Goal: Task Accomplishment & Management: Manage account settings

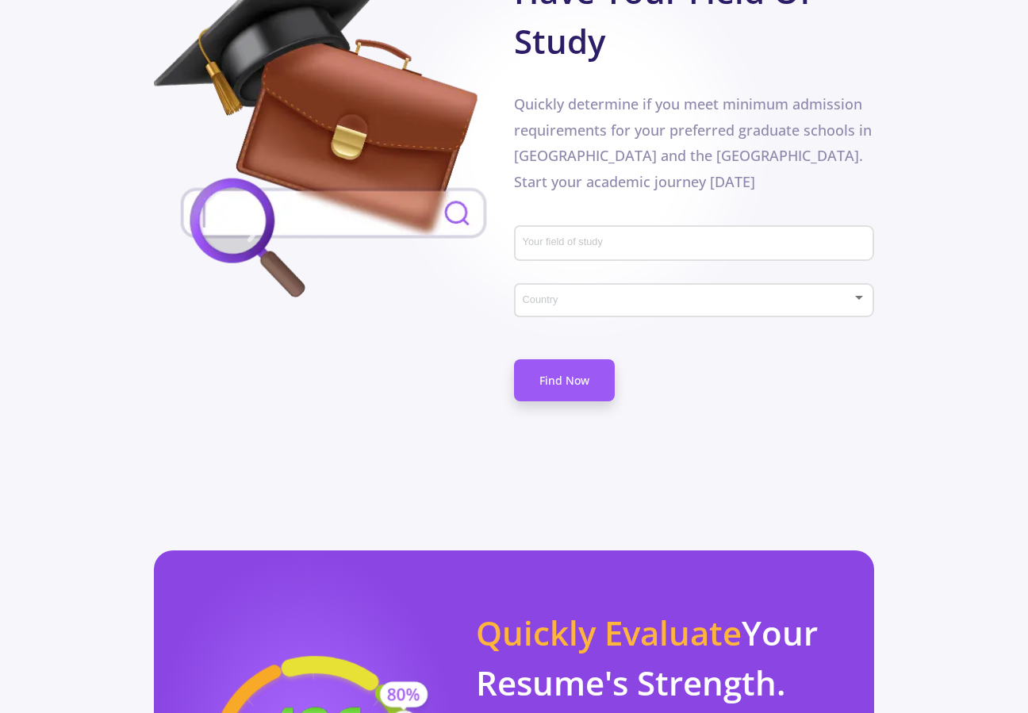
scroll to position [936, 0]
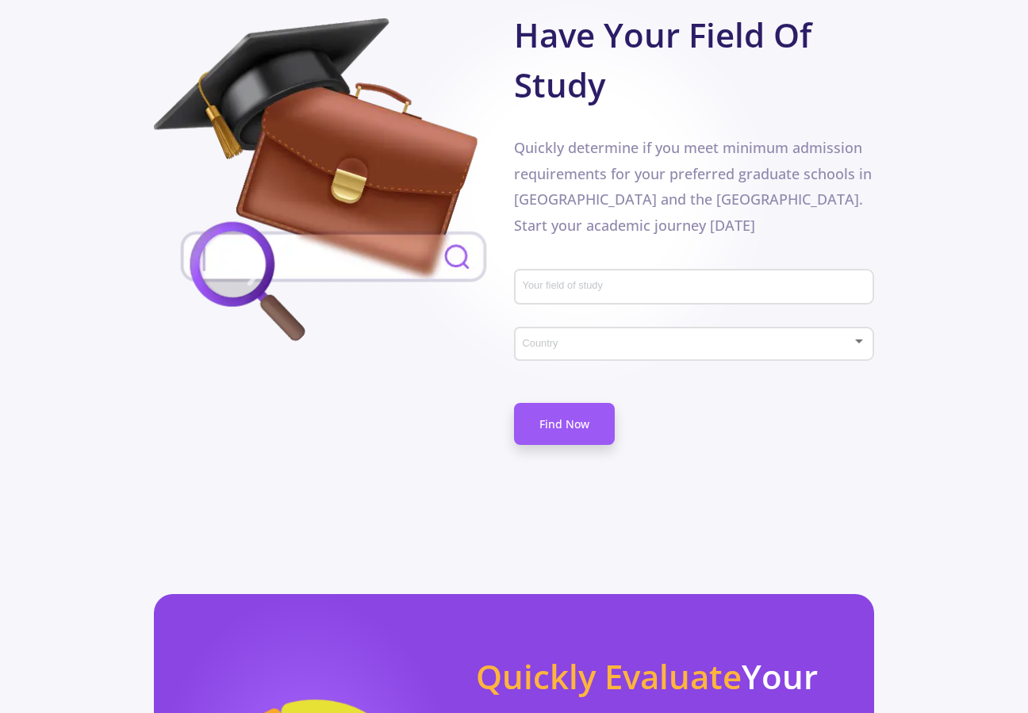
click at [660, 284] on input "Your field of study" at bounding box center [696, 288] width 348 height 14
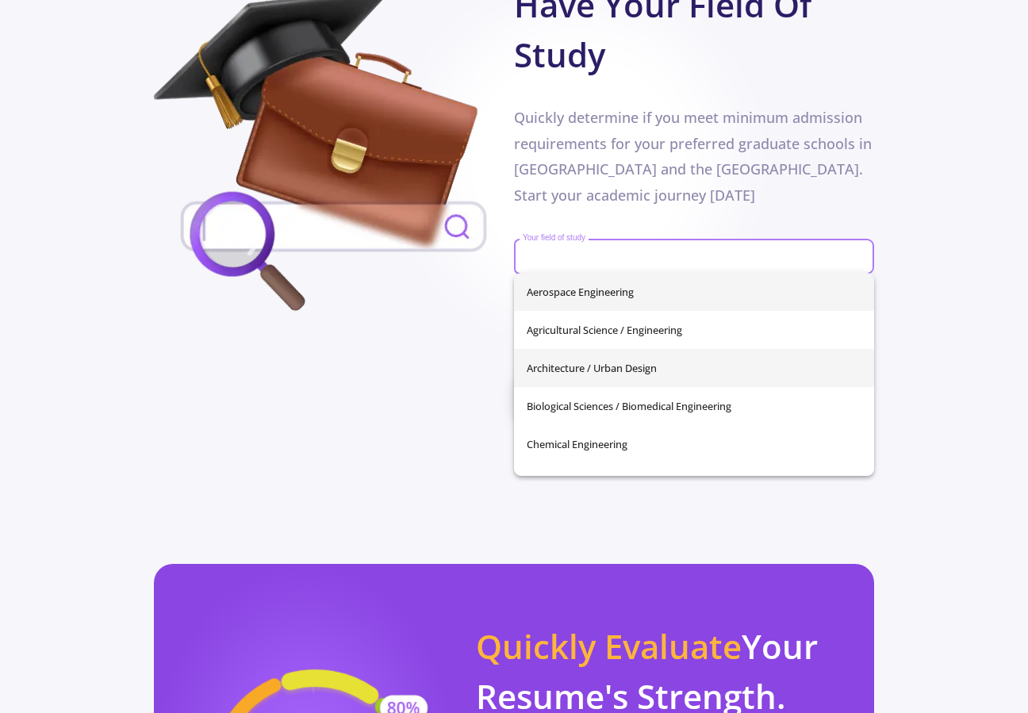
scroll to position [0, 0]
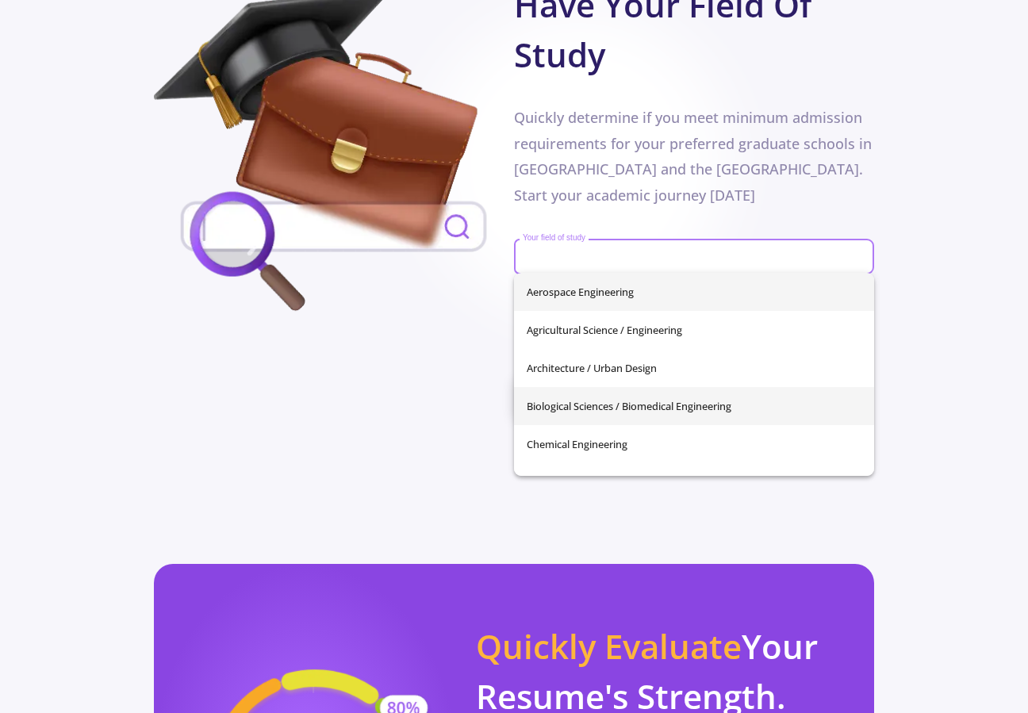
click at [598, 412] on span "Biological Sciences / Biomedical Engineering" at bounding box center [694, 406] width 335 height 38
type input "Biological Sciences / Biomedical Engineering"
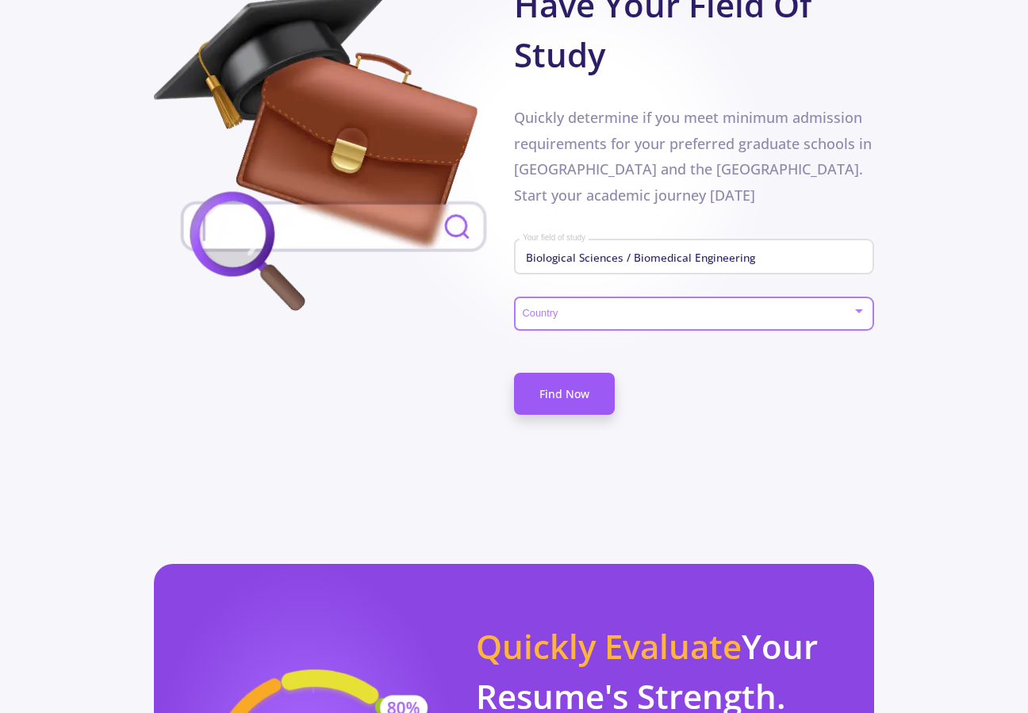
click at [606, 313] on span at bounding box center [689, 314] width 326 height 11
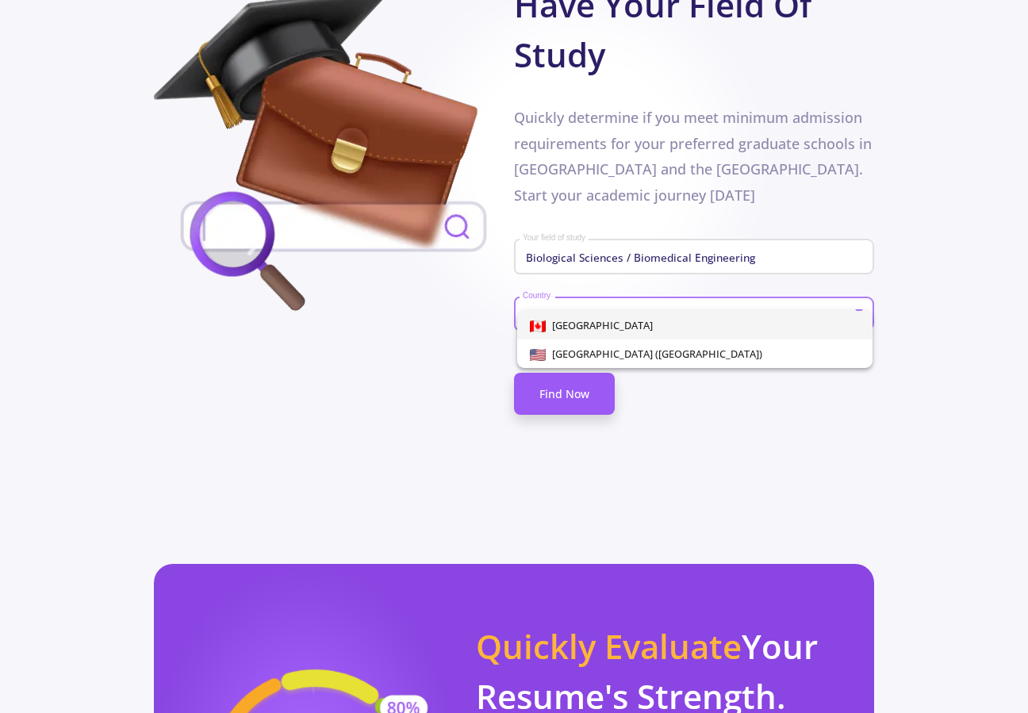
click at [606, 328] on span "[GEOGRAPHIC_DATA]" at bounding box center [695, 325] width 330 height 29
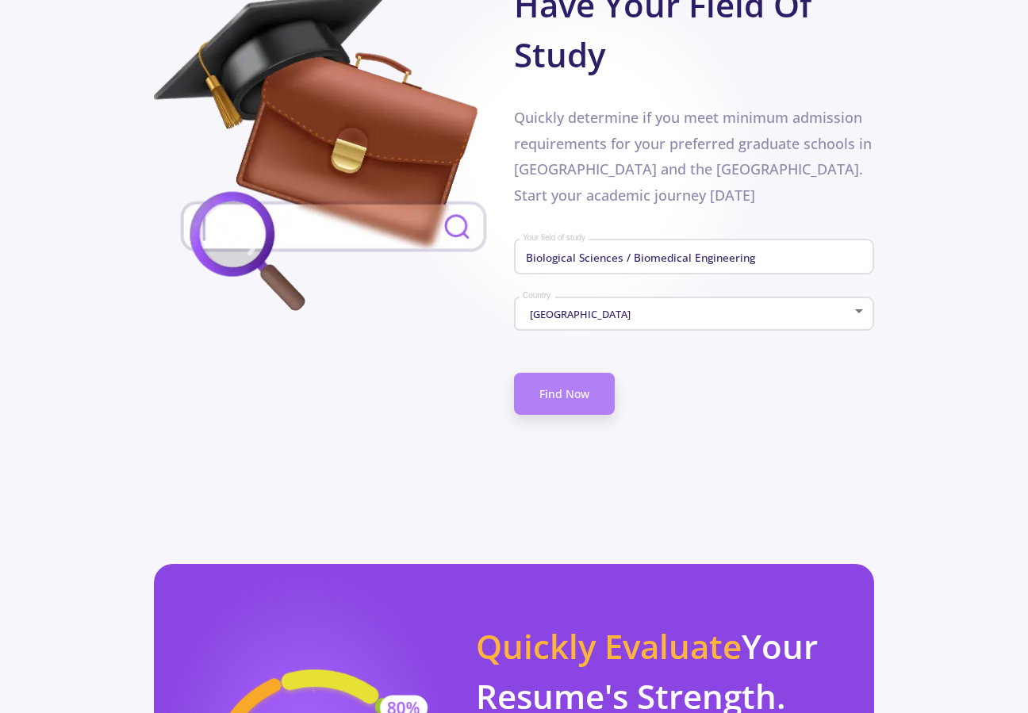
click at [586, 390] on link "Find Now" at bounding box center [564, 394] width 101 height 42
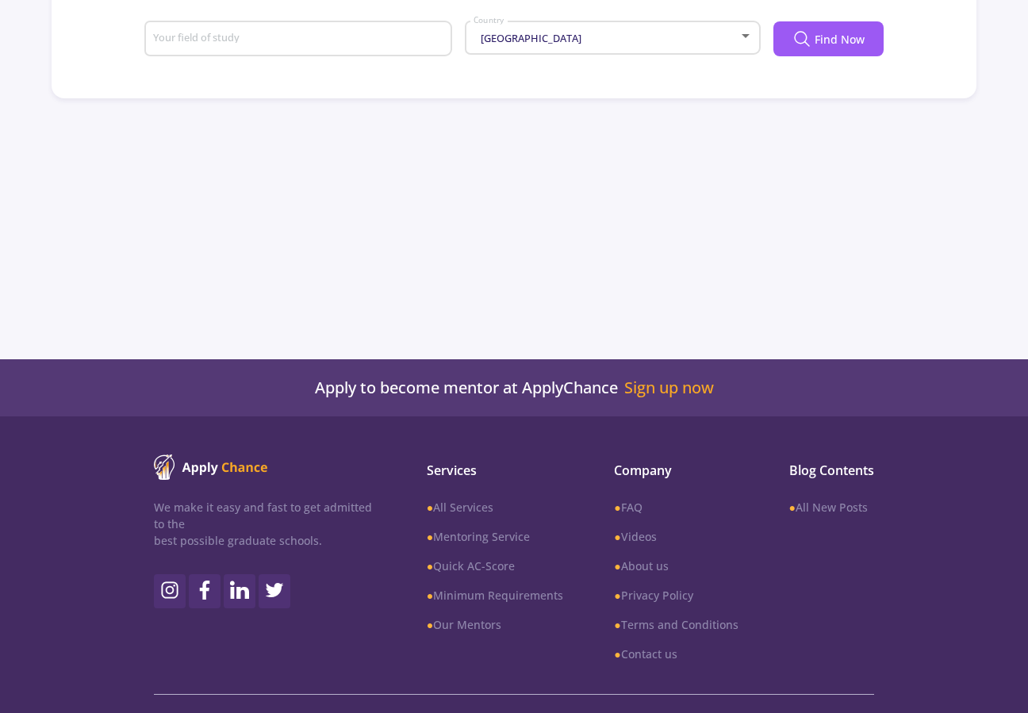
type input "Biological Sciences / Biomedical Engineering"
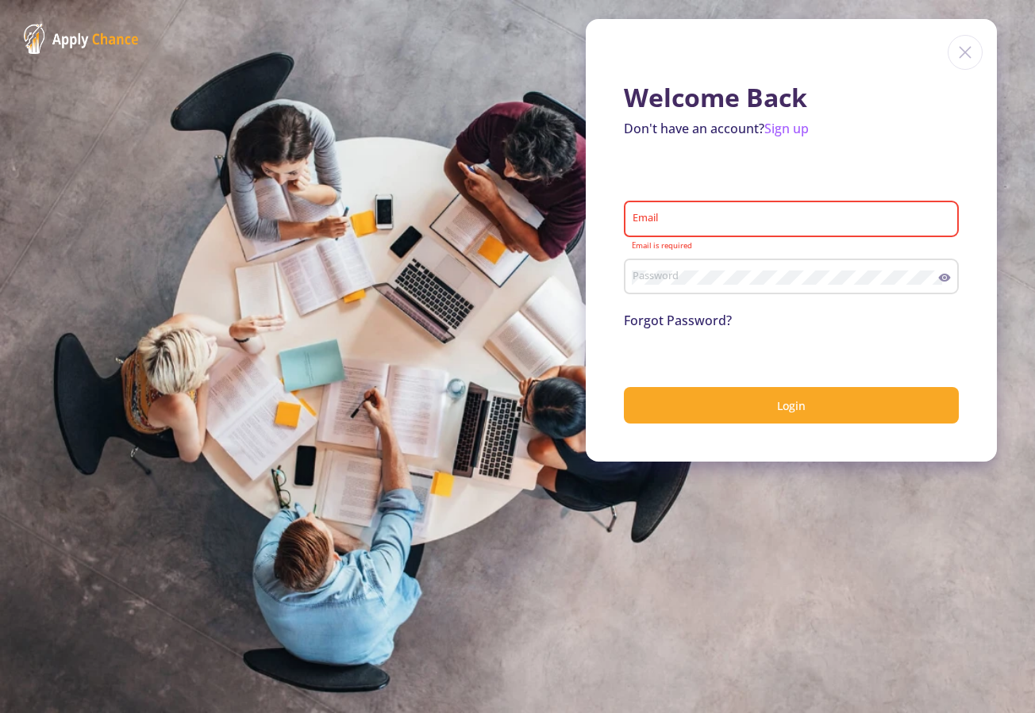
type input "[DOMAIN_NAME][EMAIL_ADDRESS][DOMAIN_NAME]"
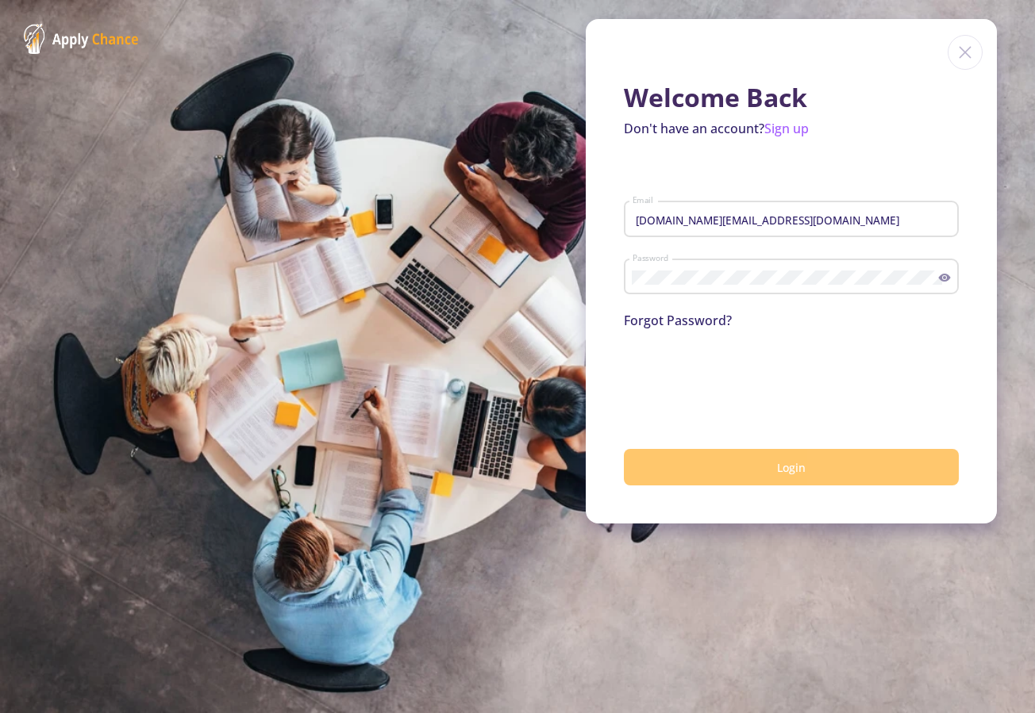
click at [716, 475] on button "Login" at bounding box center [791, 467] width 335 height 37
click at [727, 470] on button "Login" at bounding box center [791, 467] width 335 height 37
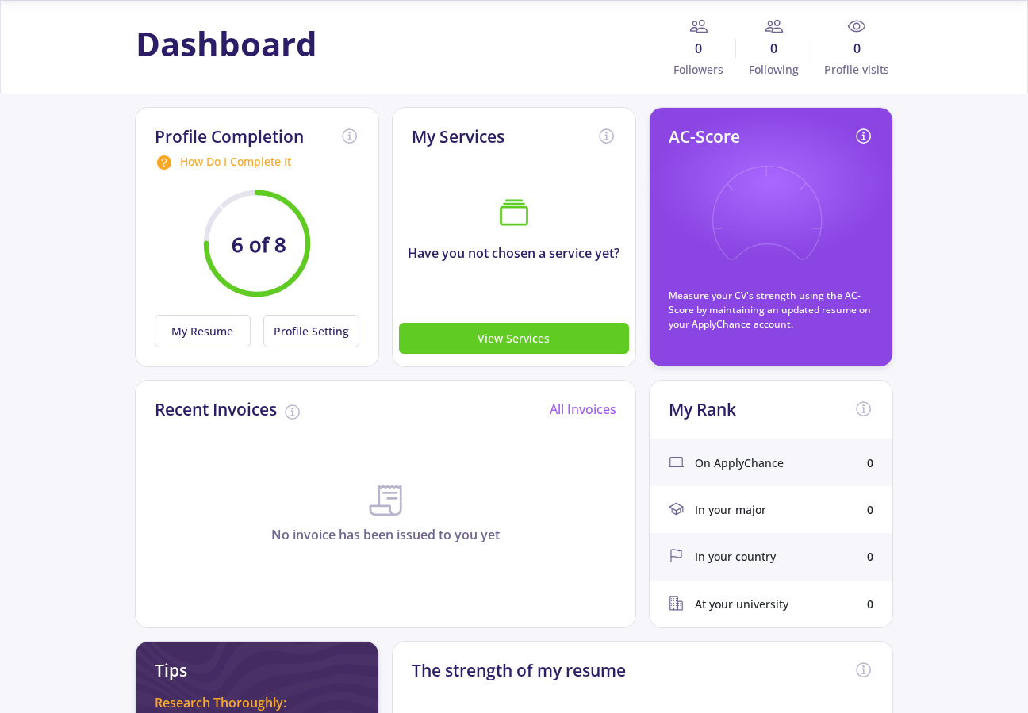
scroll to position [56, 0]
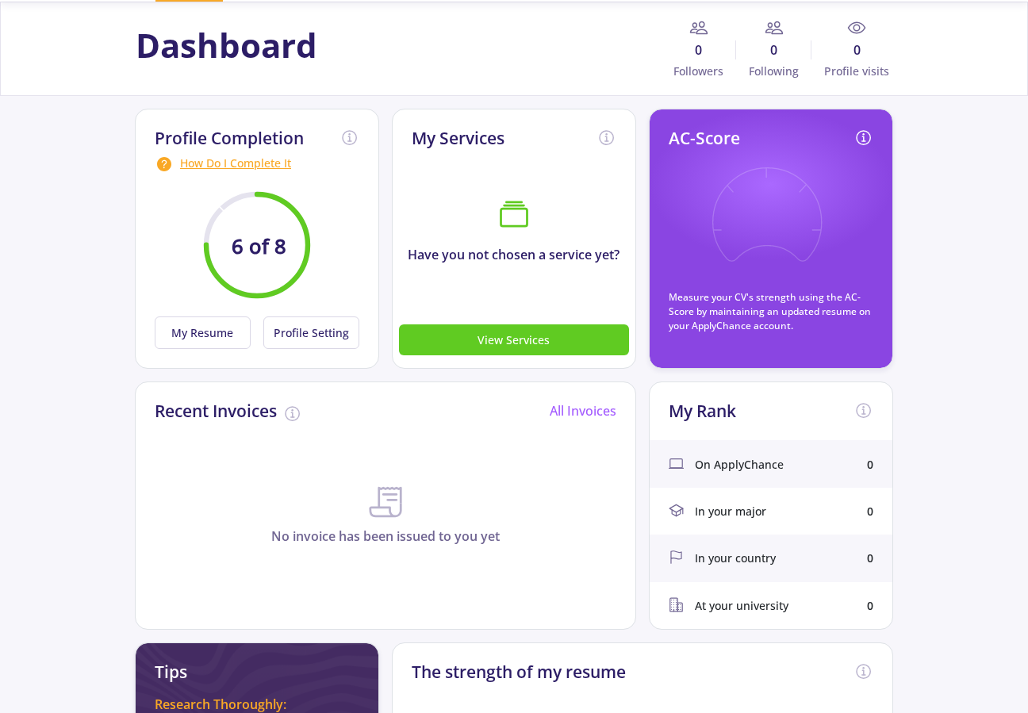
click at [277, 263] on circle at bounding box center [257, 245] width 102 height 102
click at [240, 262] on circle at bounding box center [257, 245] width 102 height 102
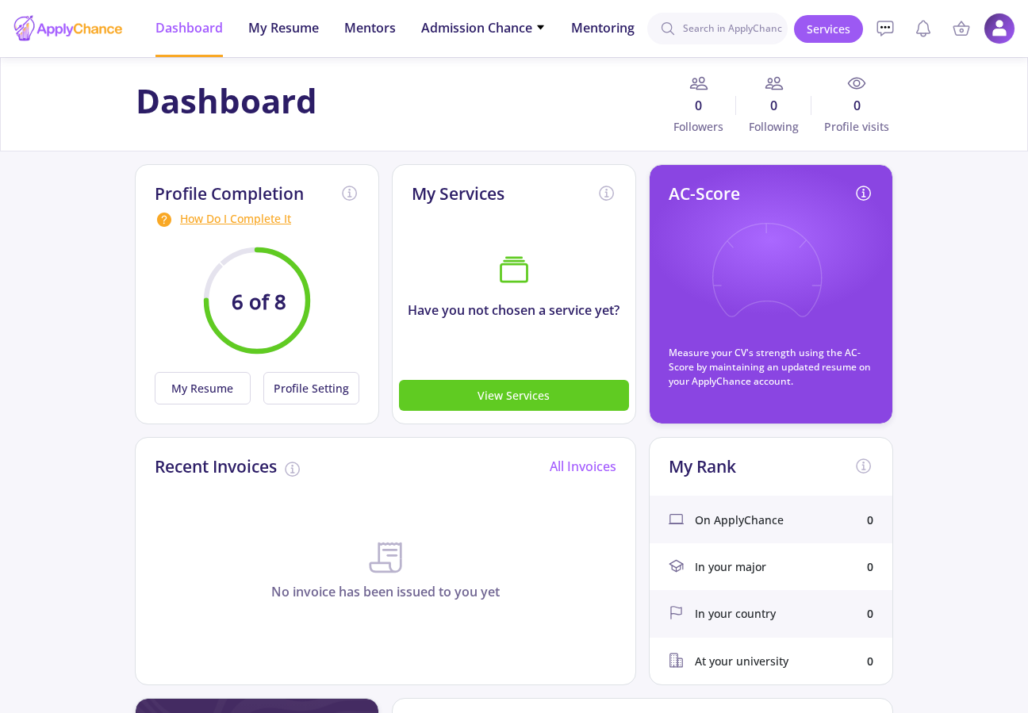
scroll to position [0, 0]
click at [232, 390] on button "My Resume" at bounding box center [203, 388] width 96 height 33
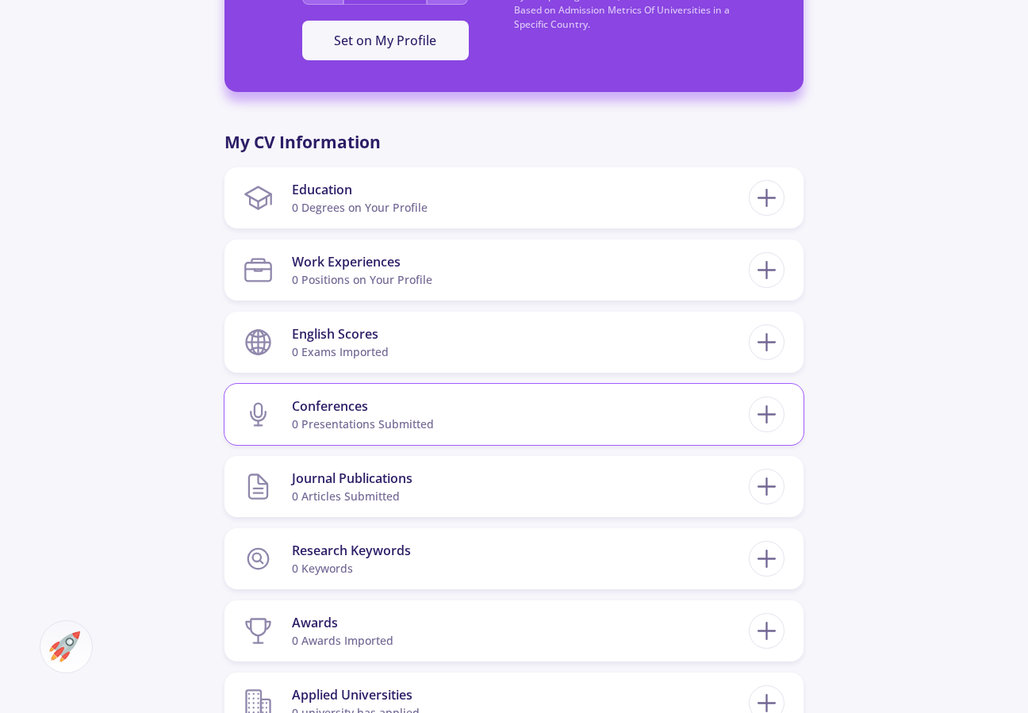
scroll to position [638, 0]
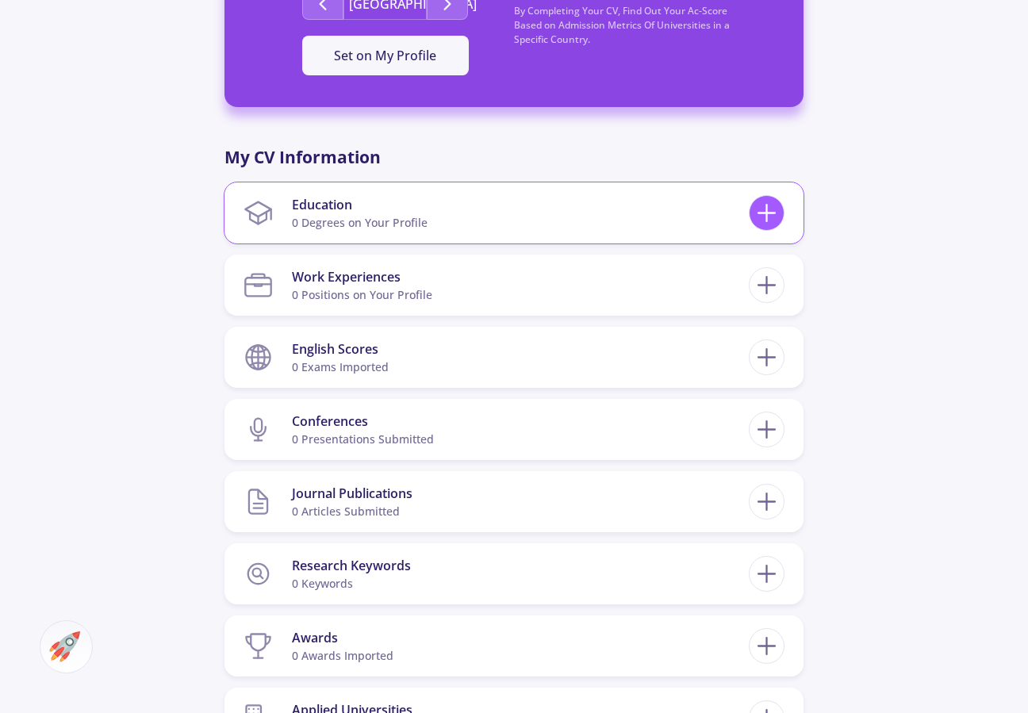
click at [772, 221] on icon at bounding box center [766, 212] width 29 height 29
checkbox input "false"
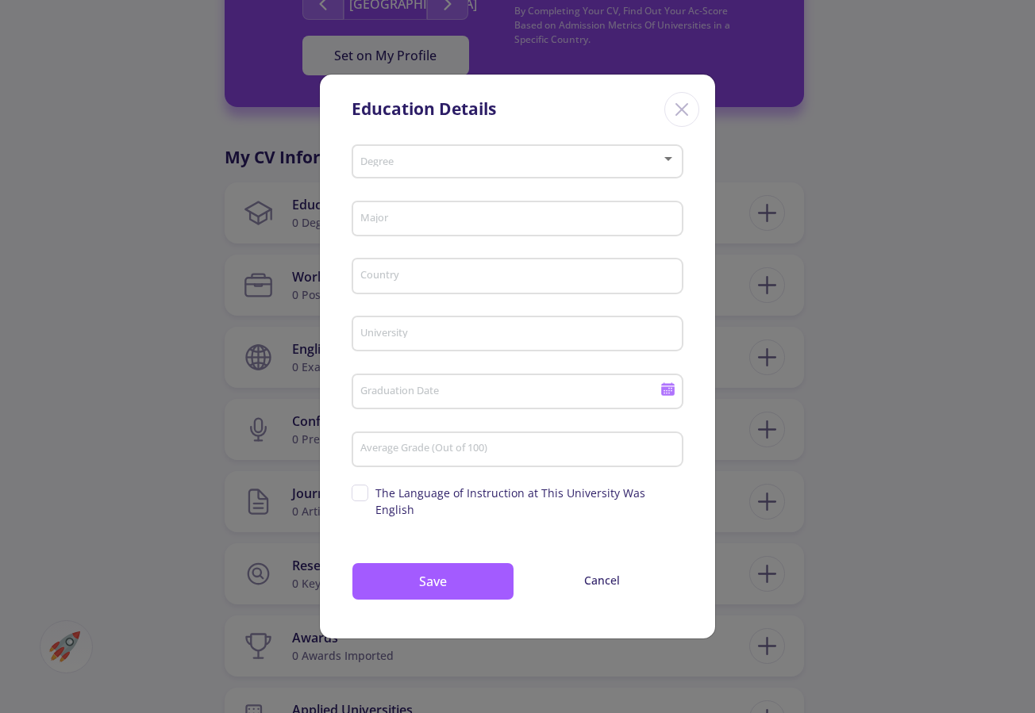
click at [617, 146] on div "Degree" at bounding box center [517, 159] width 317 height 40
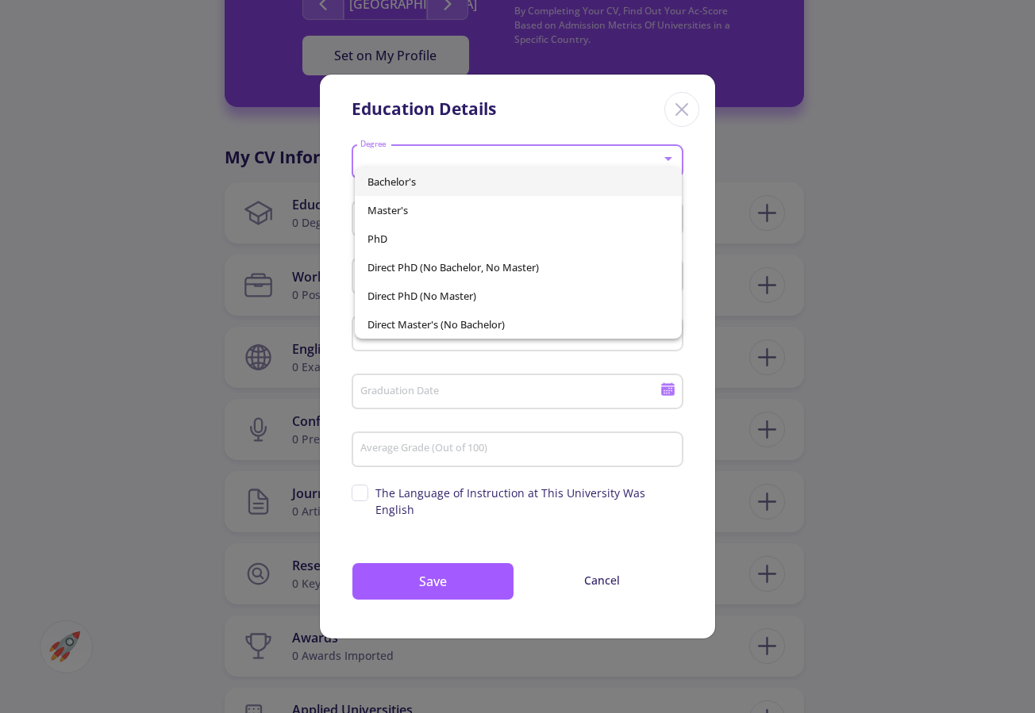
click at [754, 194] on div at bounding box center [517, 356] width 1035 height 713
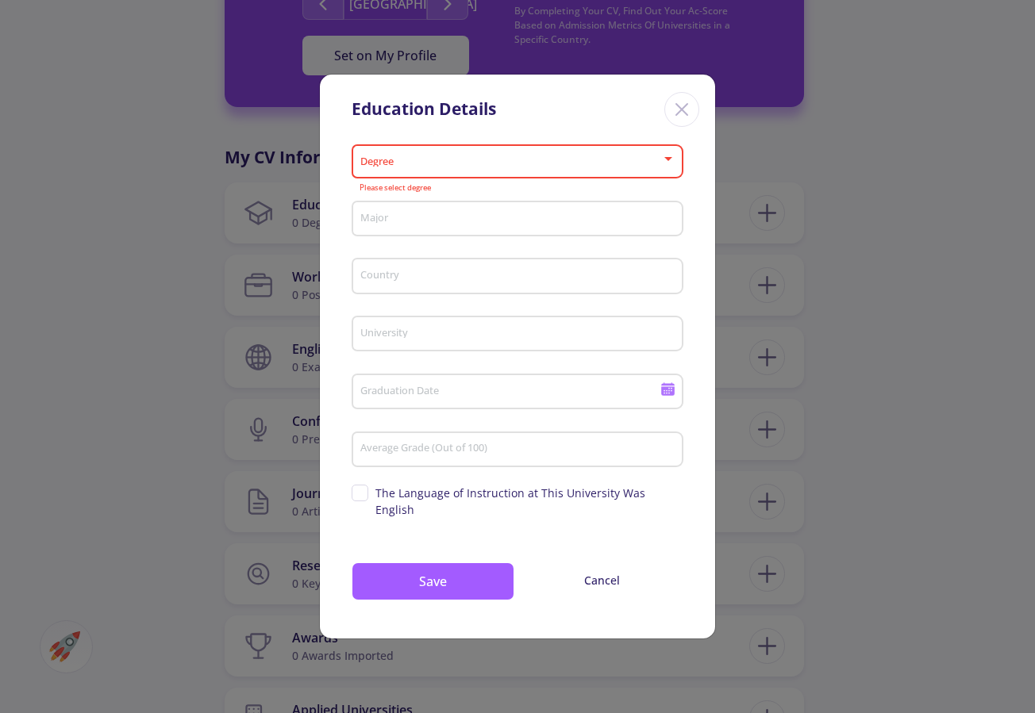
click at [681, 122] on icon "Close" at bounding box center [681, 109] width 25 height 25
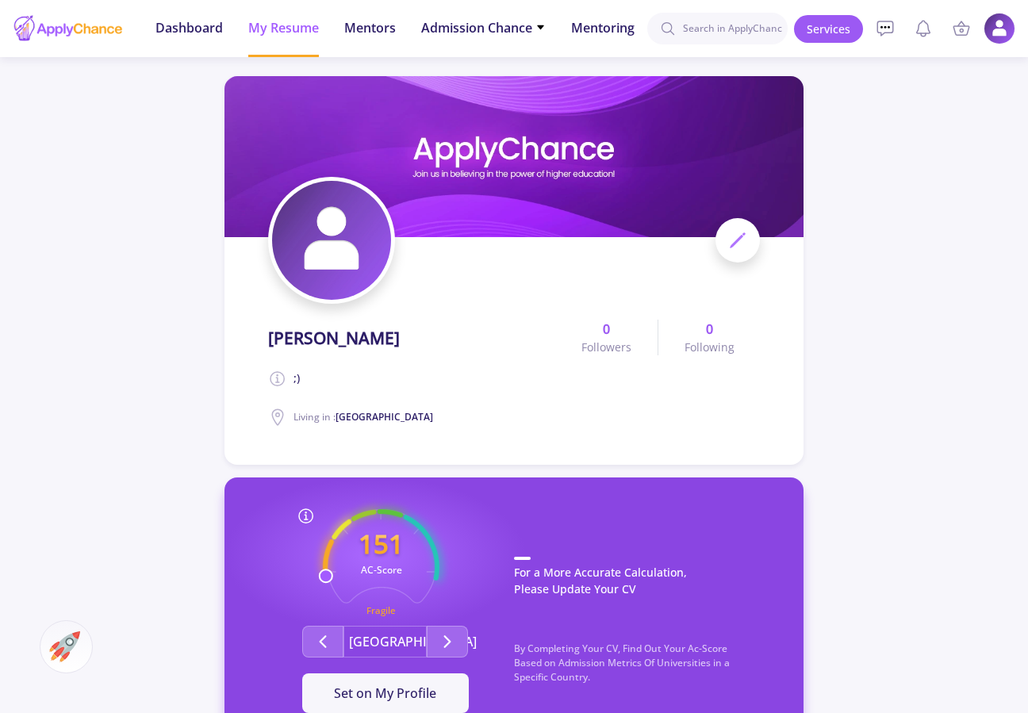
scroll to position [0, 0]
click at [326, 369] on div "[PERSON_NAME] ;) Living in : [GEOGRAPHIC_DATA]" at bounding box center [411, 370] width 287 height 114
click at [370, 401] on div "[PERSON_NAME] ;) Living in : [GEOGRAPHIC_DATA]" at bounding box center [411, 370] width 287 height 114
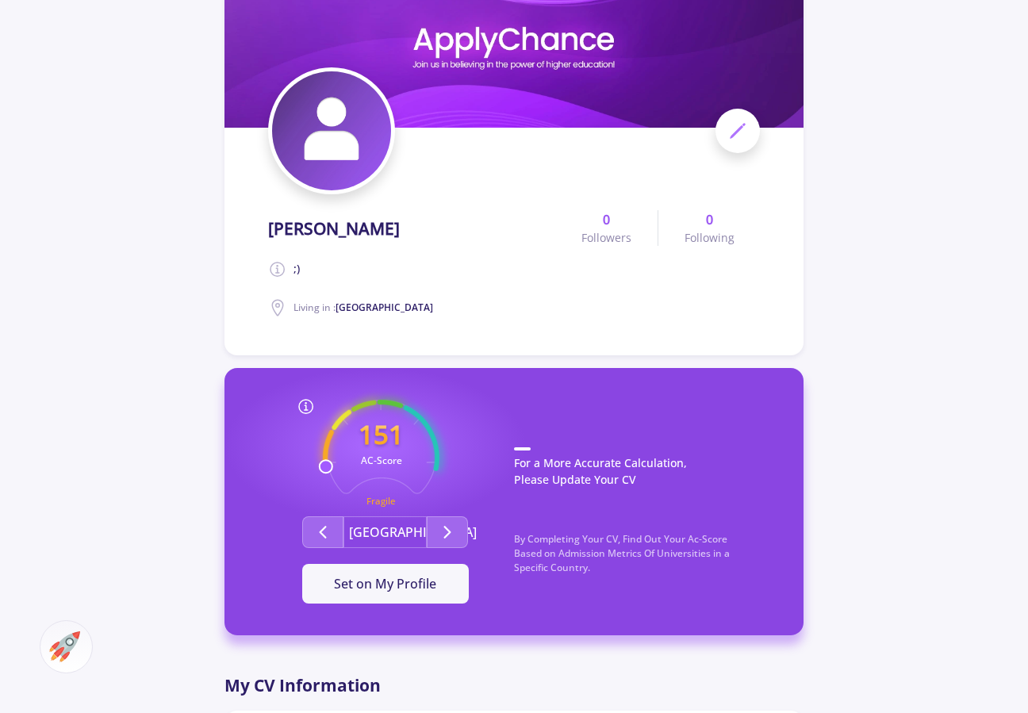
scroll to position [112, 0]
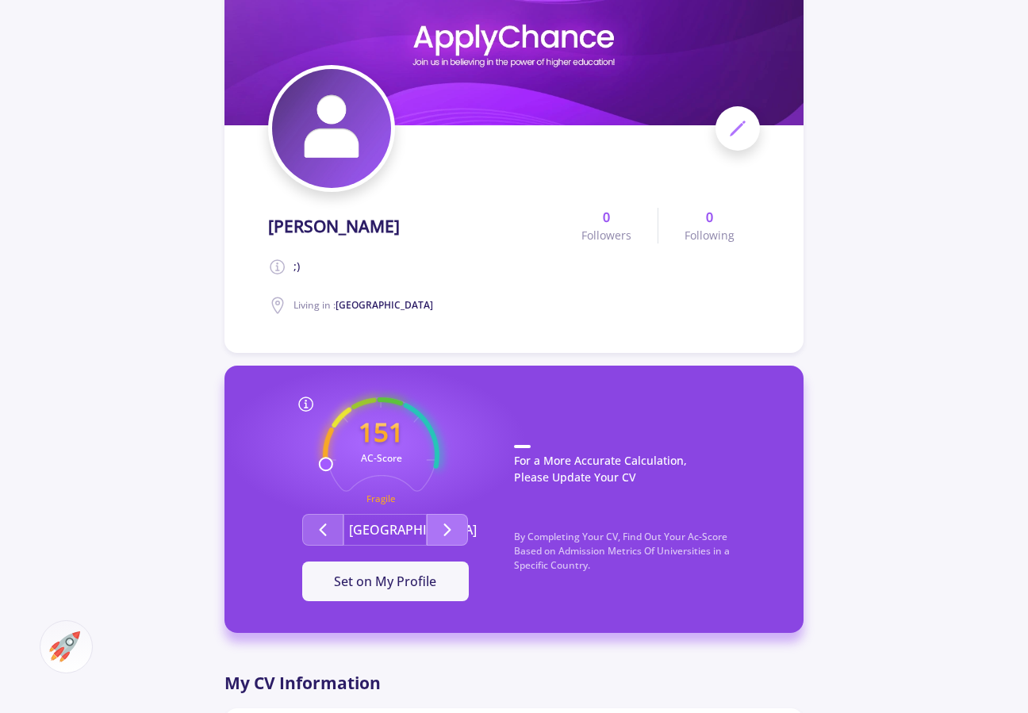
click at [441, 538] on icon "Second group" at bounding box center [447, 529] width 19 height 19
click at [445, 528] on icon "Second group" at bounding box center [447, 529] width 19 height 19
click at [330, 535] on icon "Second group" at bounding box center [322, 529] width 19 height 19
click at [452, 531] on icon "Second group" at bounding box center [447, 529] width 19 height 19
click at [391, 585] on span "Set on My Profile" at bounding box center [385, 581] width 102 height 17
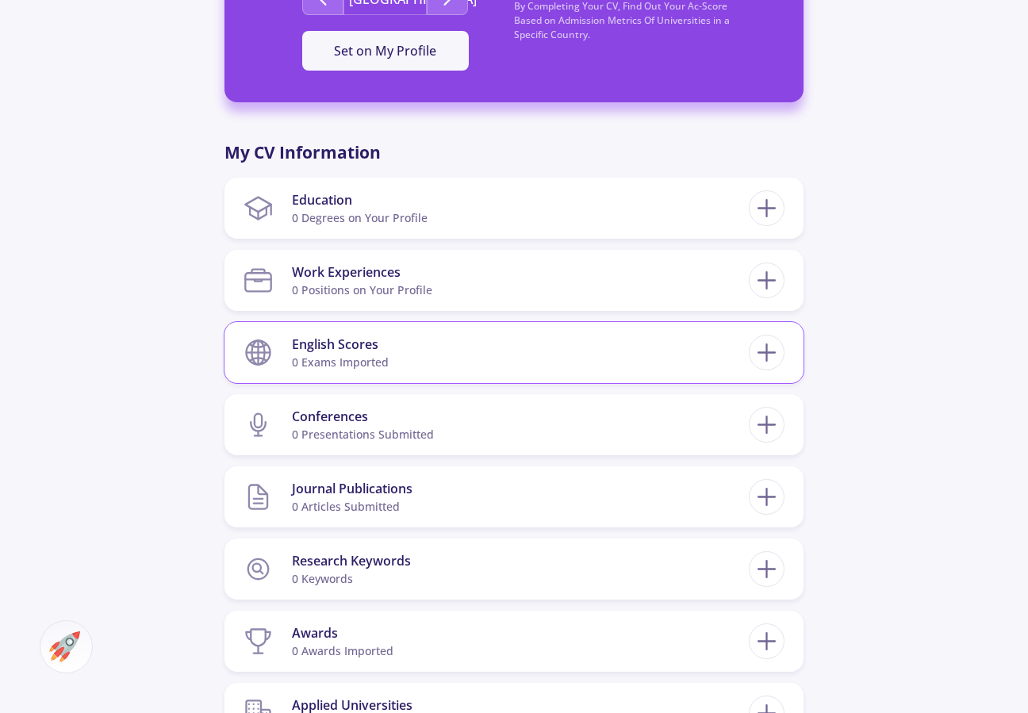
scroll to position [652, 0]
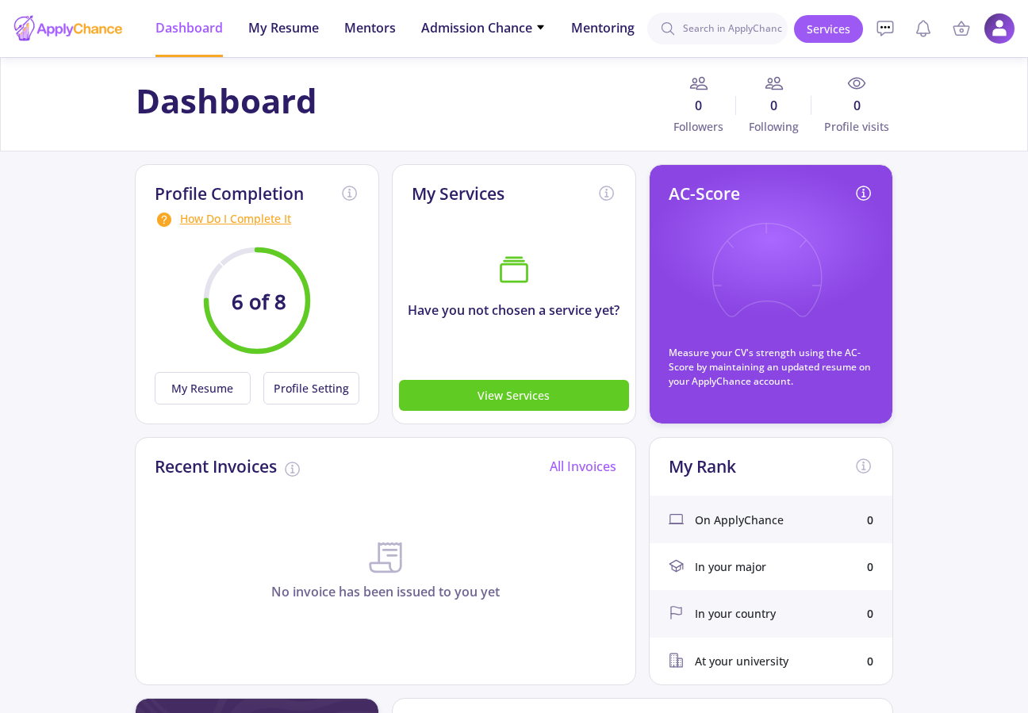
click at [271, 320] on circle at bounding box center [257, 301] width 102 height 102
click at [313, 390] on button "Profile Setting" at bounding box center [311, 388] width 96 height 33
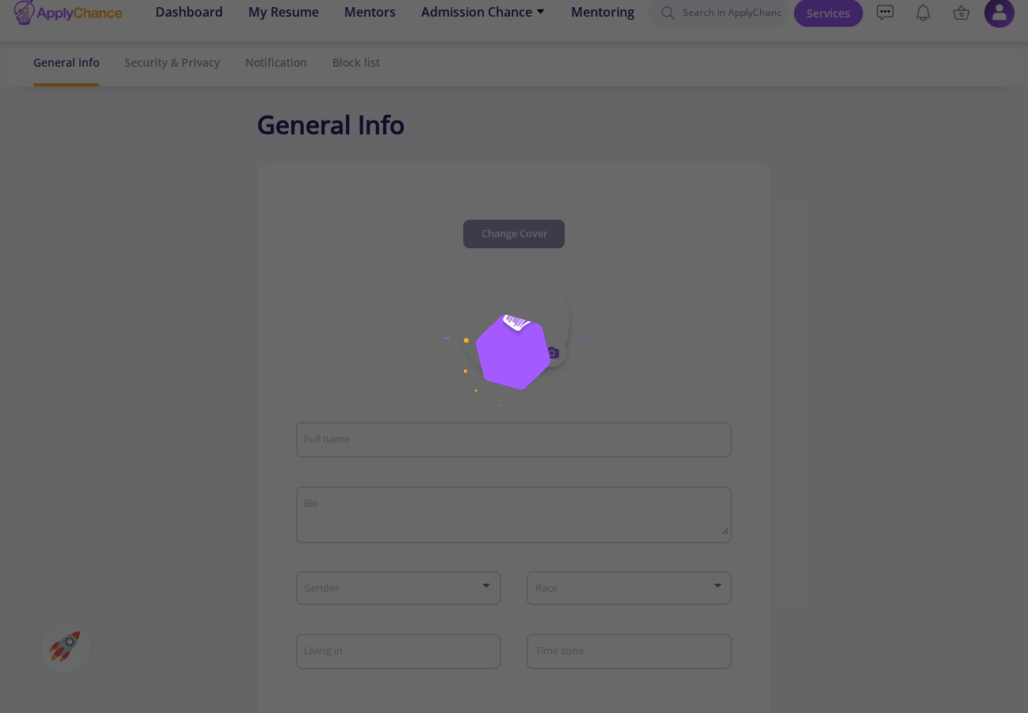
type input "[PERSON_NAME]"
type textarea ";)"
type input "[GEOGRAPHIC_DATA]"
type input "(UTC+03:30) [GEOGRAPHIC_DATA]"
type input "AsmaAmini"
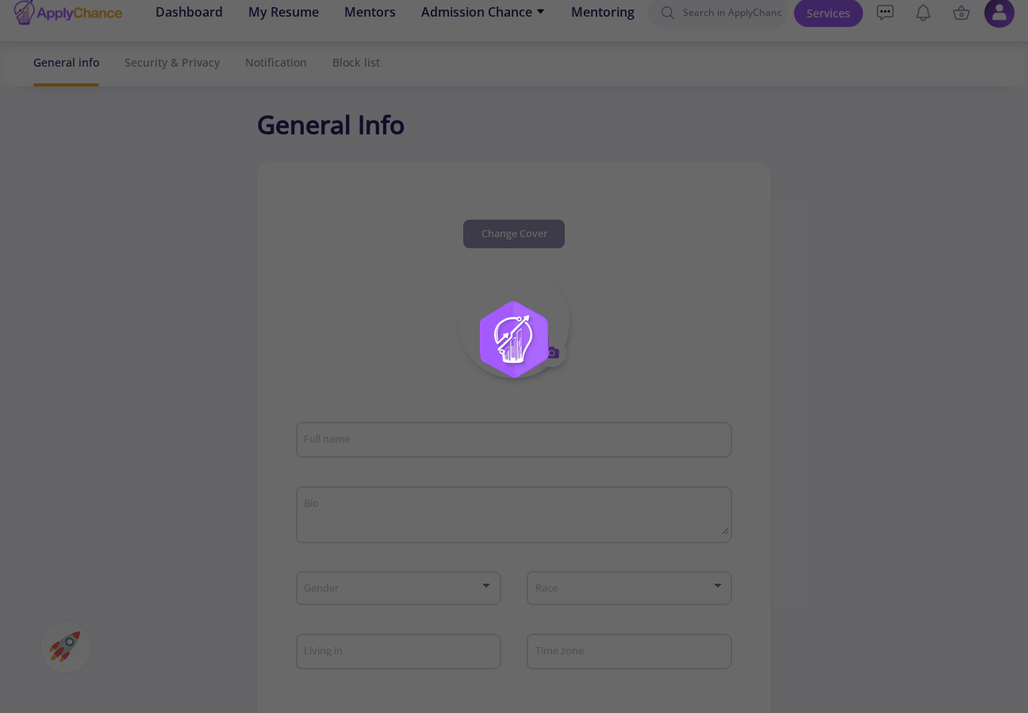
type input "[DOMAIN_NAME][EMAIL_ADDRESS][DOMAIN_NAME]"
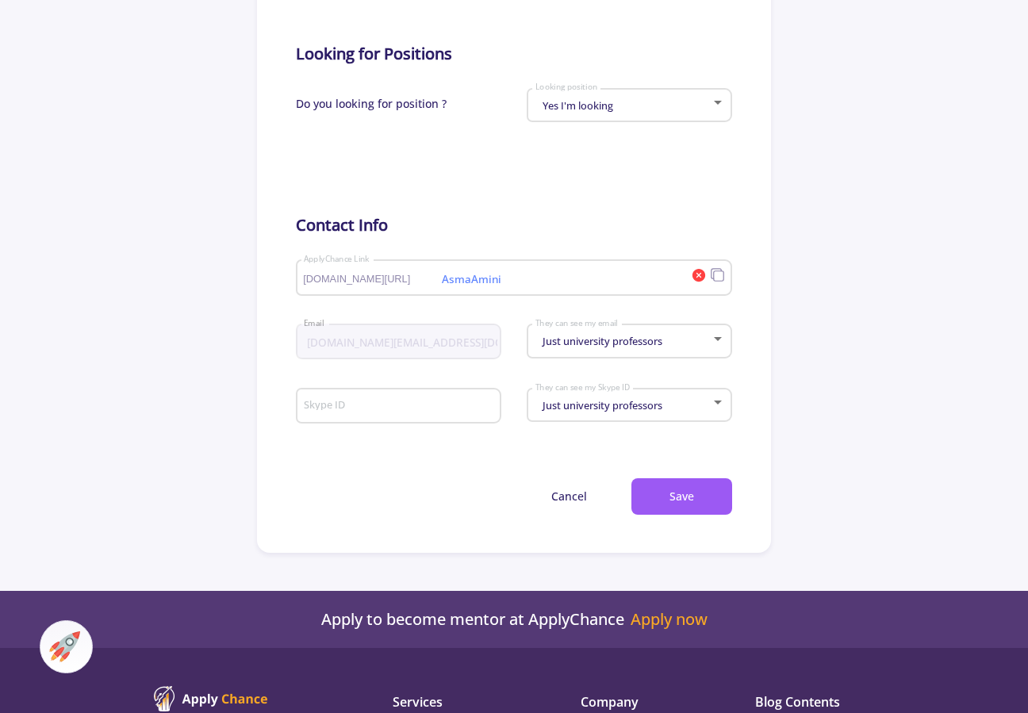
scroll to position [699, 0]
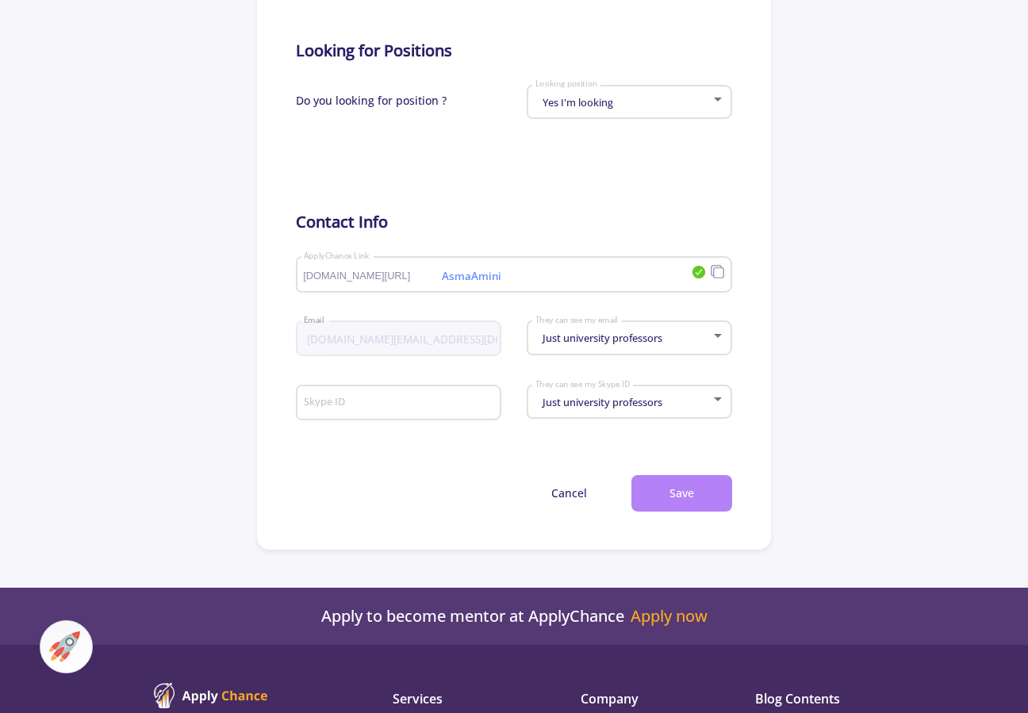
click at [666, 493] on button "Save" at bounding box center [682, 493] width 101 height 37
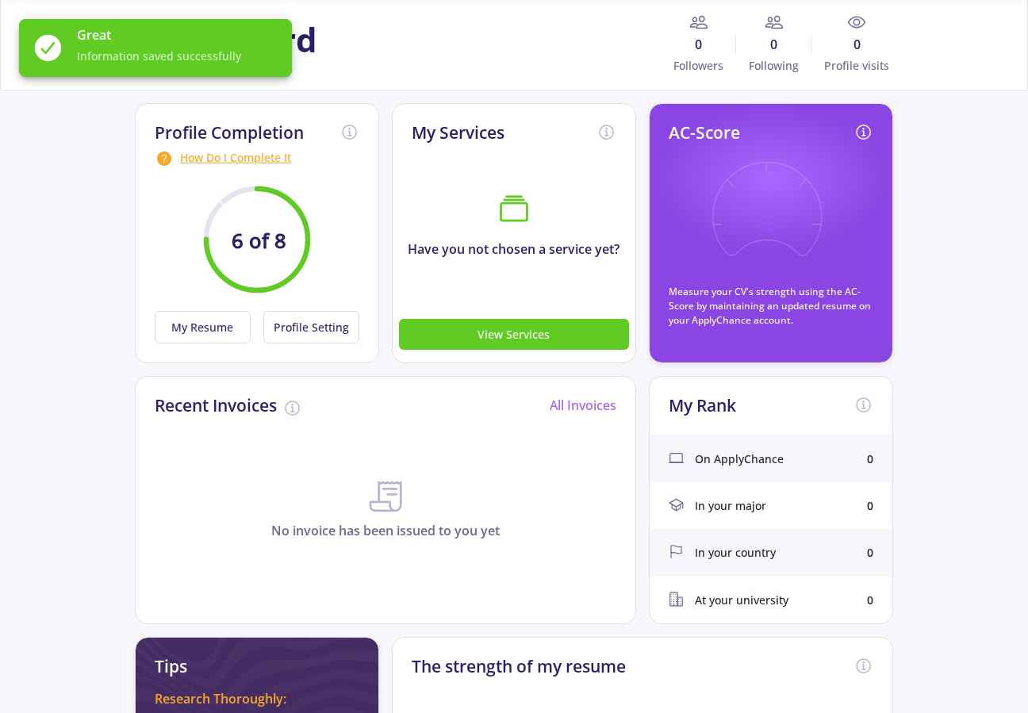
scroll to position [63, 0]
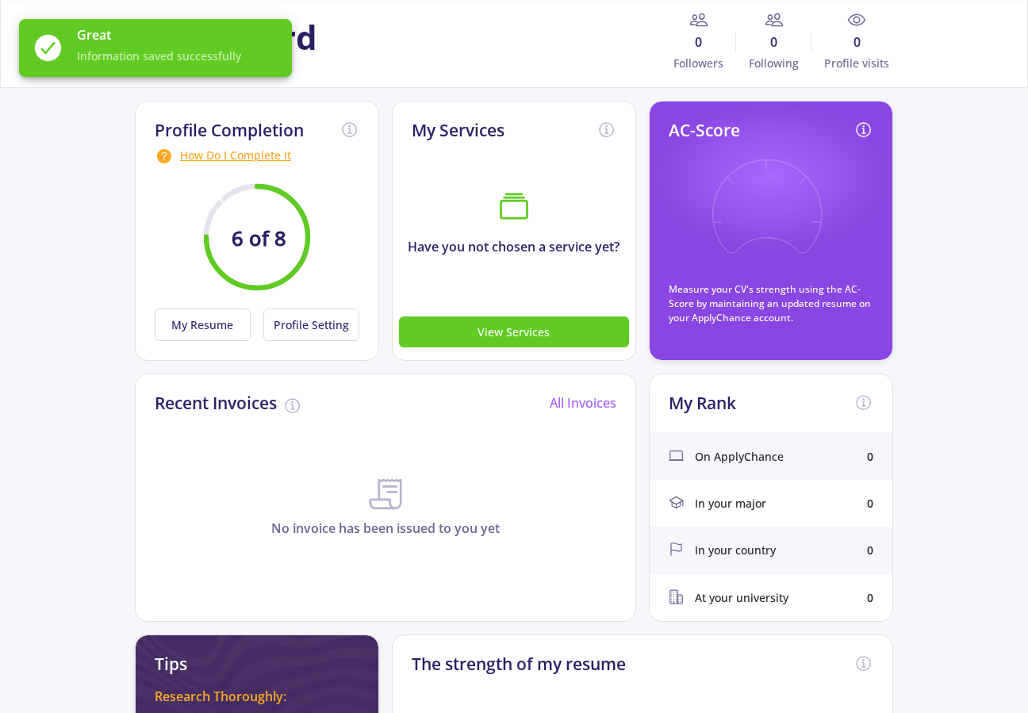
drag, startPoint x: 217, startPoint y: 324, endPoint x: 224, endPoint y: 292, distance: 32.5
click at [238, 255] on circle at bounding box center [257, 237] width 102 height 102
click at [466, 519] on p "No invoice has been issued to you yet" at bounding box center [386, 528] width 500 height 19
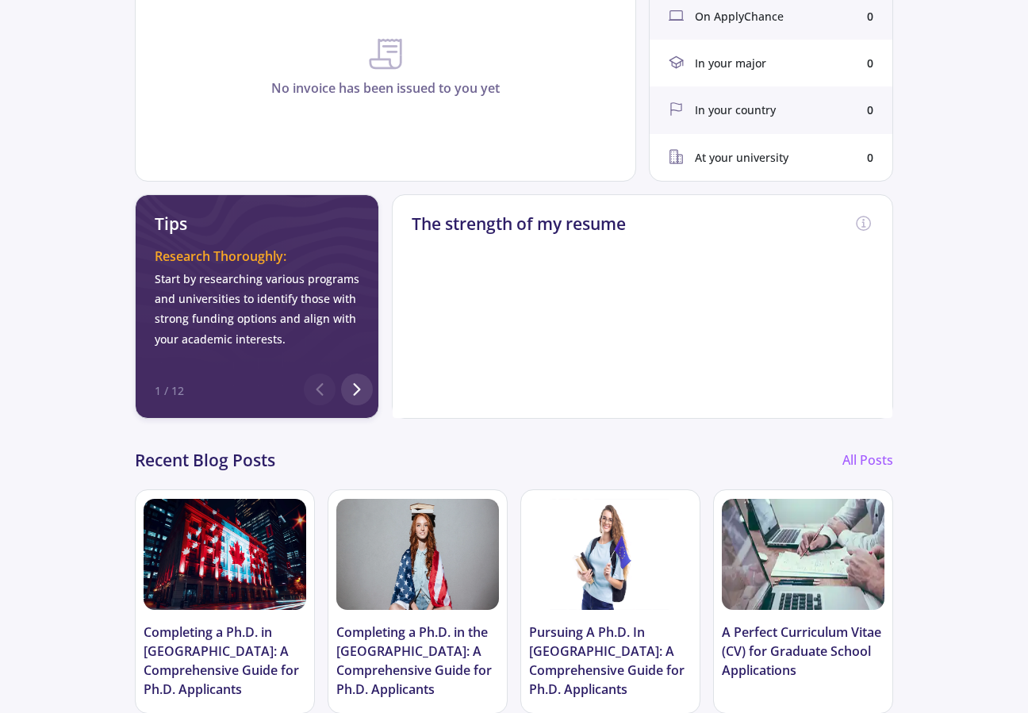
scroll to position [513, 0]
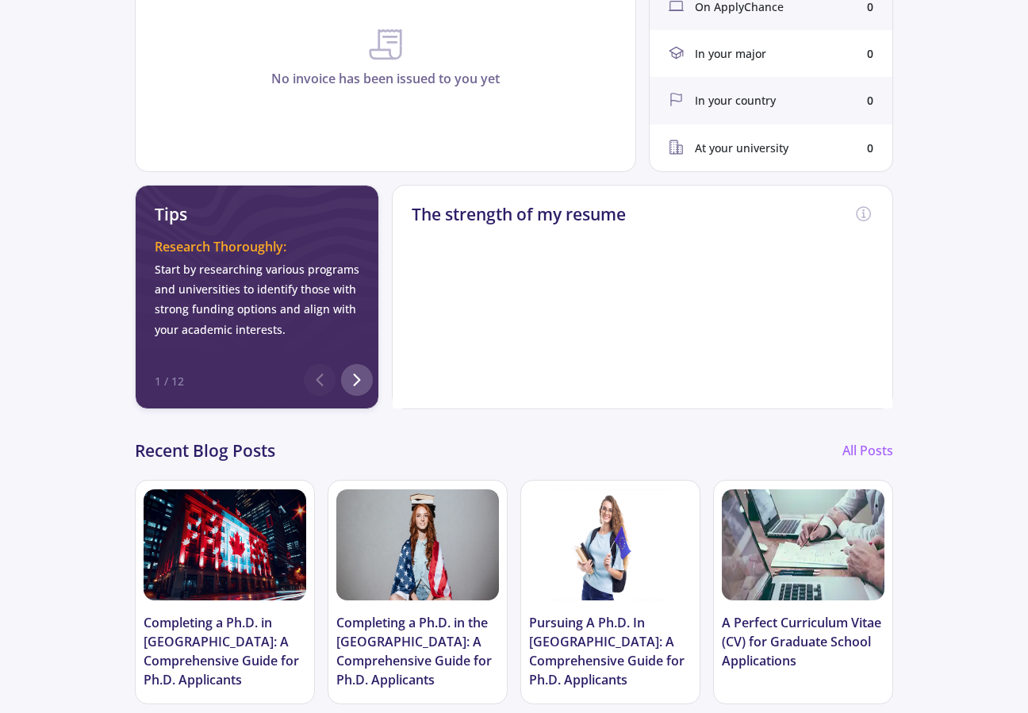
click at [355, 378] on icon at bounding box center [356, 379] width 19 height 19
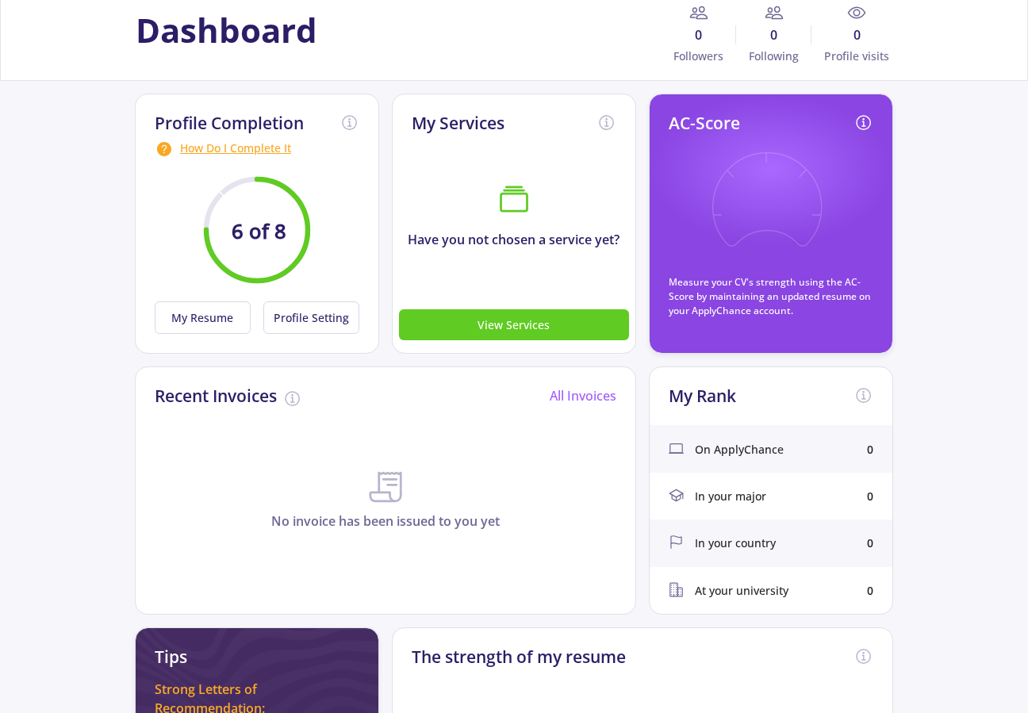
scroll to position [0, 0]
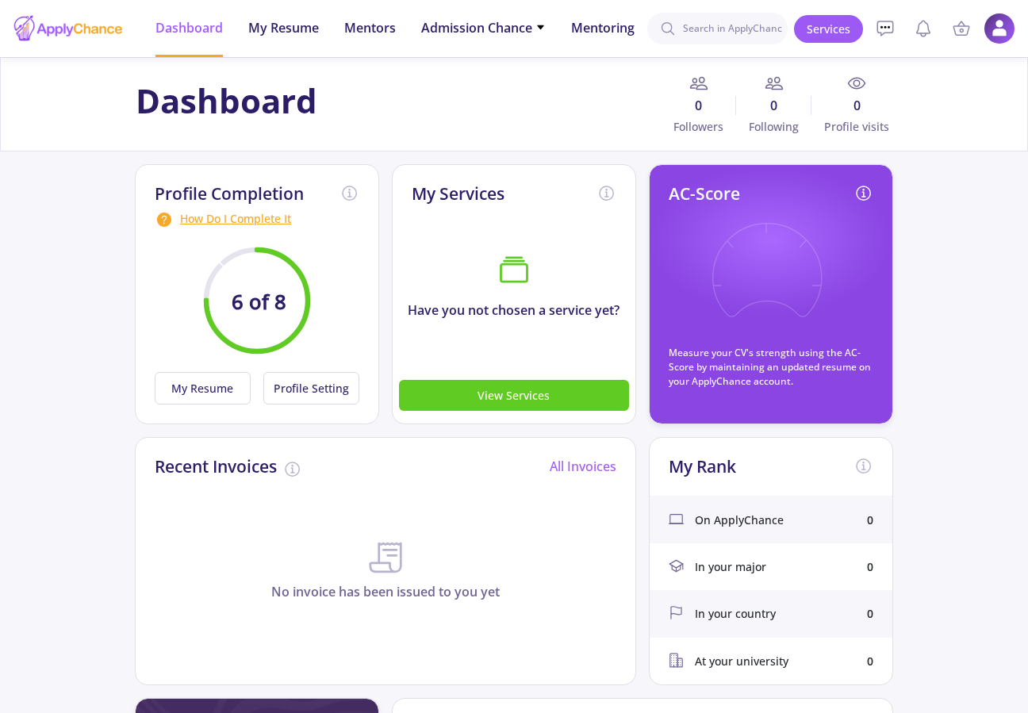
click at [245, 193] on h2 "Profile Completion" at bounding box center [229, 194] width 149 height 20
click at [246, 216] on div "How Do I Complete It" at bounding box center [257, 219] width 205 height 19
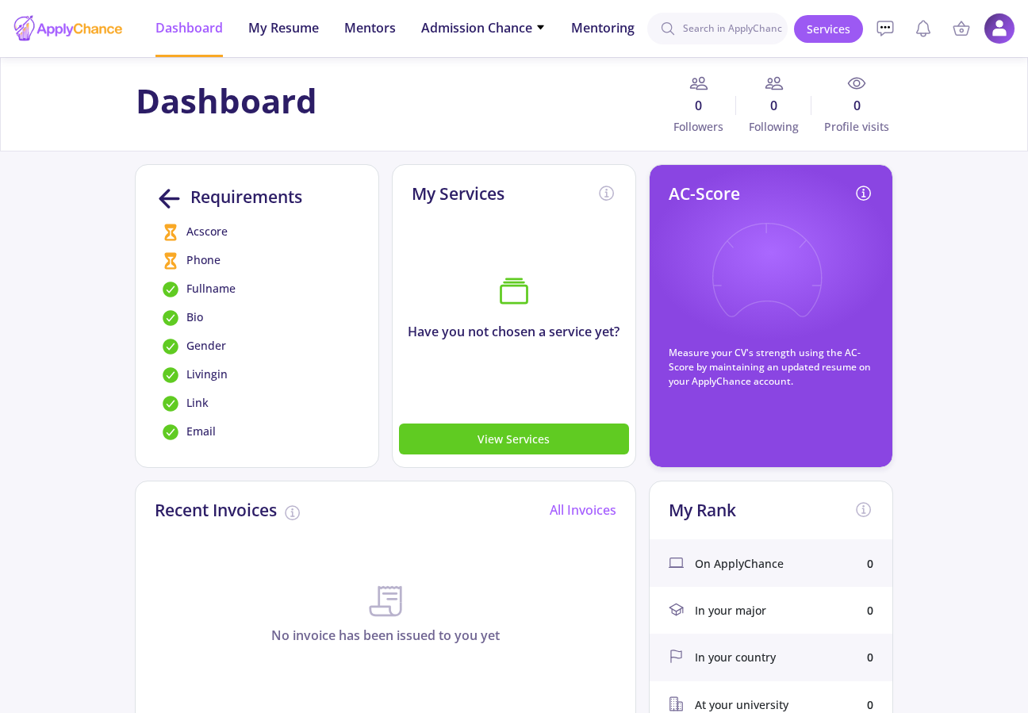
click at [171, 264] on icon at bounding box center [171, 261] width 12 height 17
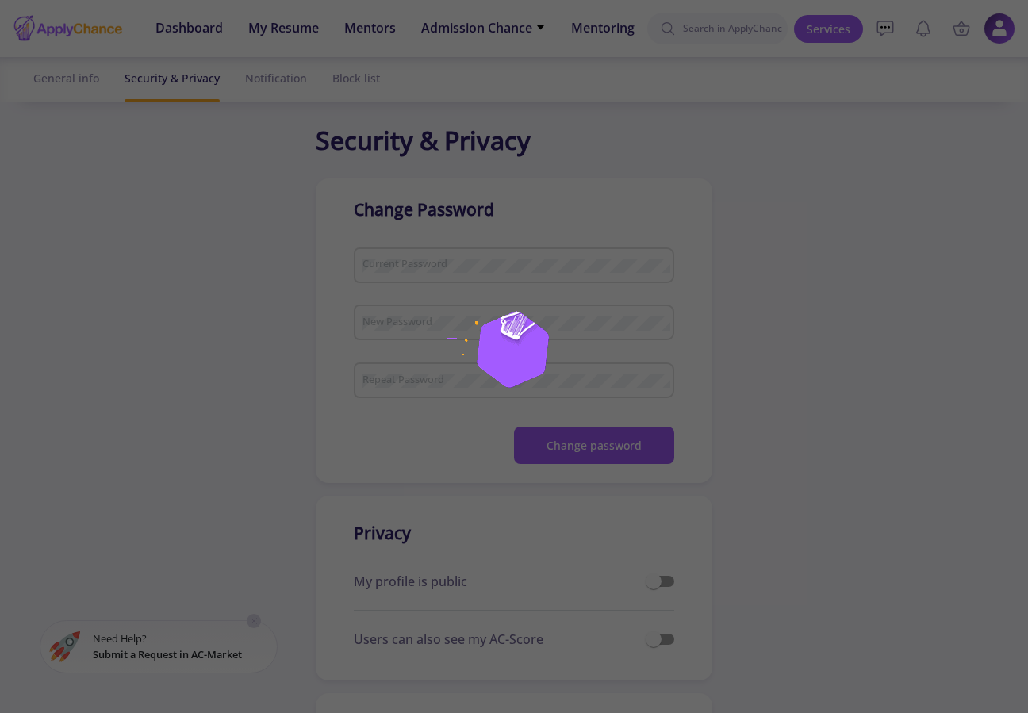
checkbox input "true"
click at [479, 226] on div at bounding box center [514, 356] width 1028 height 713
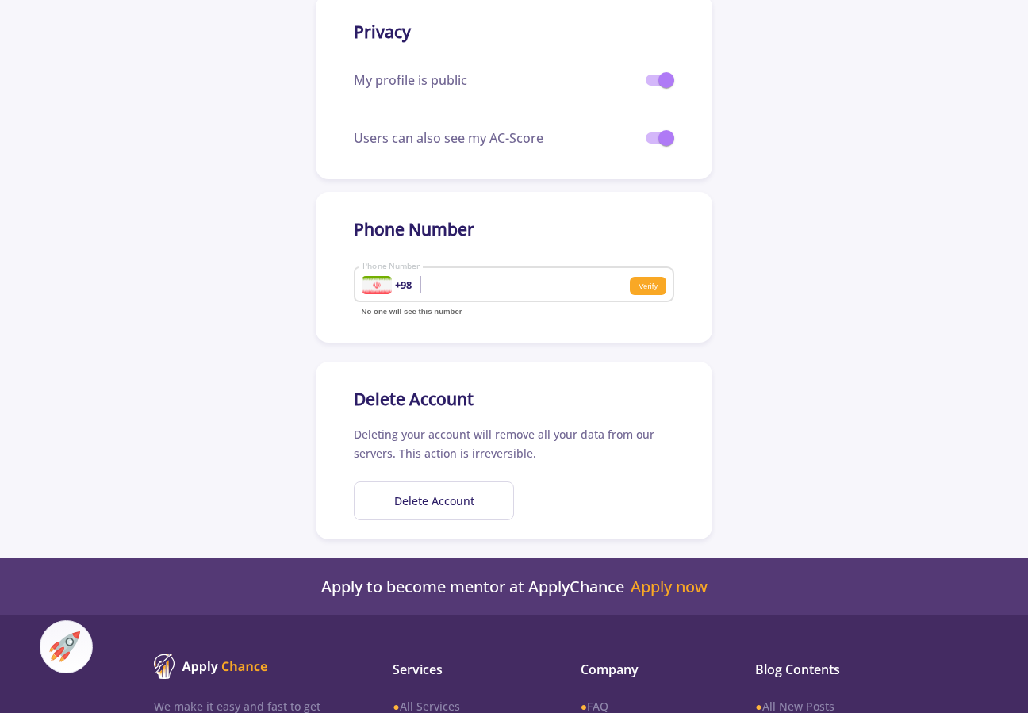
scroll to position [508, 0]
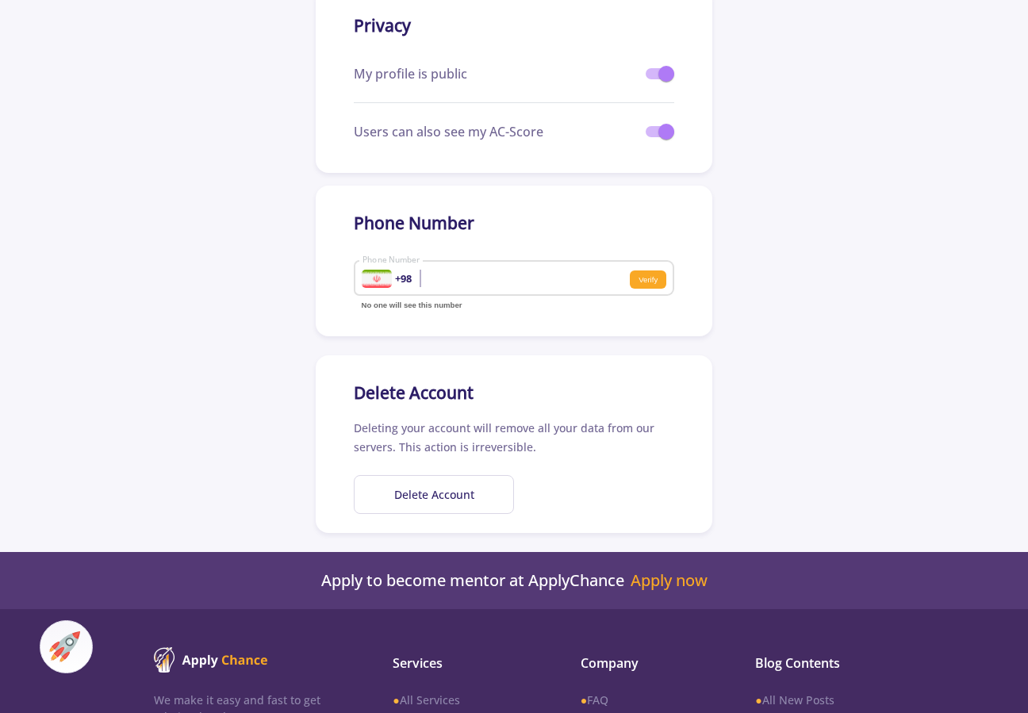
click at [476, 279] on input "Phone Number" at bounding box center [461, 279] width 198 height 14
type input "9153307768"
click at [652, 286] on small "Verify" at bounding box center [648, 280] width 36 height 19
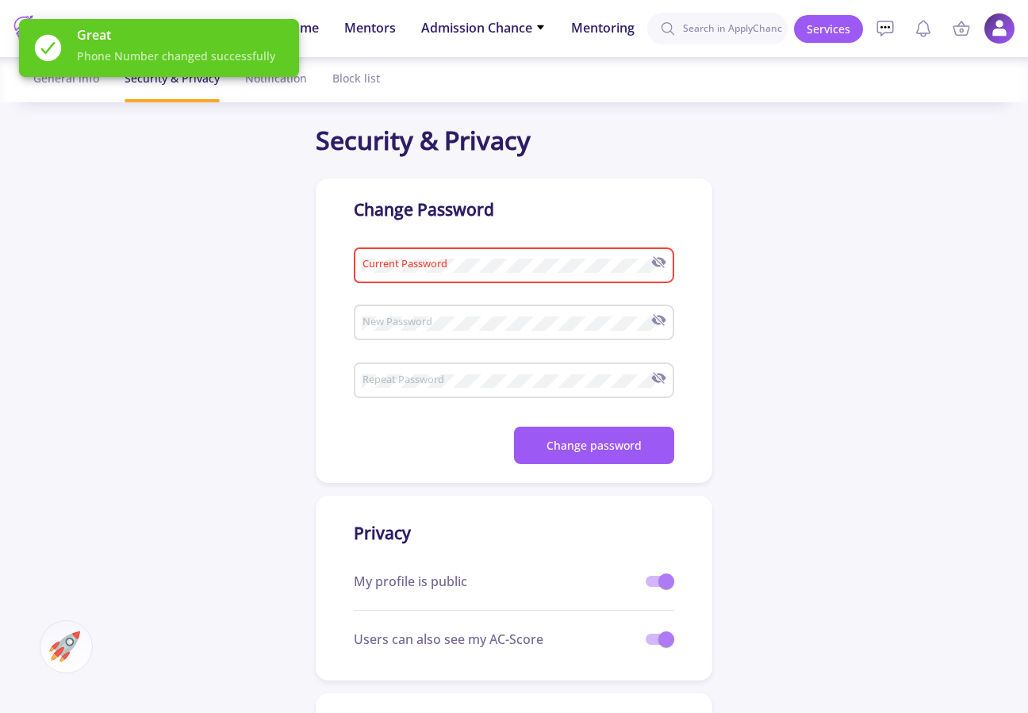
scroll to position [0, 0]
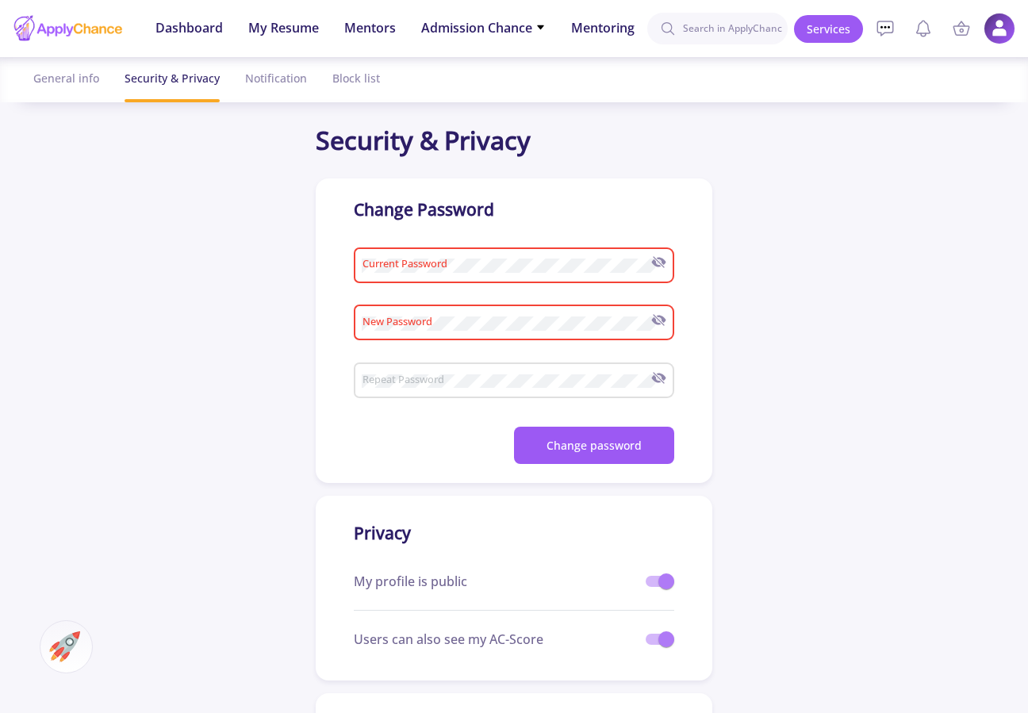
click at [789, 240] on app-security-setting "Security & Privacy Change Password Current Password New Password Upper case let…" at bounding box center [514, 581] width 1028 height 920
click at [72, 81] on div "General info" at bounding box center [66, 78] width 66 height 42
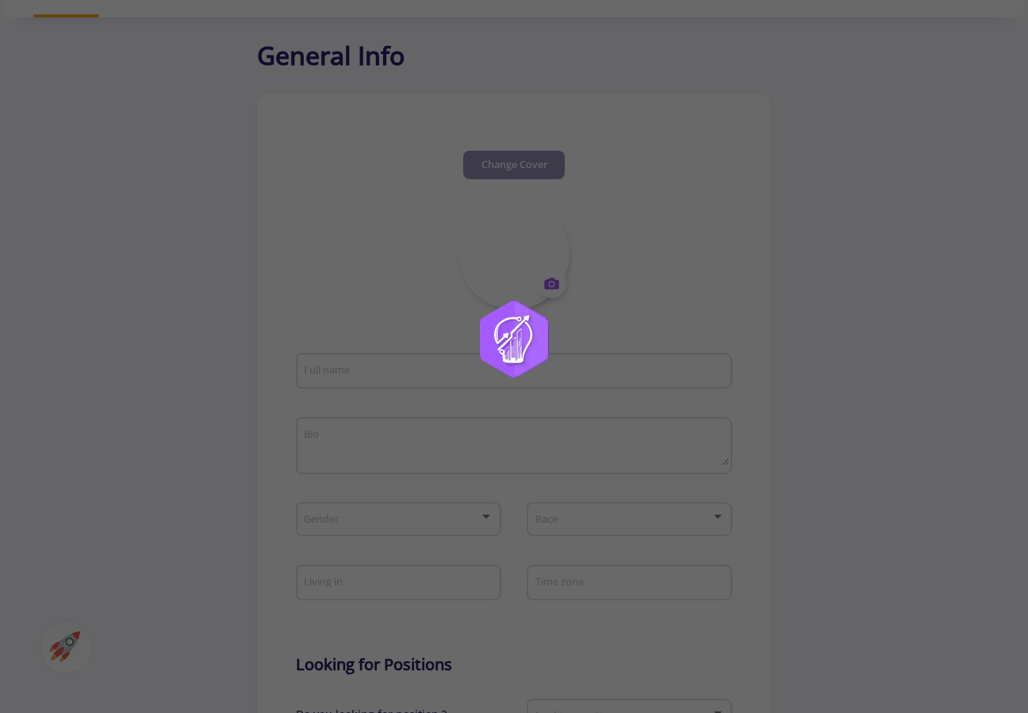
type input "[PERSON_NAME]"
type textarea ";)"
type input "[GEOGRAPHIC_DATA]"
type input "(UTC+03:30) [GEOGRAPHIC_DATA]"
type input "AsmaAmini"
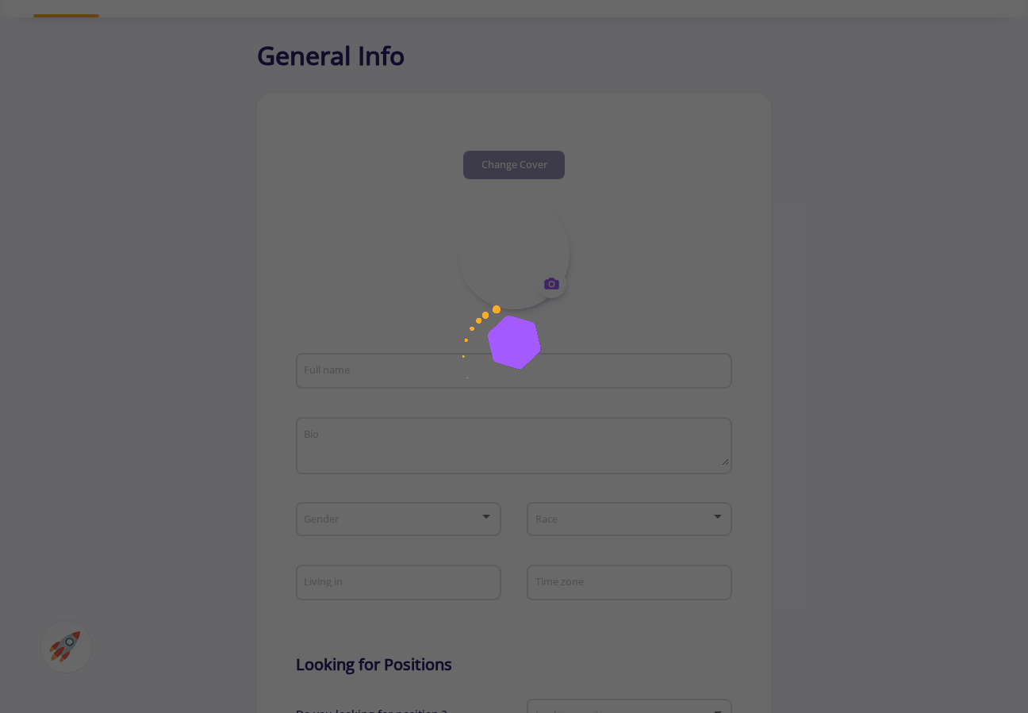
type input "[DOMAIN_NAME][EMAIL_ADDRESS][DOMAIN_NAME]"
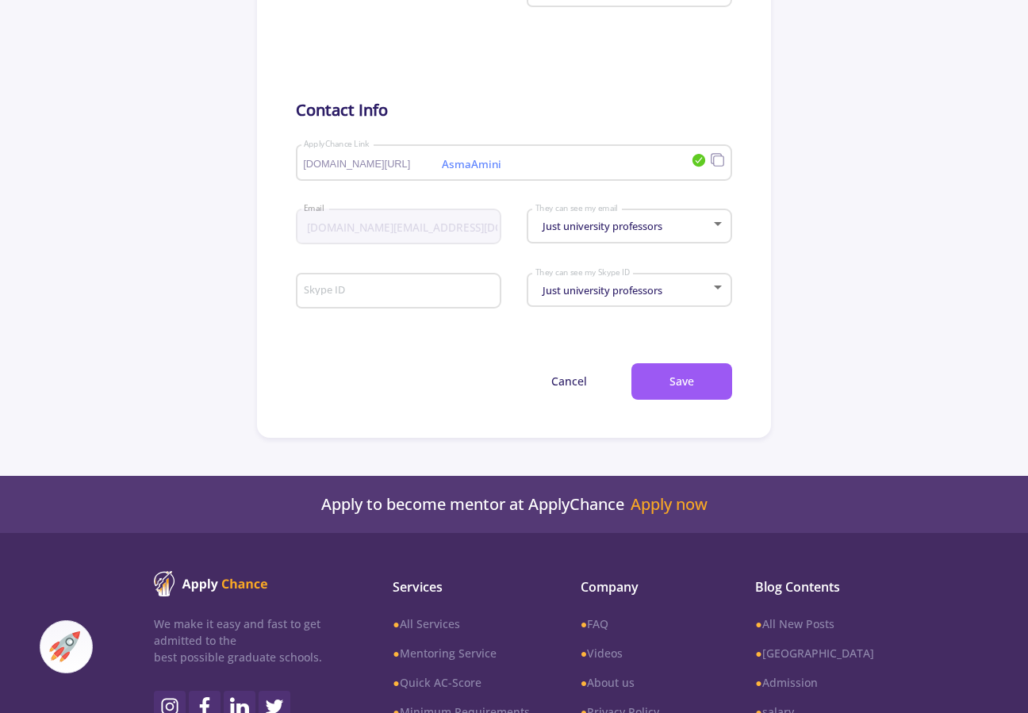
scroll to position [829, 0]
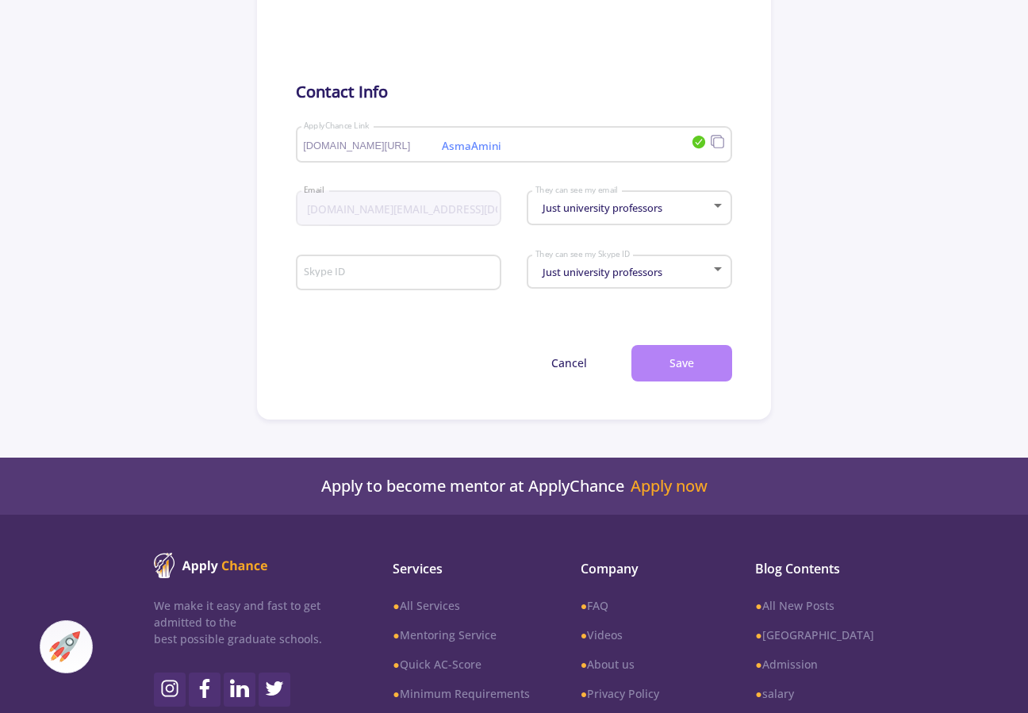
click at [671, 370] on button "Save" at bounding box center [682, 363] width 101 height 37
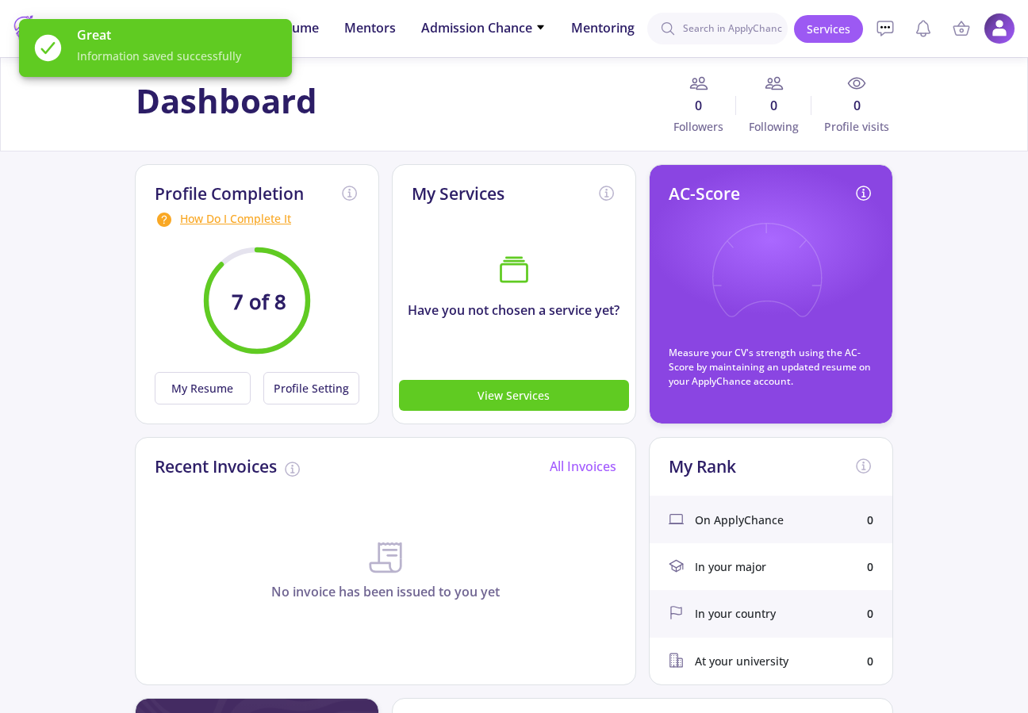
click at [269, 316] on text "7 of 8" at bounding box center [259, 302] width 55 height 28
click at [270, 218] on div "How Do I Complete It" at bounding box center [257, 219] width 205 height 19
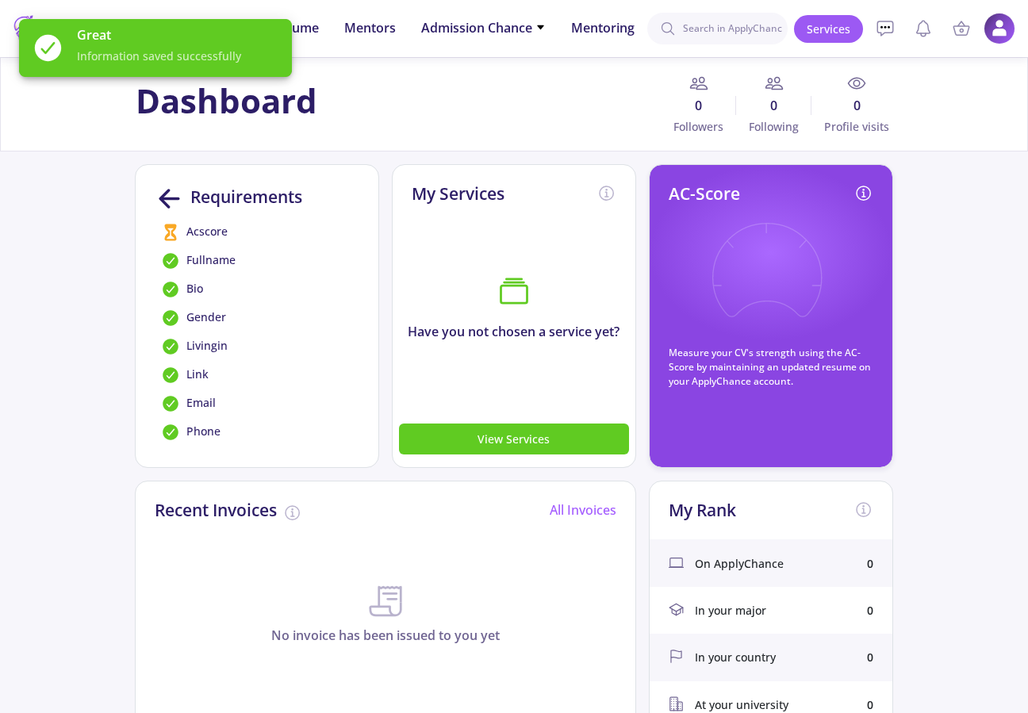
click at [167, 226] on icon at bounding box center [171, 233] width 12 height 17
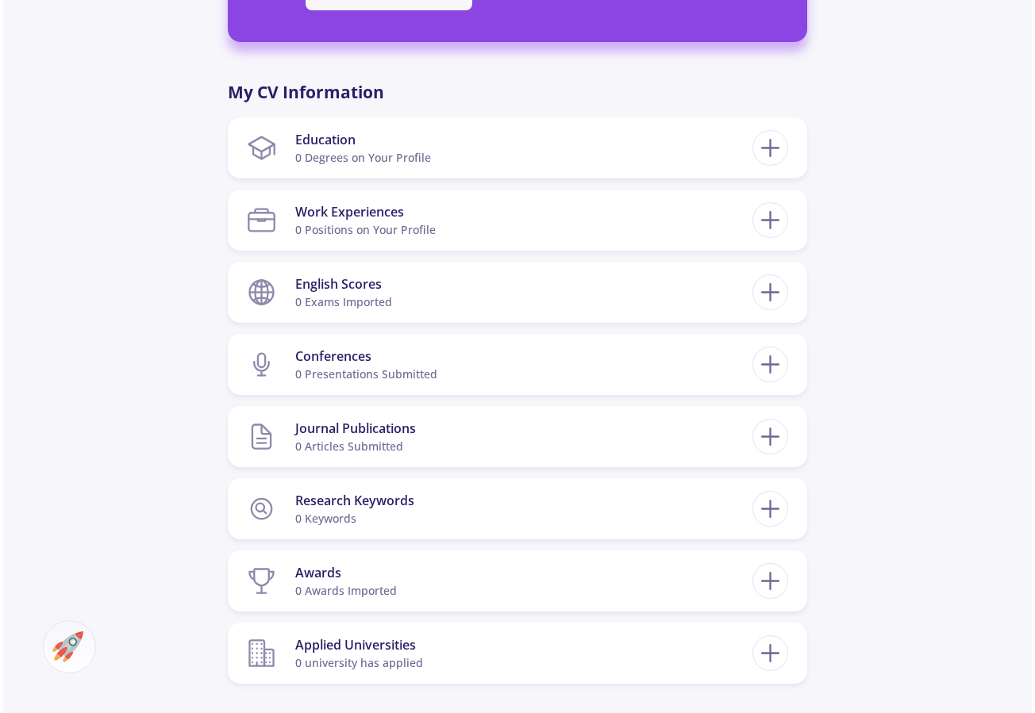
scroll to position [650, 0]
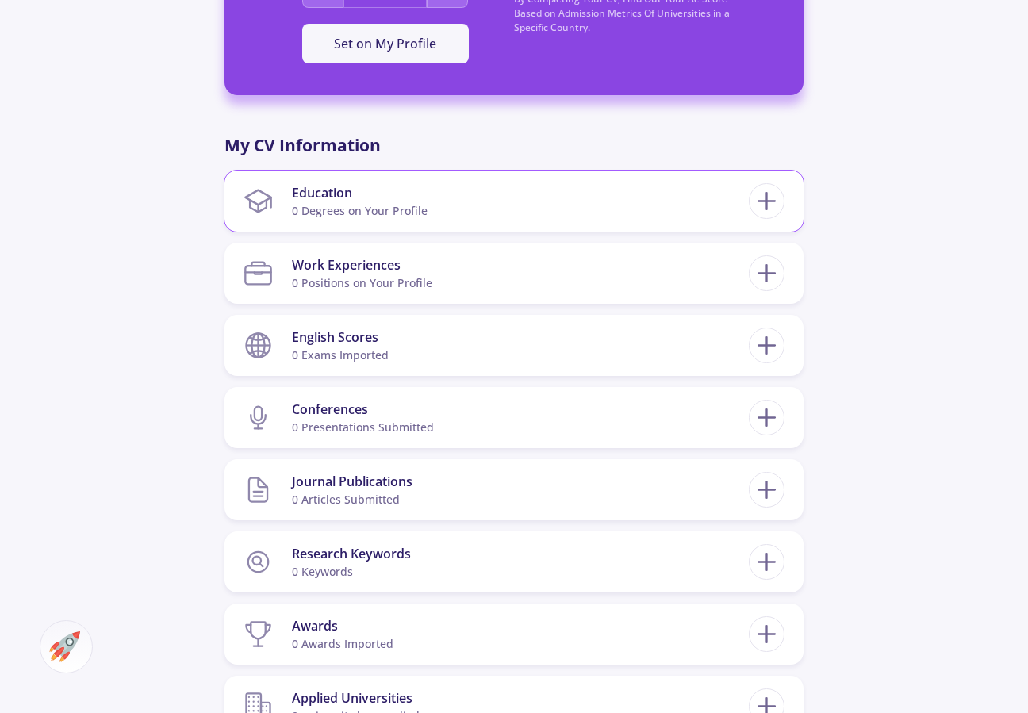
click at [455, 217] on section "Education 0 Degrees on Your Profile" at bounding box center [496, 201] width 505 height 48
click at [410, 181] on div "Education 0 Degrees on Your Profile" at bounding box center [360, 201] width 136 height 48
click at [777, 203] on icon at bounding box center [766, 200] width 29 height 29
checkbox input "false"
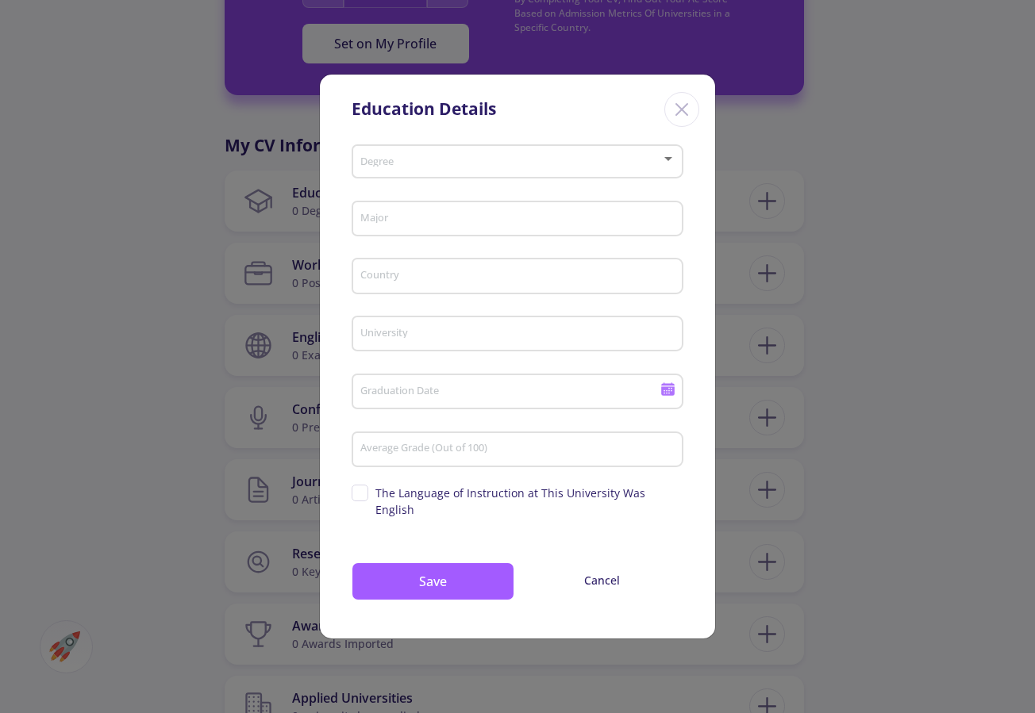
click at [448, 179] on div "Degree" at bounding box center [517, 159] width 317 height 40
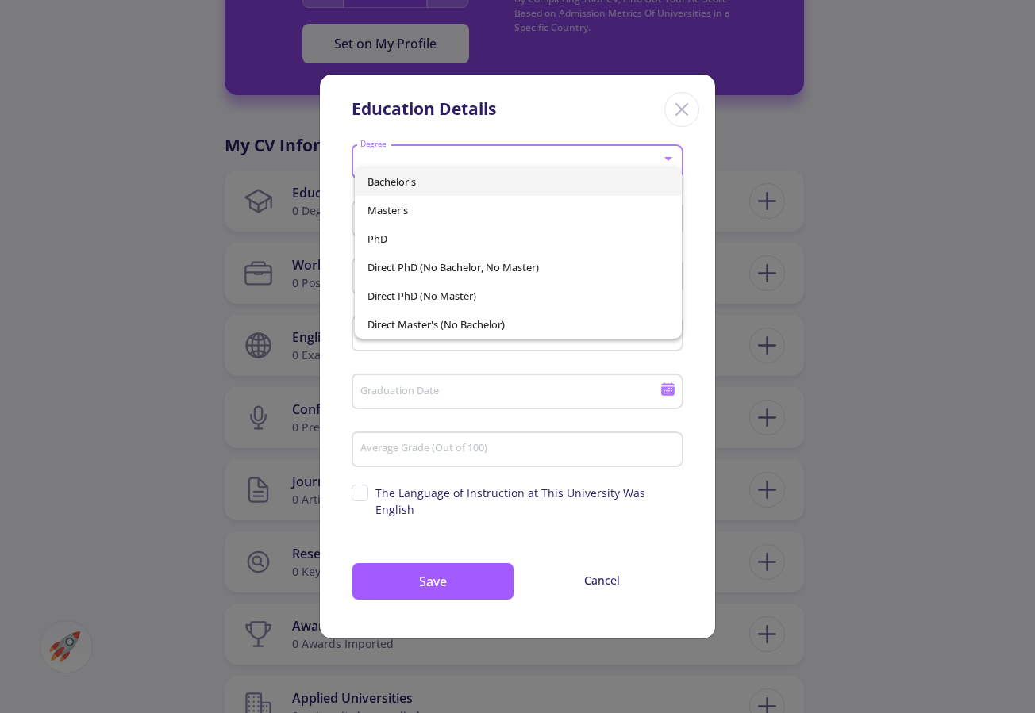
click at [451, 175] on span "Bachelor's" at bounding box center [518, 181] width 302 height 29
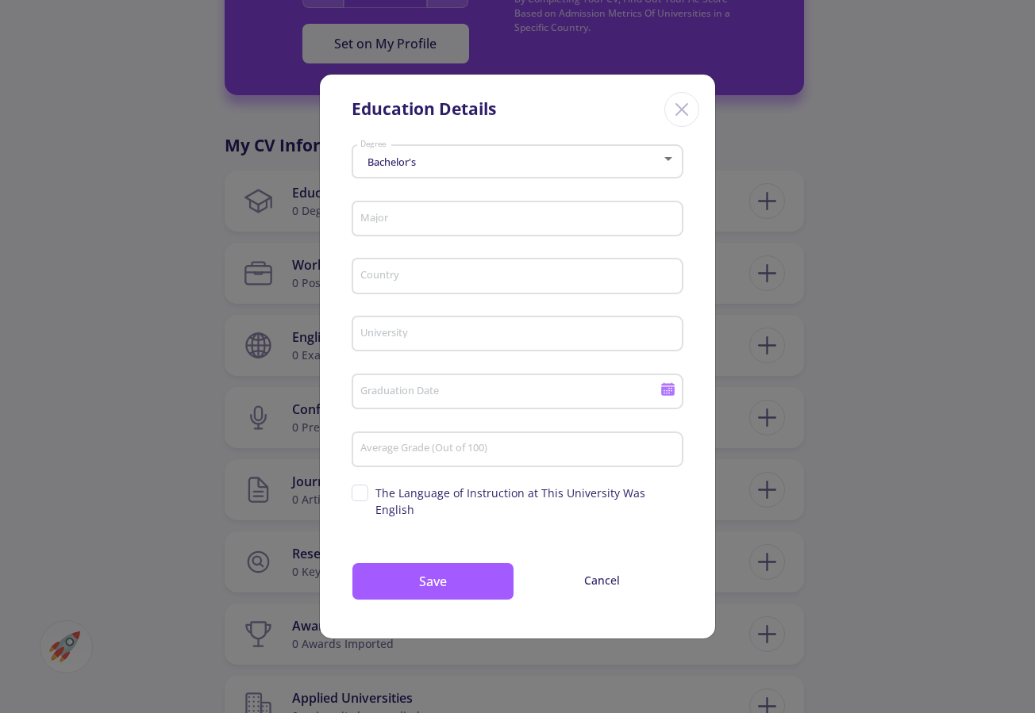
click at [428, 219] on div "Major" at bounding box center [517, 215] width 317 height 41
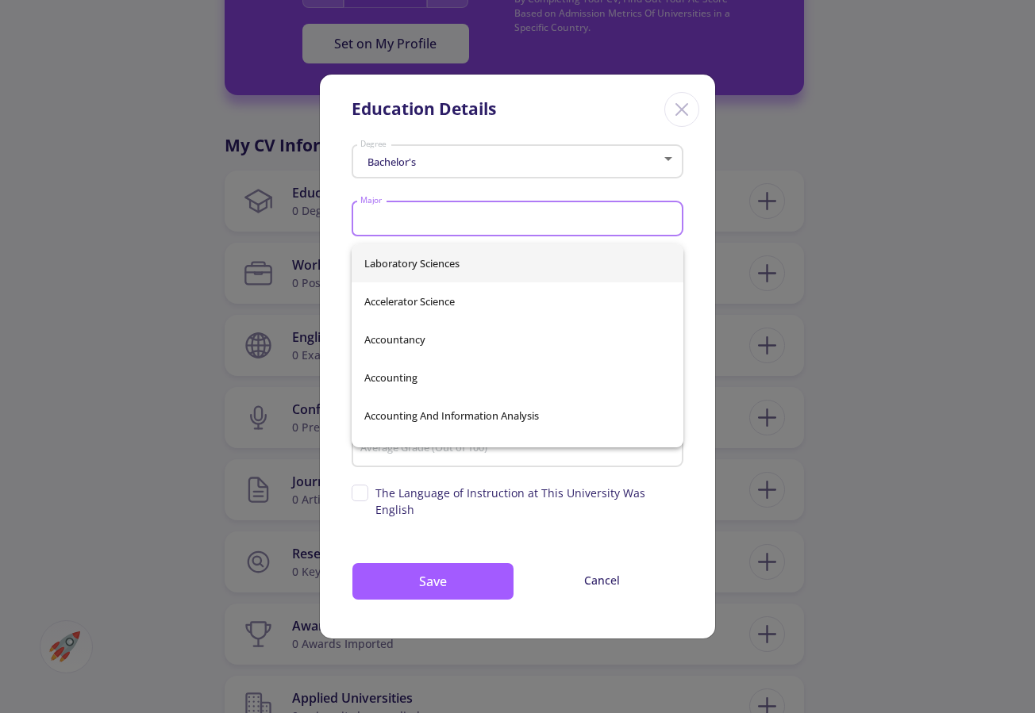
click at [428, 227] on input "Major" at bounding box center [519, 220] width 321 height 14
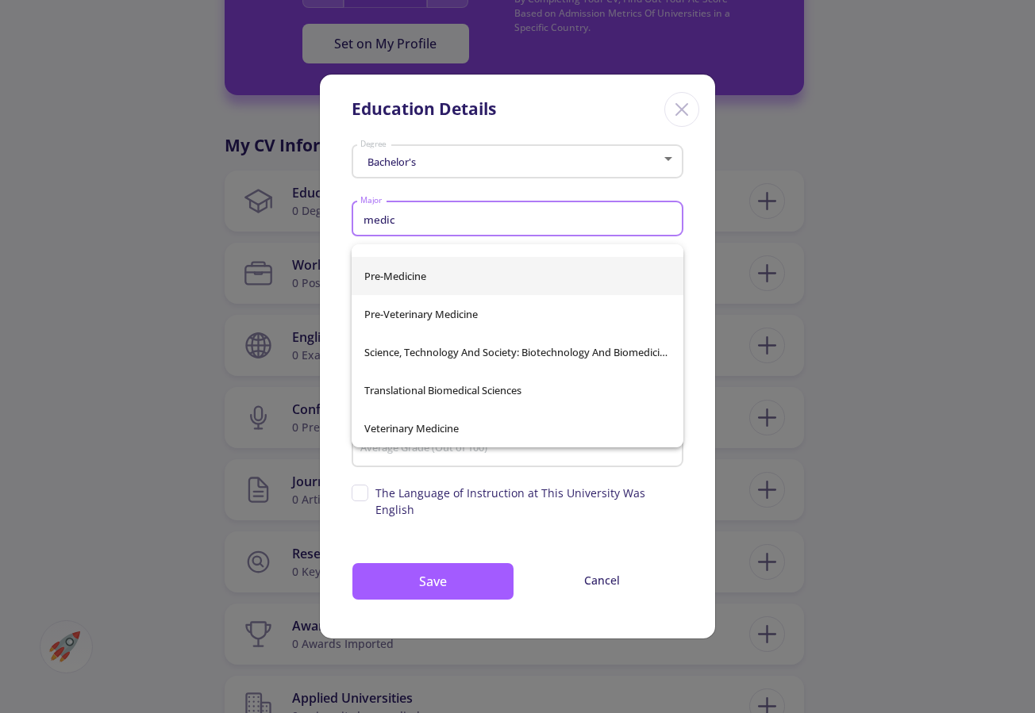
scroll to position [3377, 0]
click at [417, 288] on span "Pre-Medicine" at bounding box center [517, 276] width 306 height 38
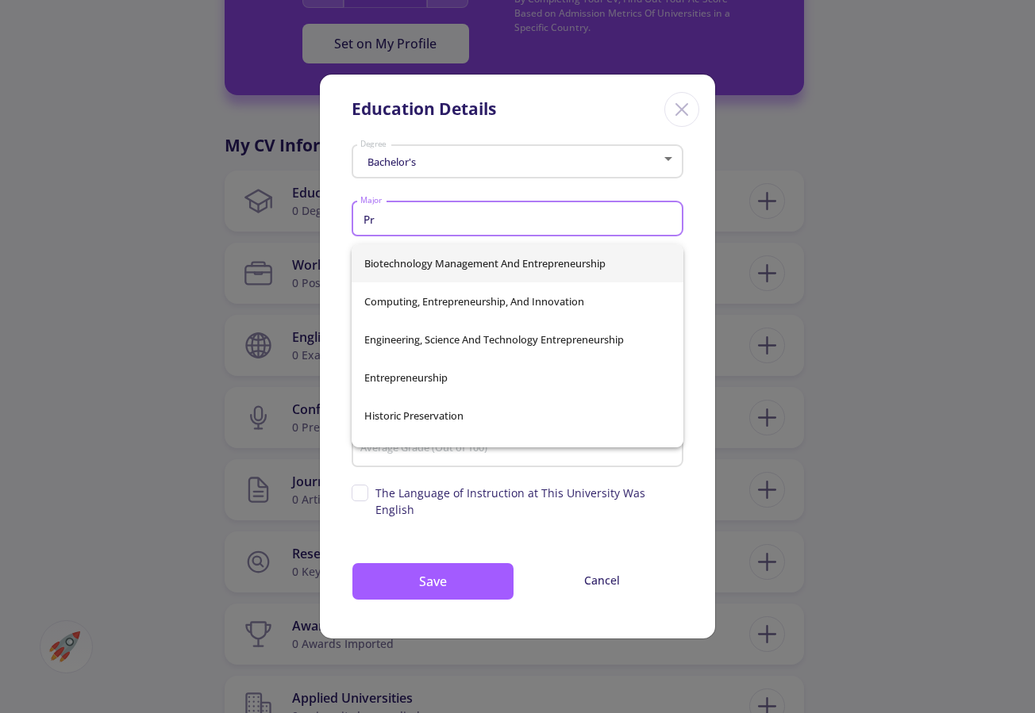
type input "P"
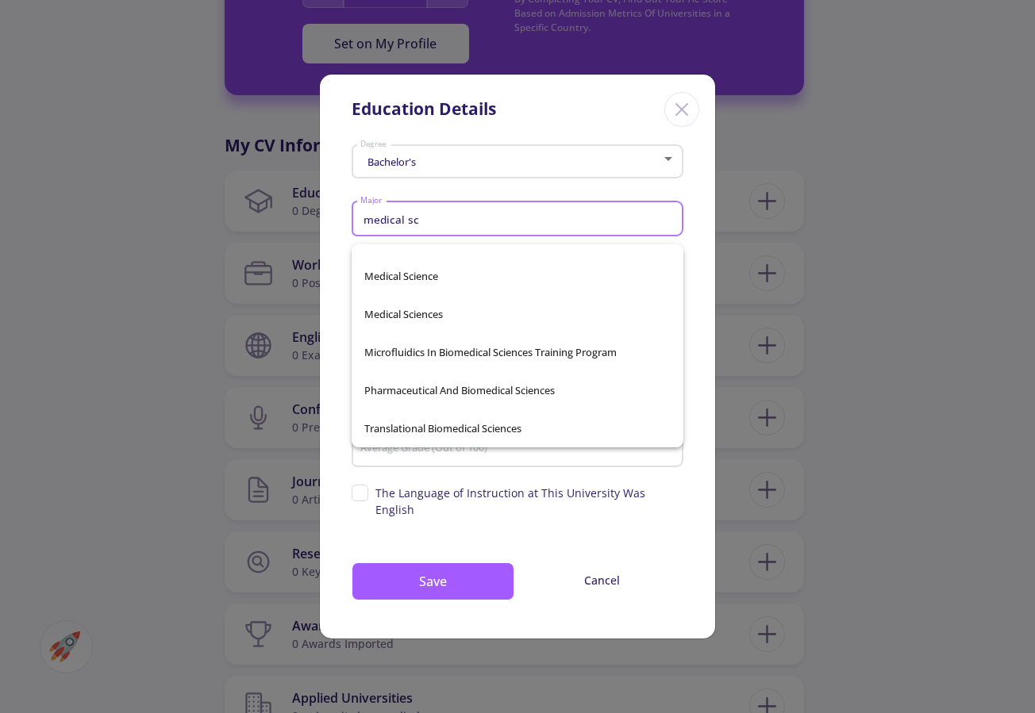
scroll to position [1206, 0]
type input "medical sc"
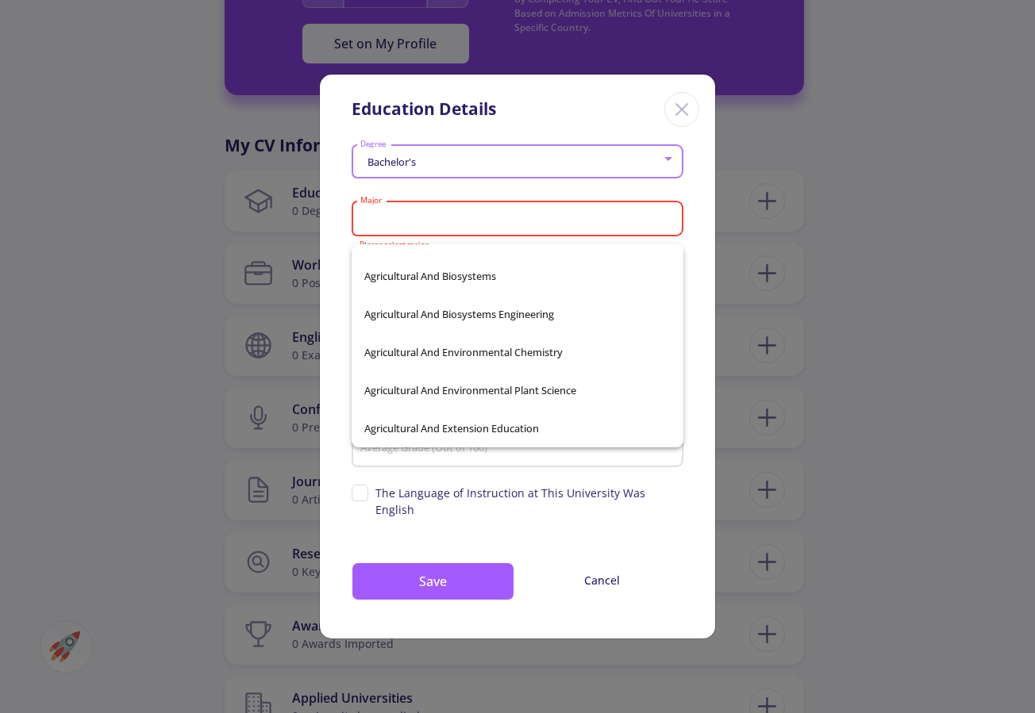
click at [452, 317] on div "Laboratory Sciences Accelerator Science Accountancy Accounting Accounting And I…" at bounding box center [517, 345] width 332 height 203
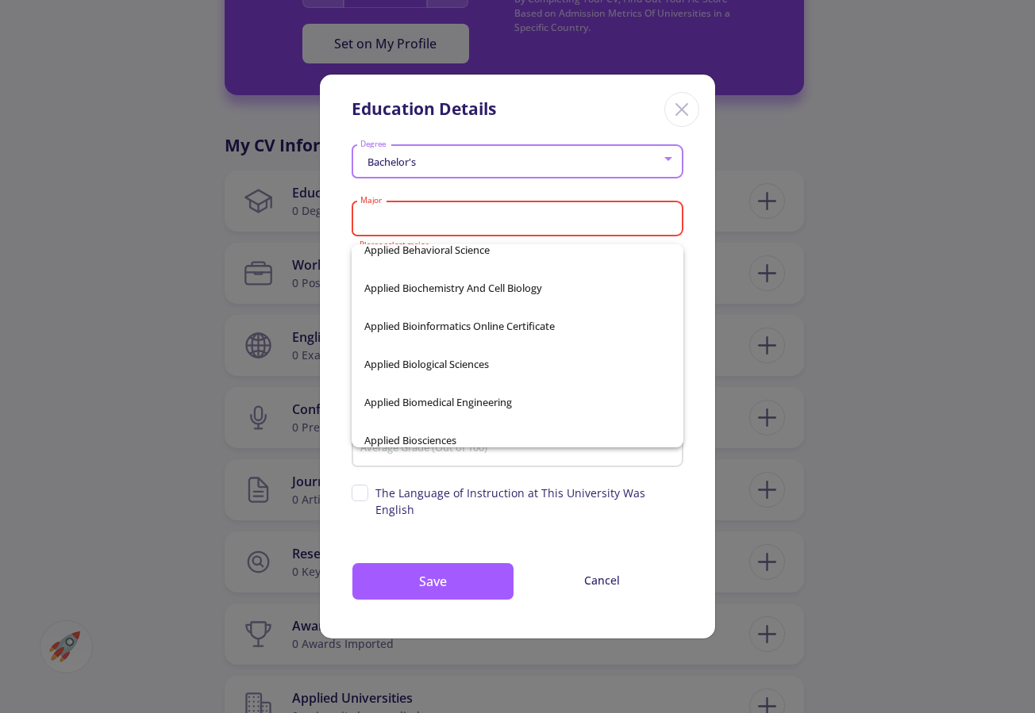
scroll to position [4682, 0]
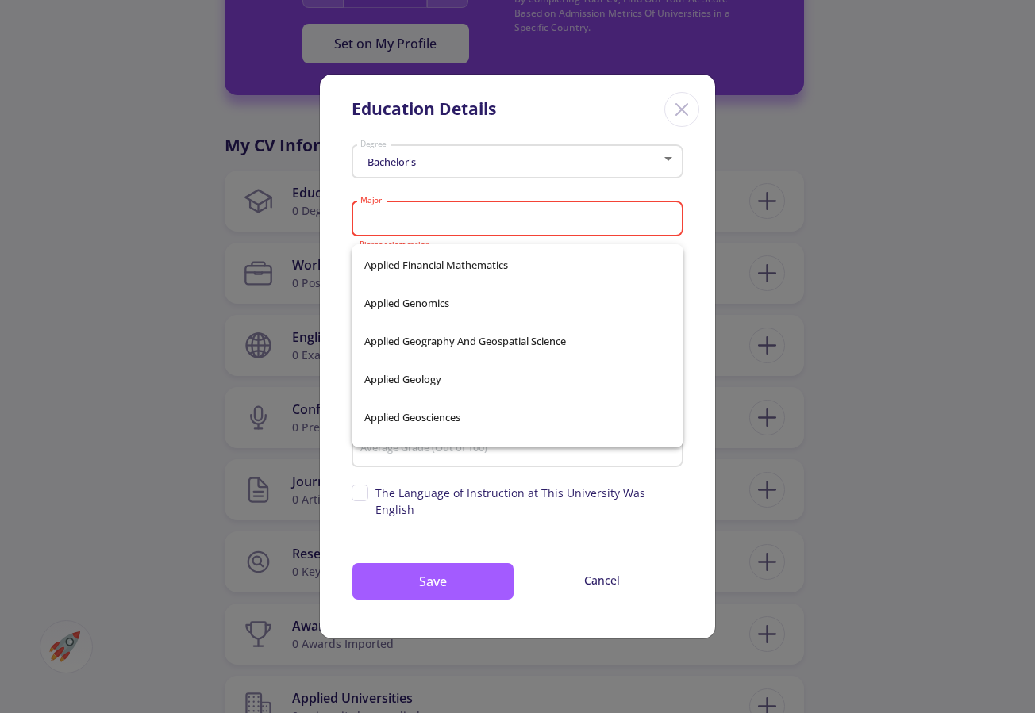
click at [444, 221] on input "Major" at bounding box center [519, 220] width 321 height 14
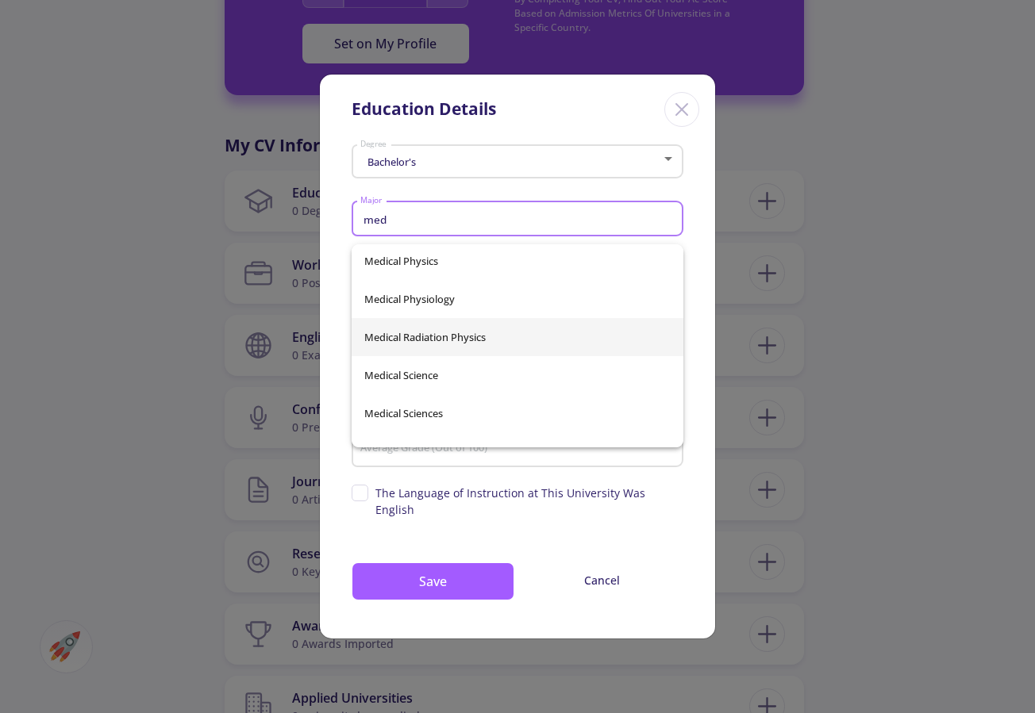
scroll to position [3276, 0]
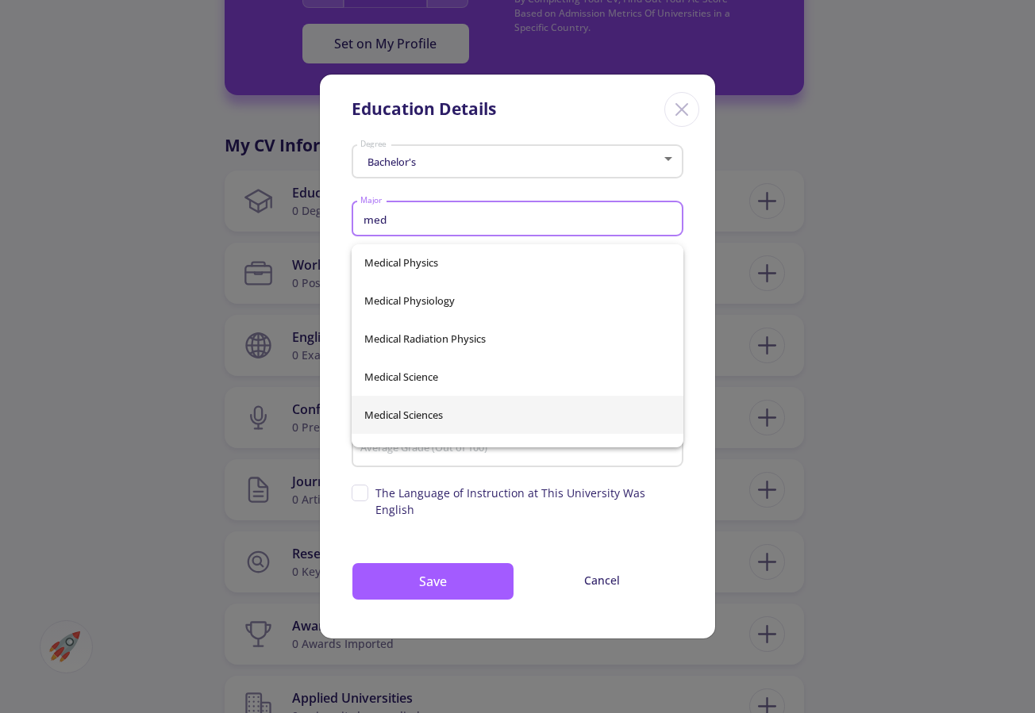
type input "med"
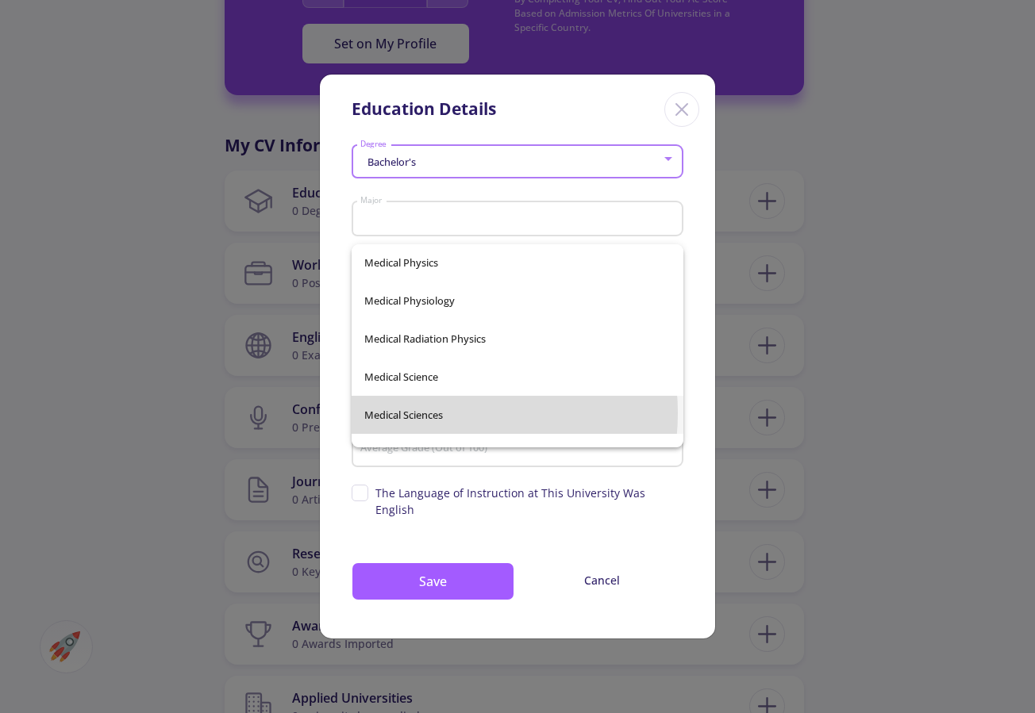
click at [429, 413] on div "Animal Biotechnology And Biomedical Sciences Applied Biomedical Engineering Bio…" at bounding box center [517, 345] width 332 height 203
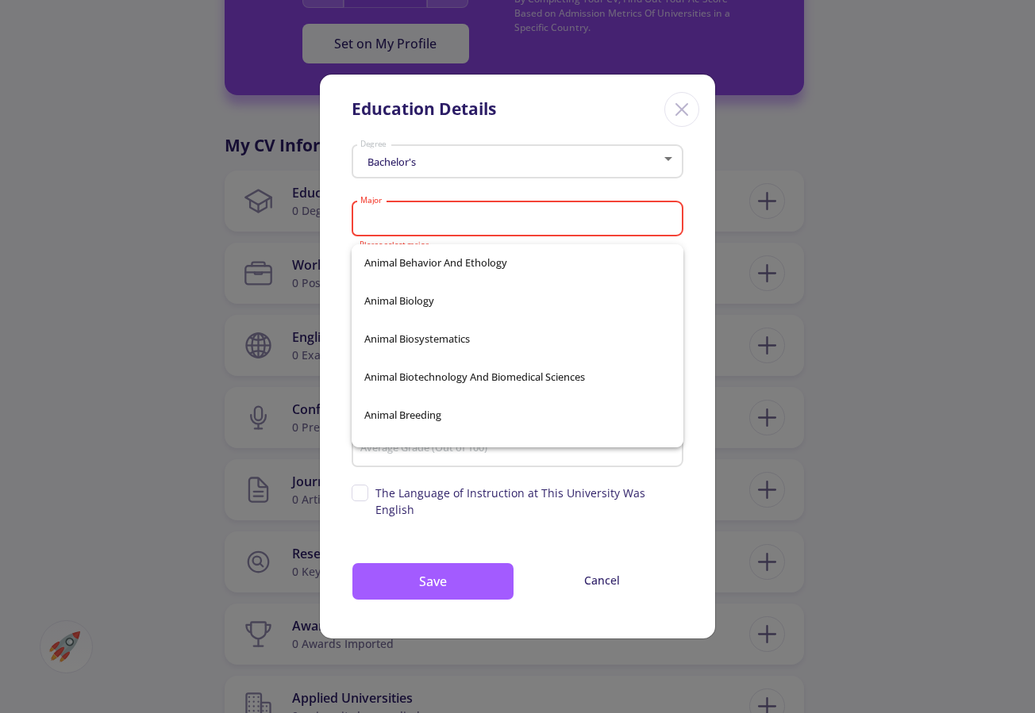
click at [439, 227] on input "Major" at bounding box center [519, 220] width 321 height 14
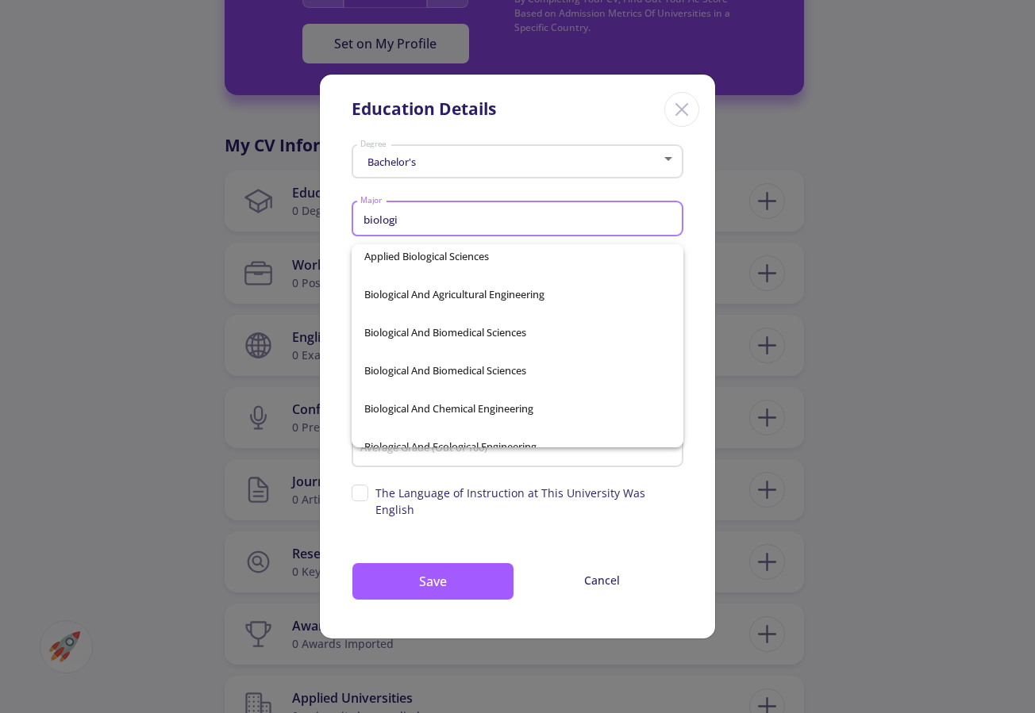
scroll to position [150, 0]
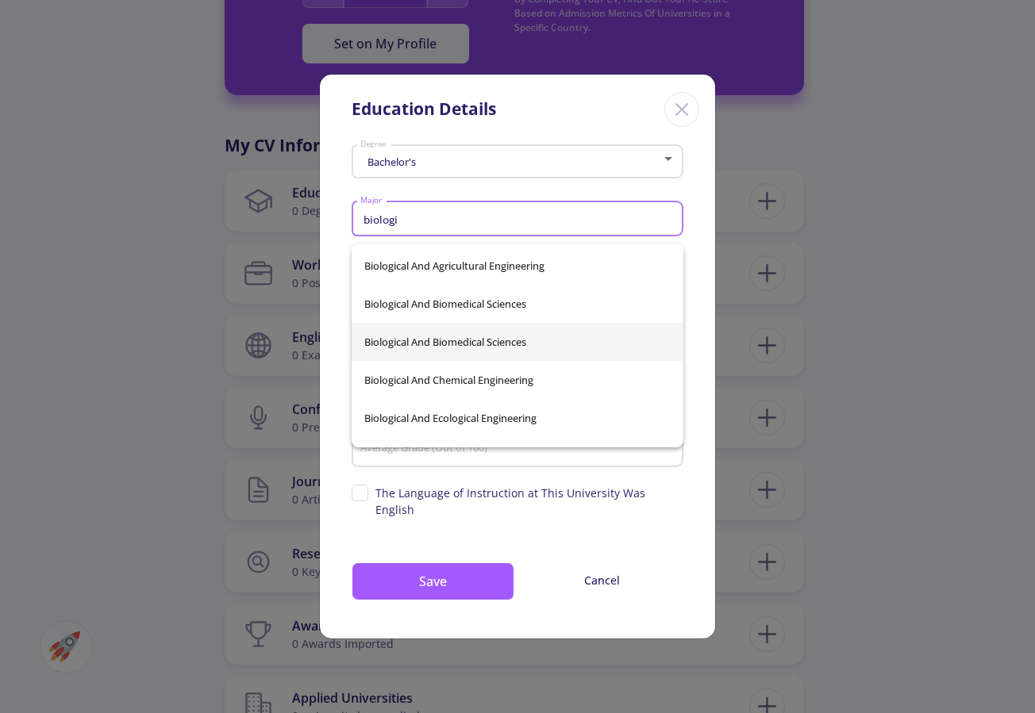
click at [474, 336] on span "Biological And Biomedical Sciences" at bounding box center [517, 342] width 306 height 38
type input "Biological And Biomedical Sciences"
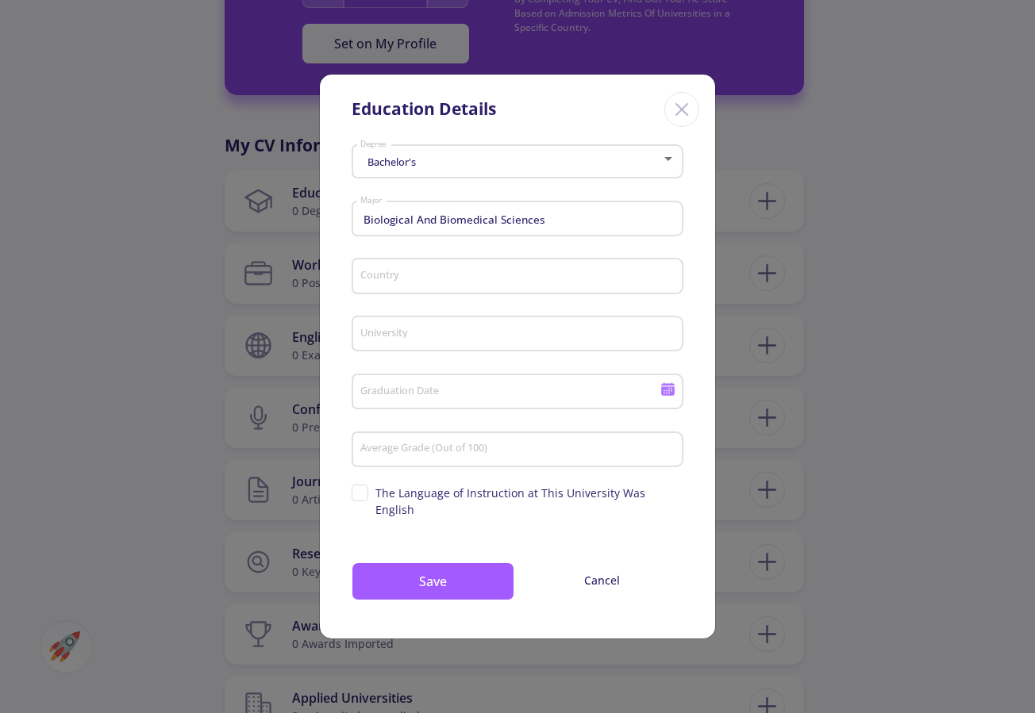
click at [472, 262] on div "Country" at bounding box center [517, 272] width 317 height 41
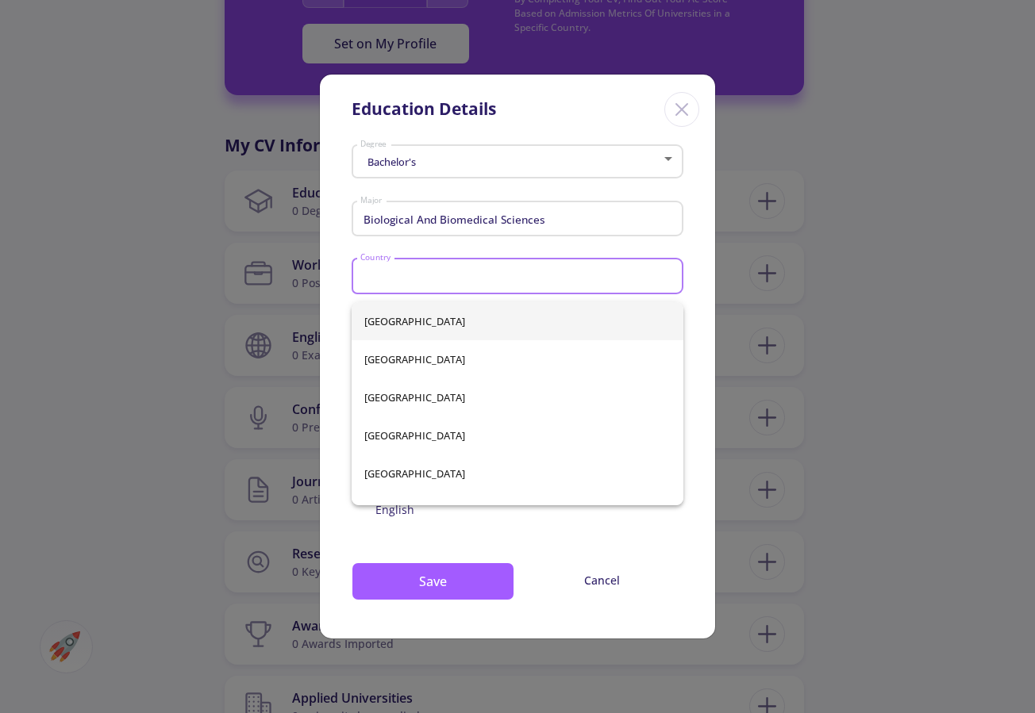
click at [470, 275] on div "Country" at bounding box center [517, 272] width 317 height 41
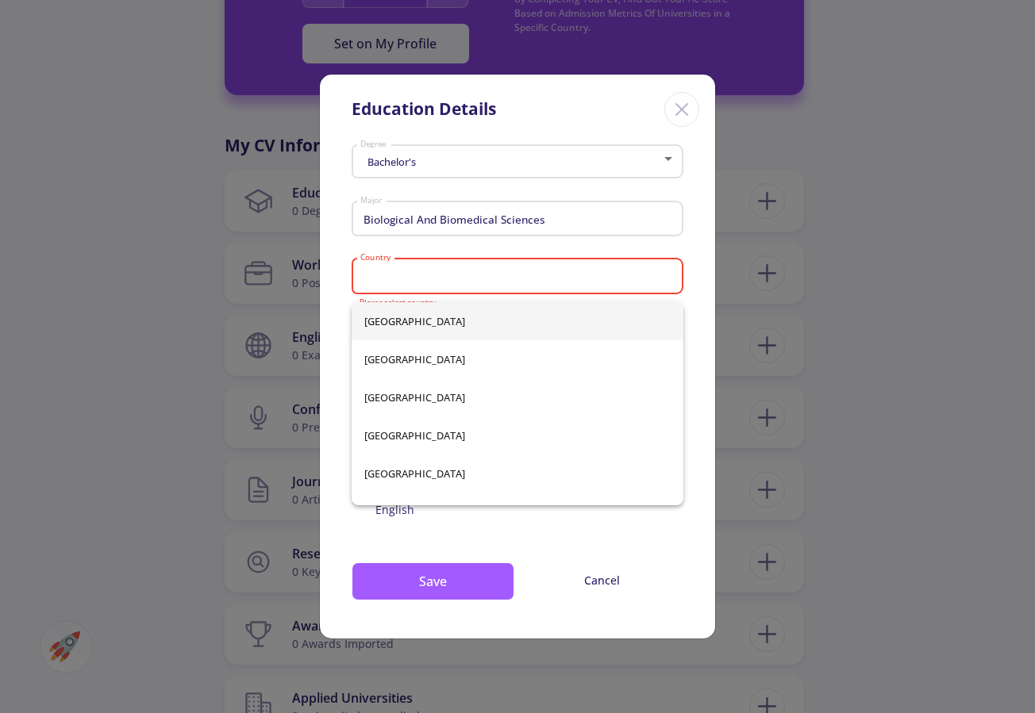
click at [676, 117] on icon "Close" at bounding box center [681, 109] width 25 height 25
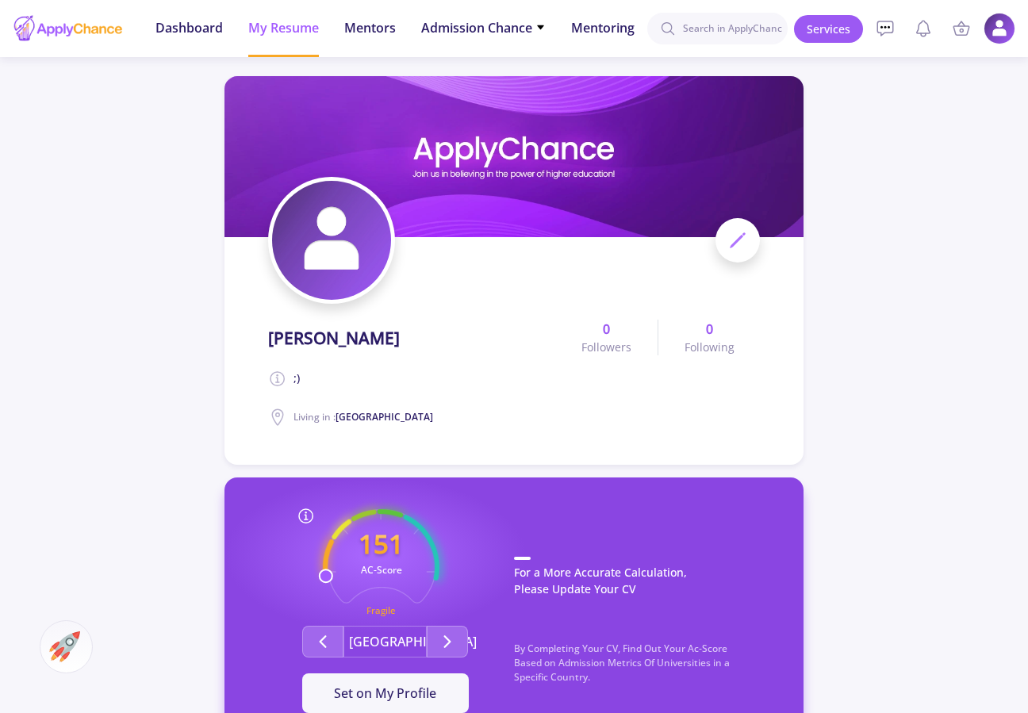
scroll to position [0, 0]
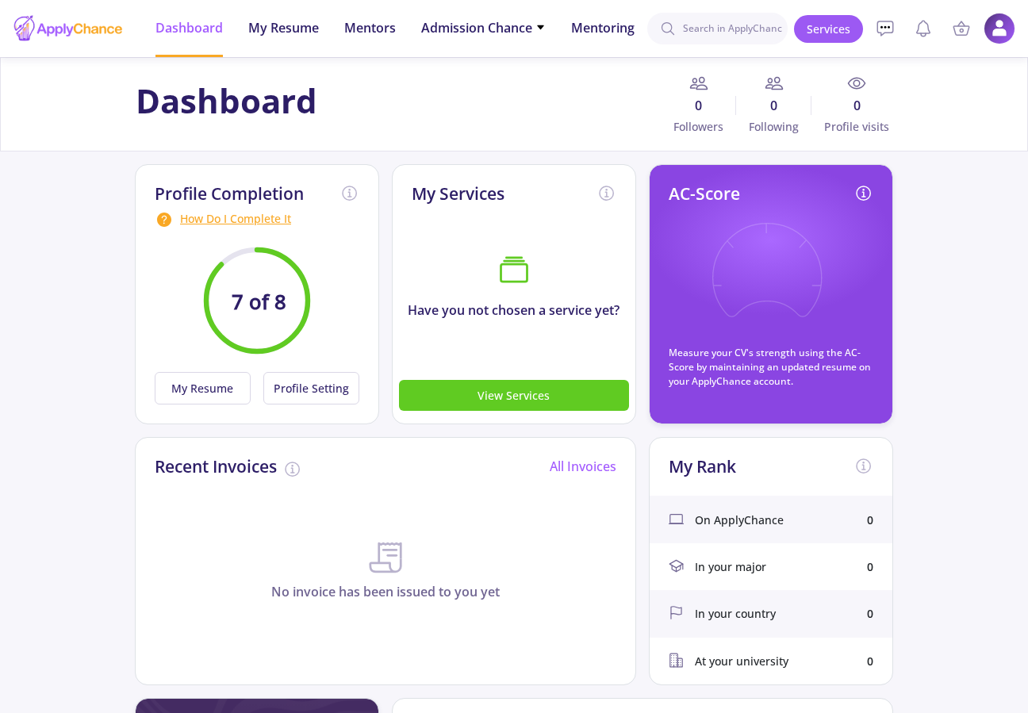
click at [228, 222] on div "How Do I Complete It" at bounding box center [257, 219] width 205 height 19
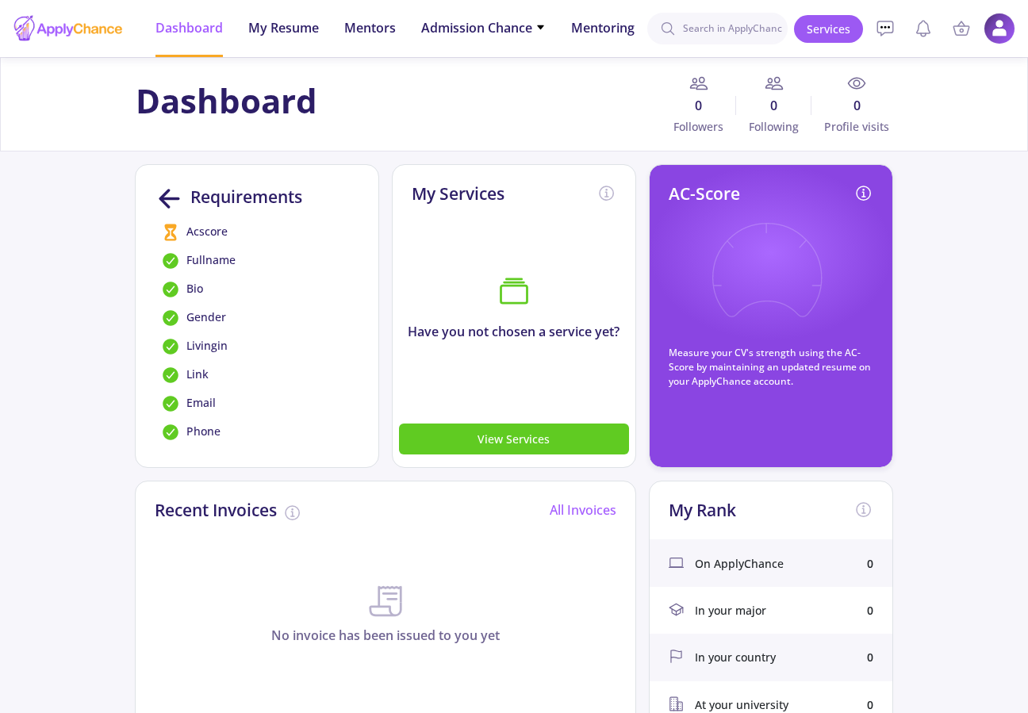
click at [173, 232] on icon at bounding box center [171, 233] width 12 height 17
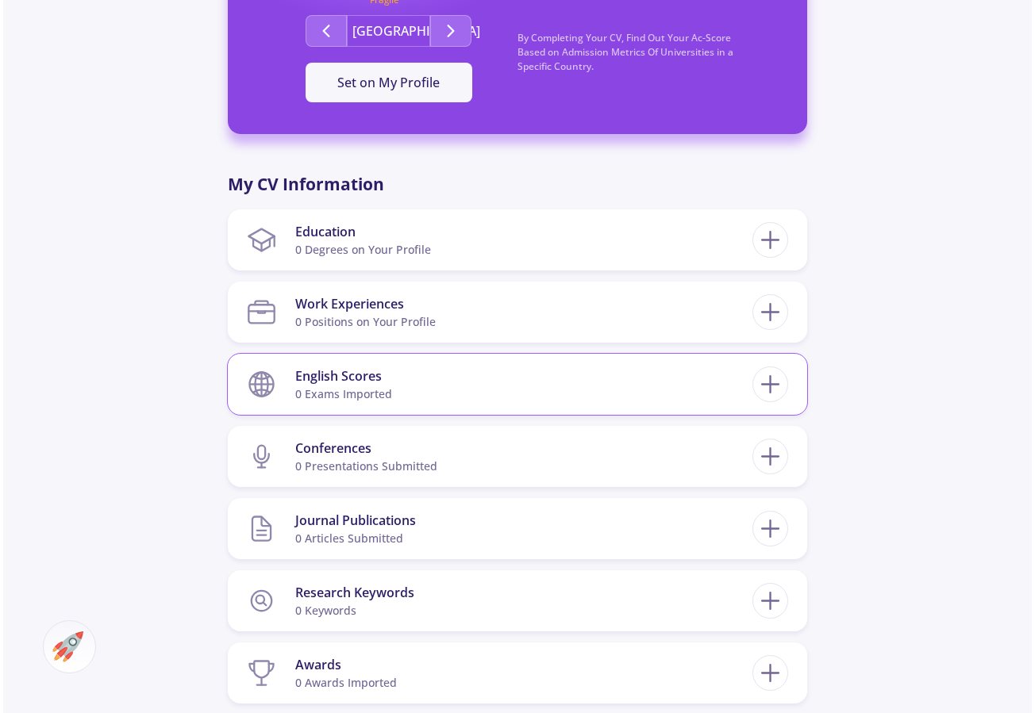
scroll to position [613, 0]
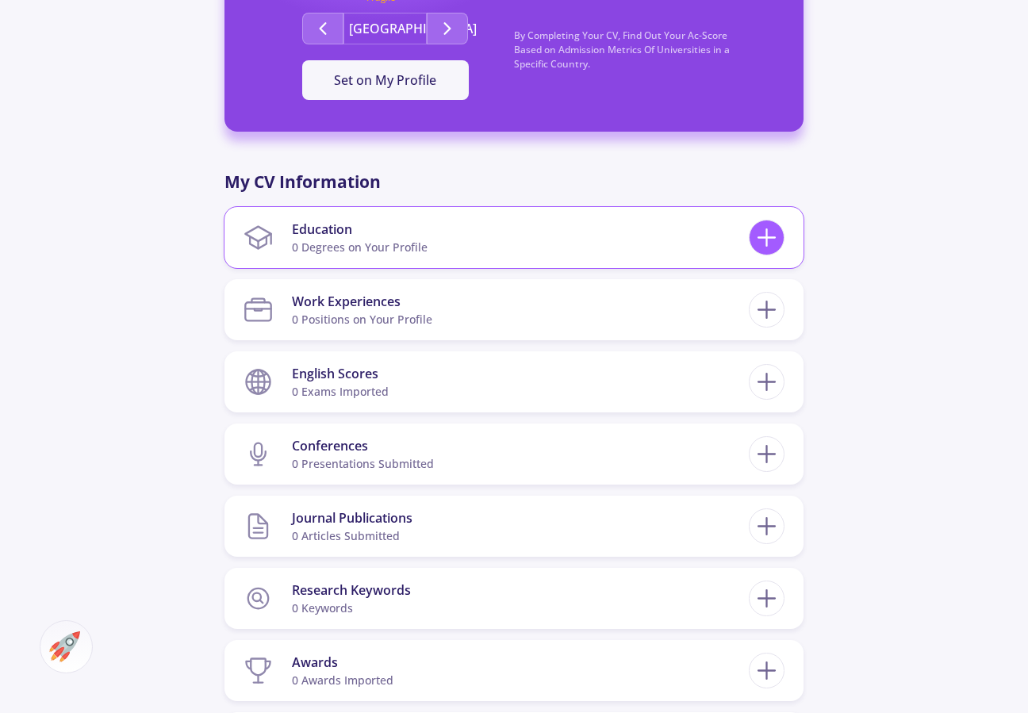
click at [773, 233] on icon at bounding box center [766, 237] width 29 height 29
checkbox input "false"
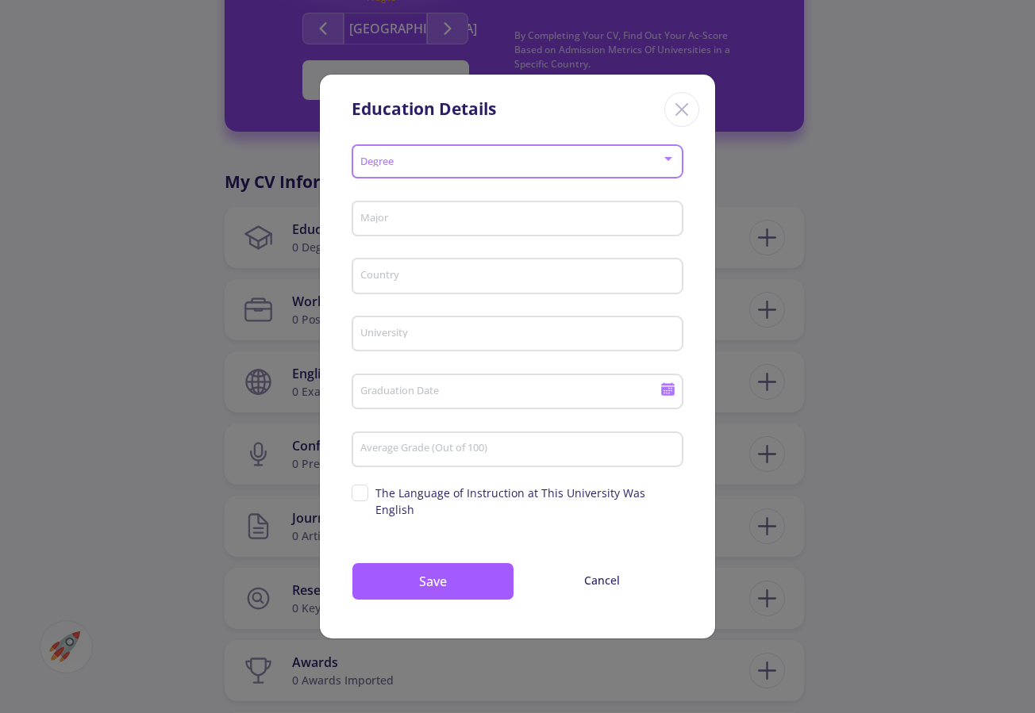
click at [472, 167] on span at bounding box center [512, 161] width 298 height 11
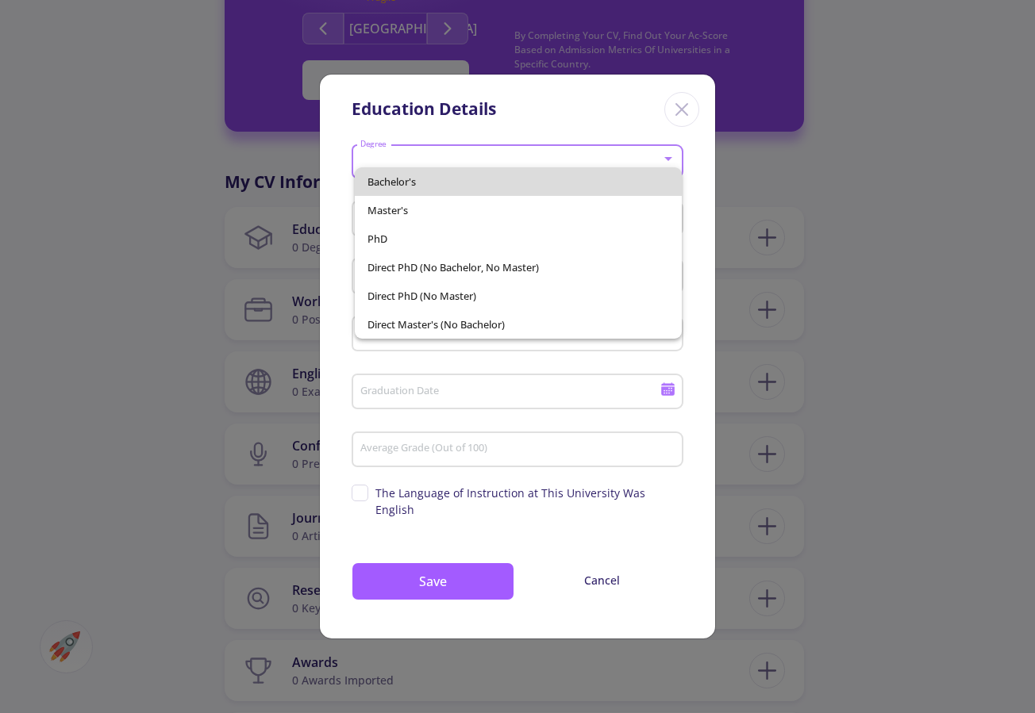
click at [443, 175] on span "Bachelor's" at bounding box center [518, 181] width 302 height 29
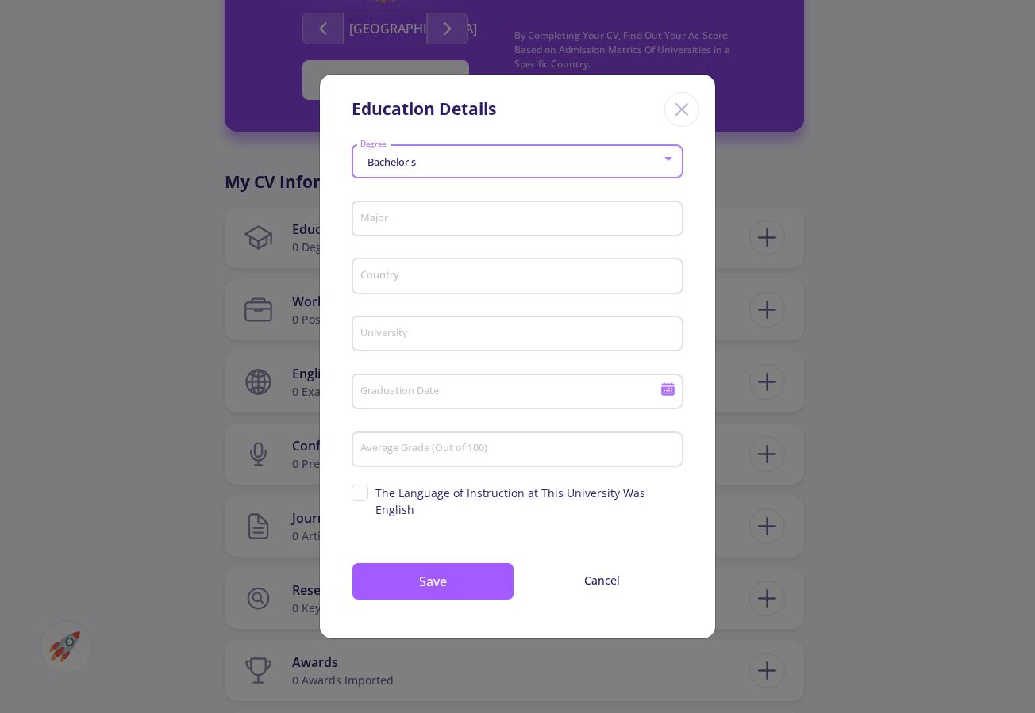
click at [483, 227] on input "Major" at bounding box center [519, 220] width 321 height 14
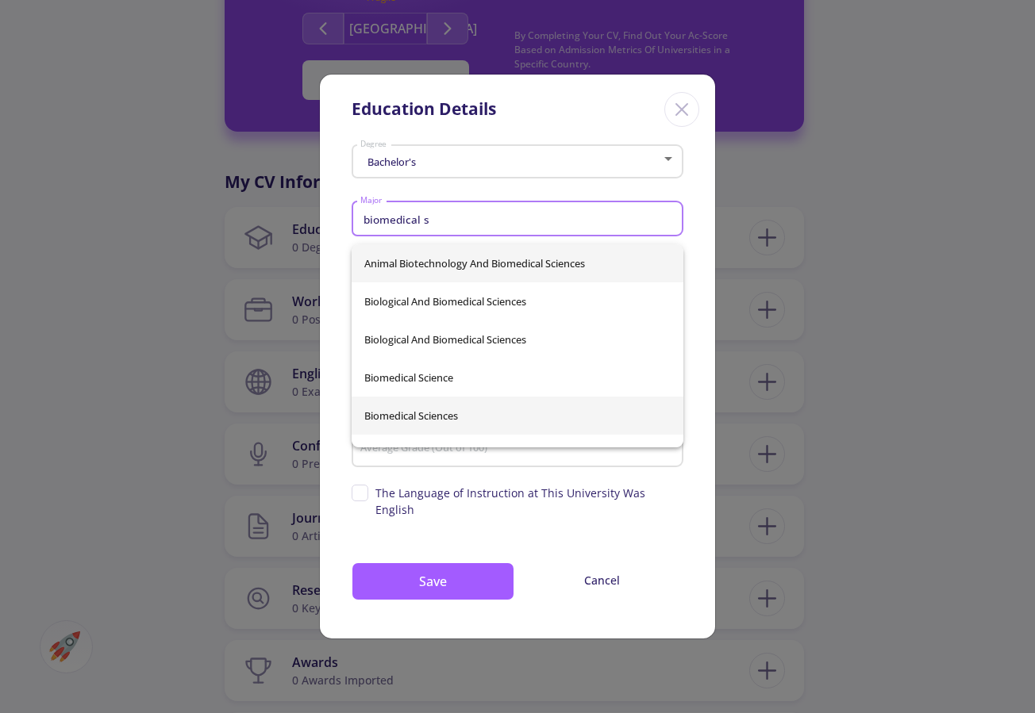
type input "biomedical s"
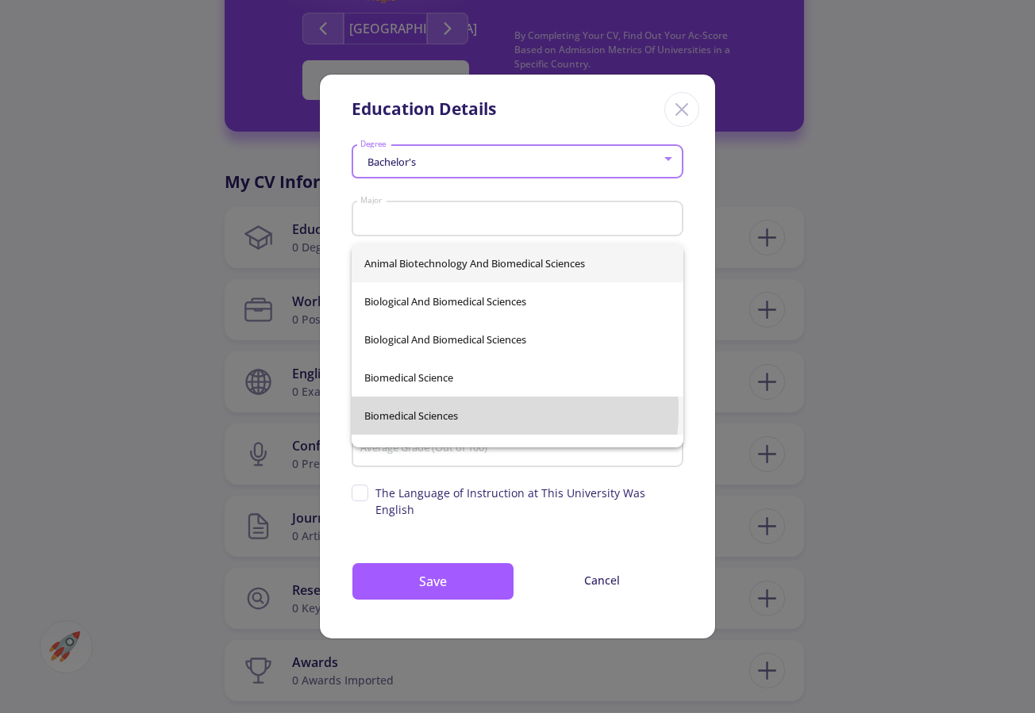
click at [461, 411] on div "Animal Biotechnology And Biomedical Sciences Biological And Biomedical Sciences…" at bounding box center [517, 345] width 332 height 203
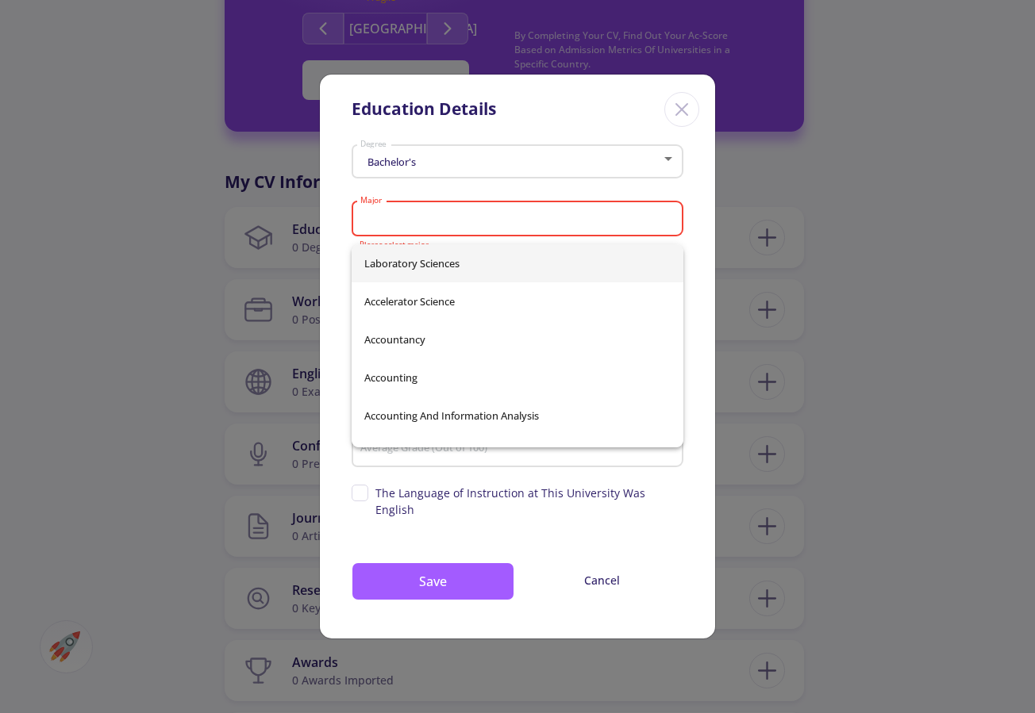
click at [465, 222] on input "Major" at bounding box center [519, 220] width 321 height 14
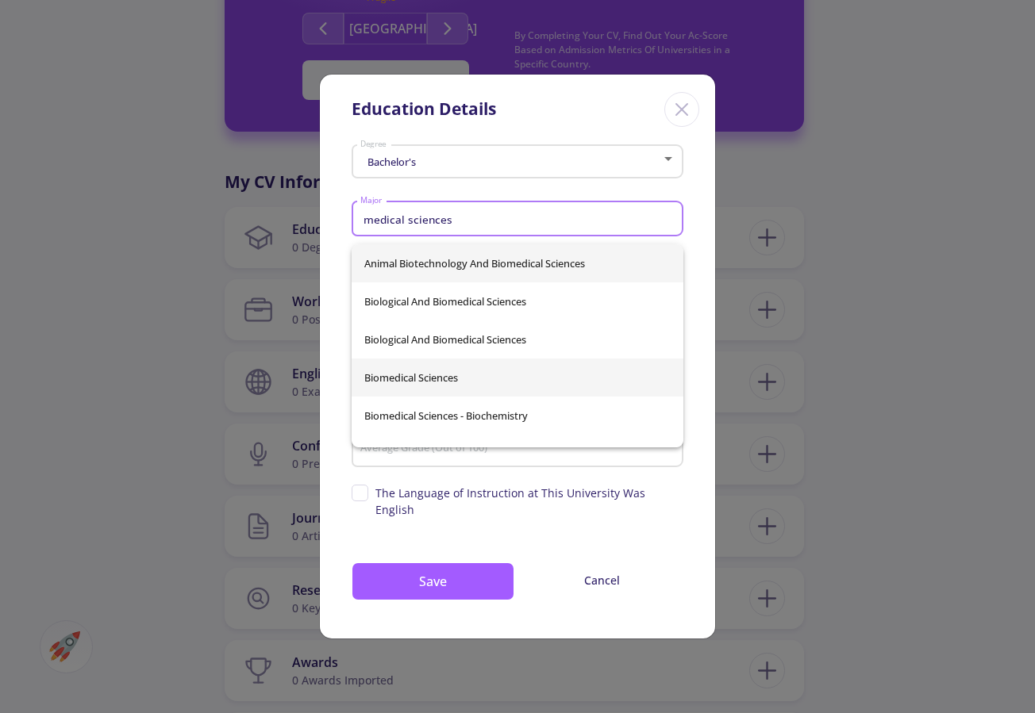
type input "medical sciences"
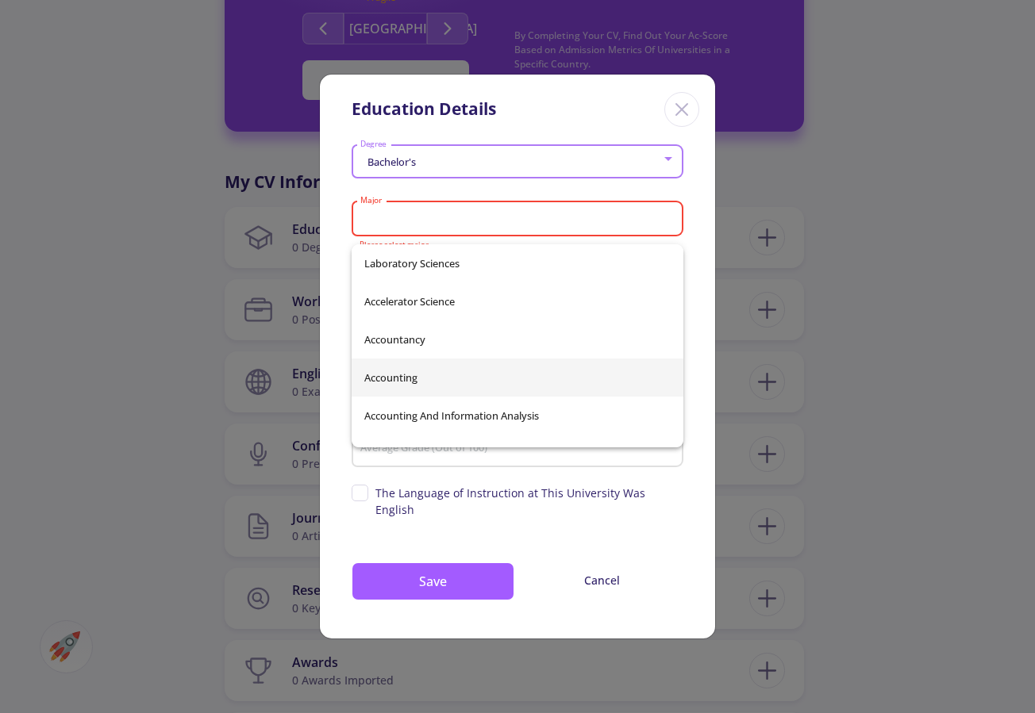
click at [498, 374] on div "Laboratory Sciences Accelerator Science Accountancy Accounting Accounting And I…" at bounding box center [517, 345] width 332 height 203
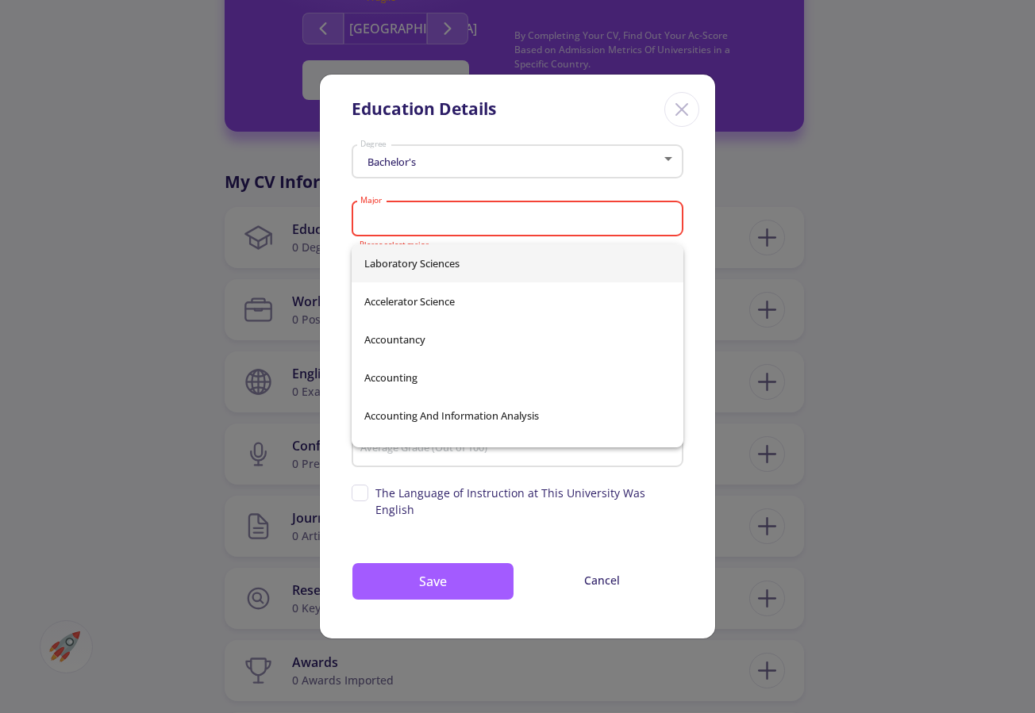
click at [466, 227] on input "Major" at bounding box center [519, 220] width 321 height 14
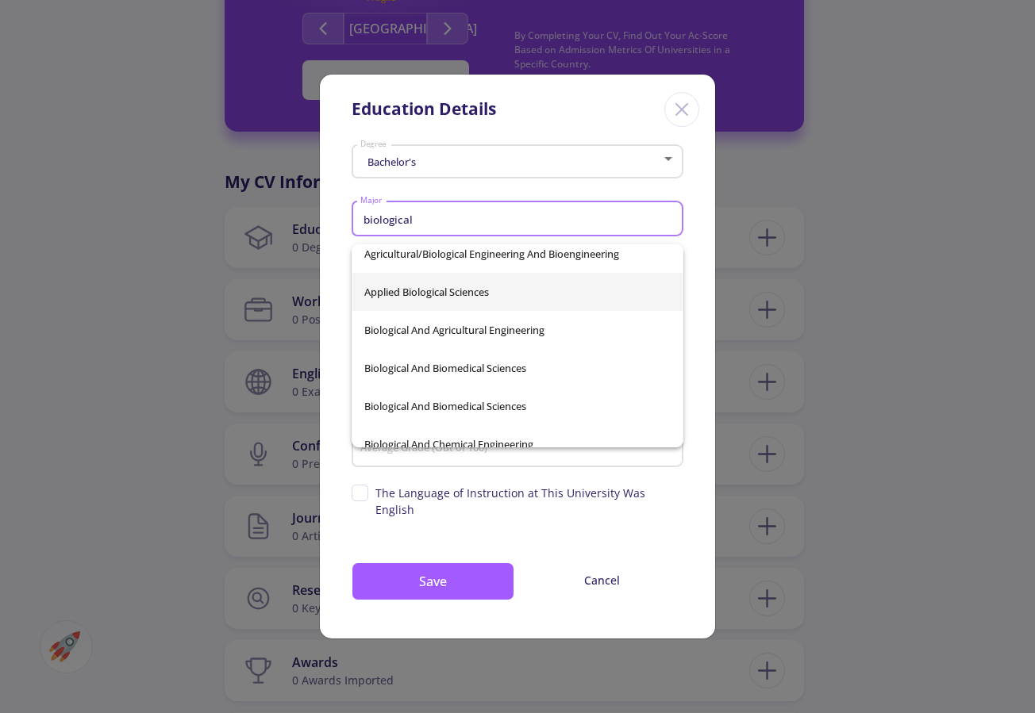
scroll to position [88, 0]
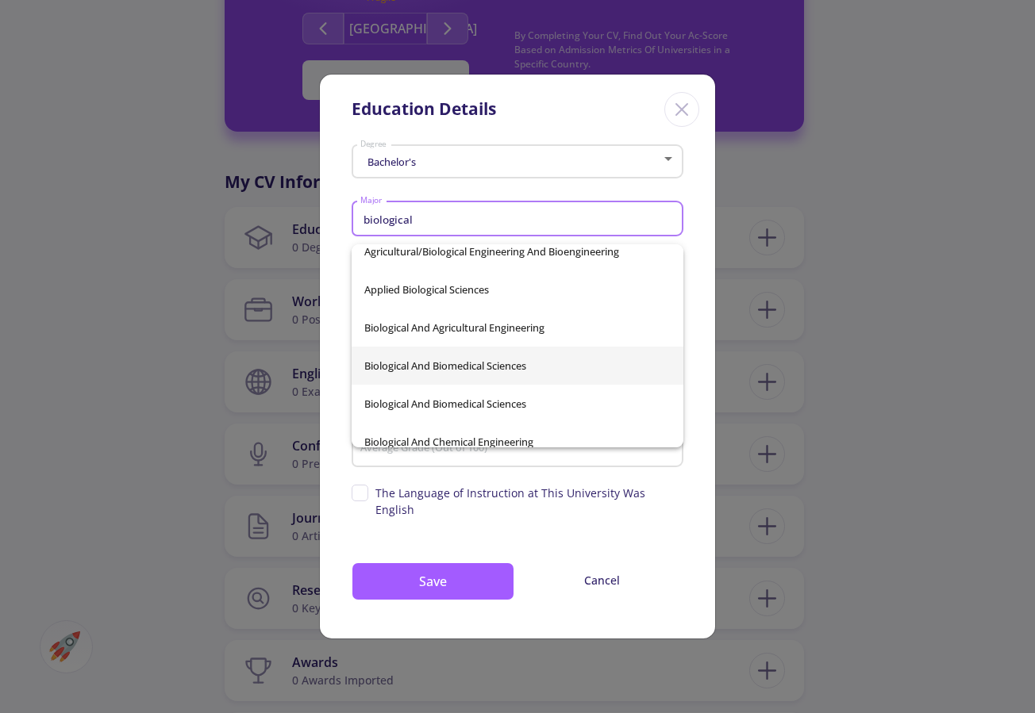
type input "biological"
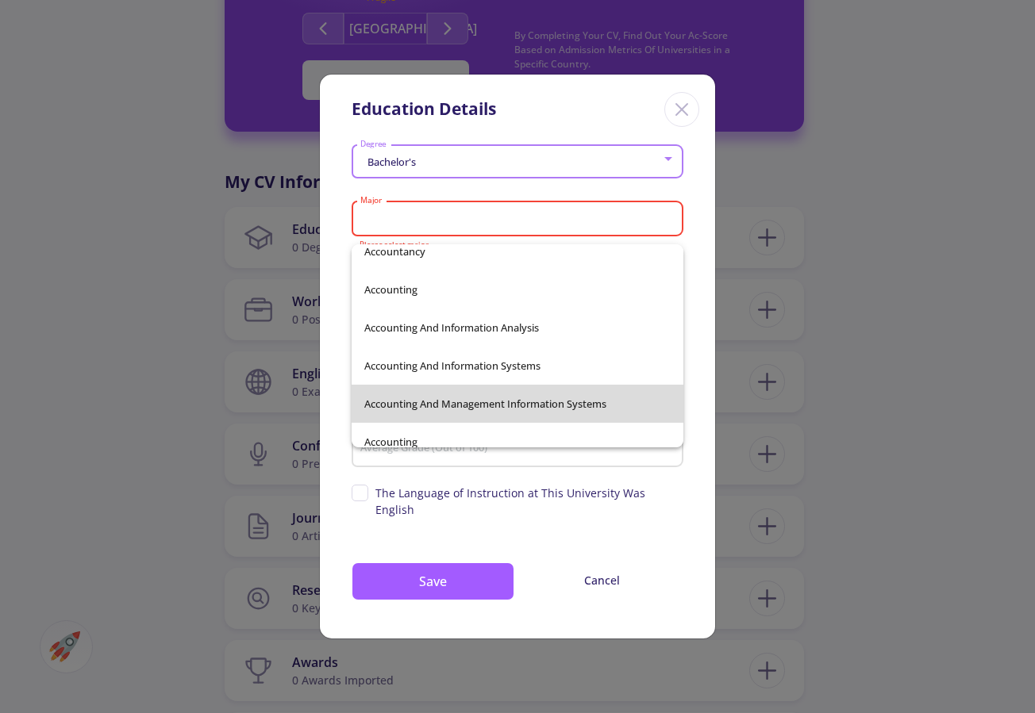
click at [605, 403] on span "Accounting And Management Information Systems" at bounding box center [517, 404] width 306 height 38
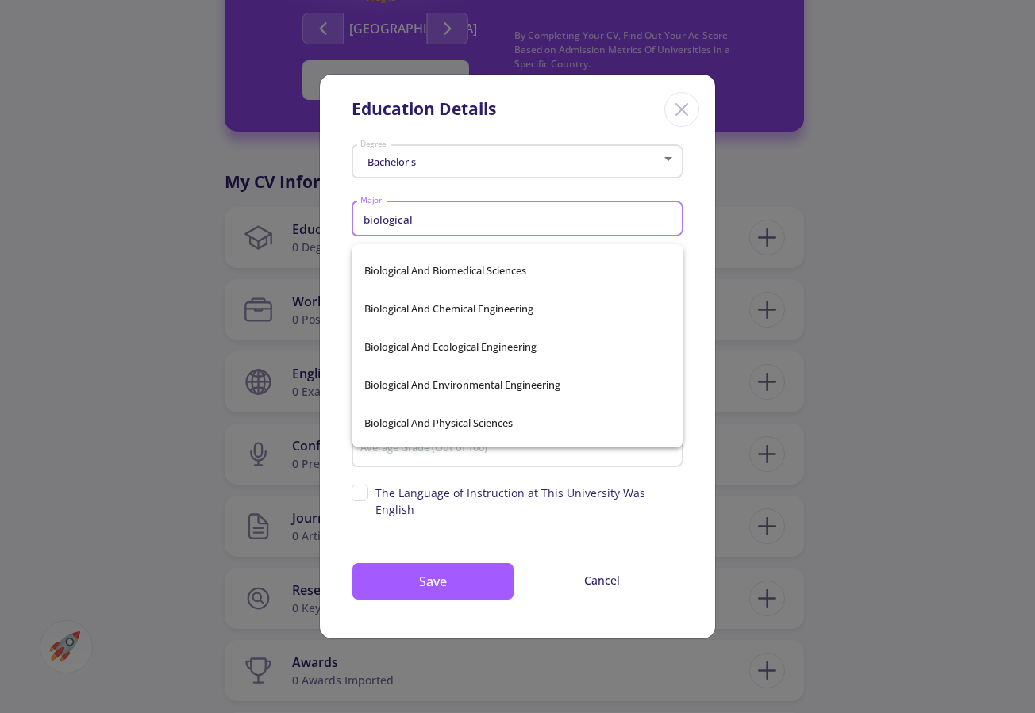
scroll to position [221, 0]
click at [488, 275] on span "Biological And Biomedical Sciences" at bounding box center [517, 270] width 306 height 38
type input "Biological And Biomedical Sciences"
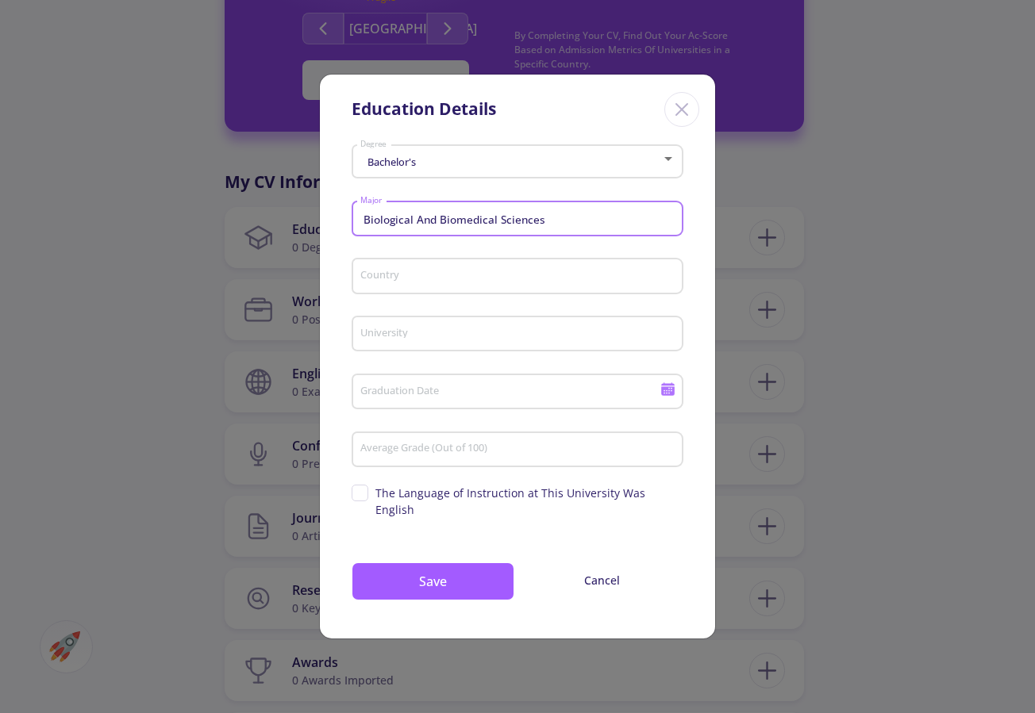
click at [488, 275] on div "Country" at bounding box center [517, 272] width 317 height 41
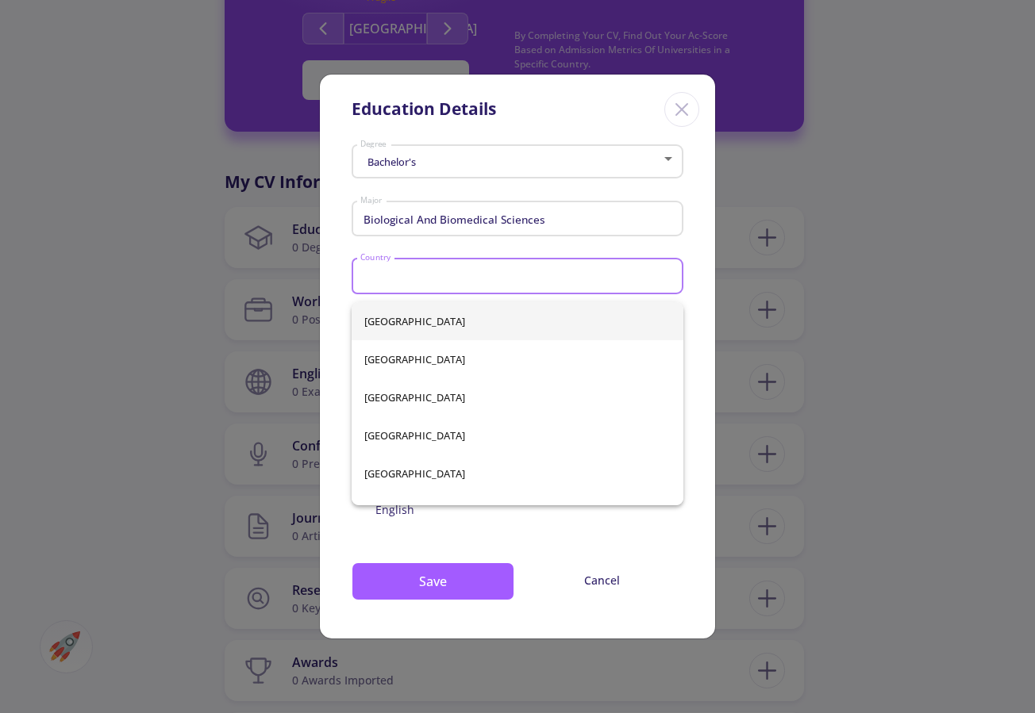
click at [513, 261] on div "Country" at bounding box center [517, 272] width 317 height 41
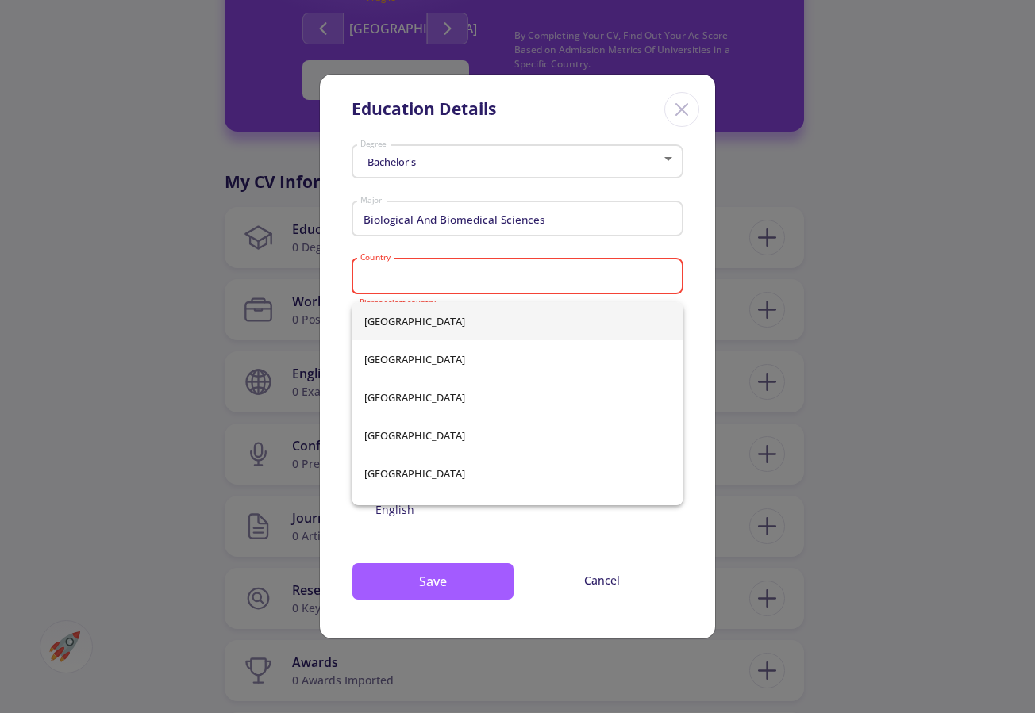
click at [491, 284] on input "Country" at bounding box center [519, 277] width 321 height 14
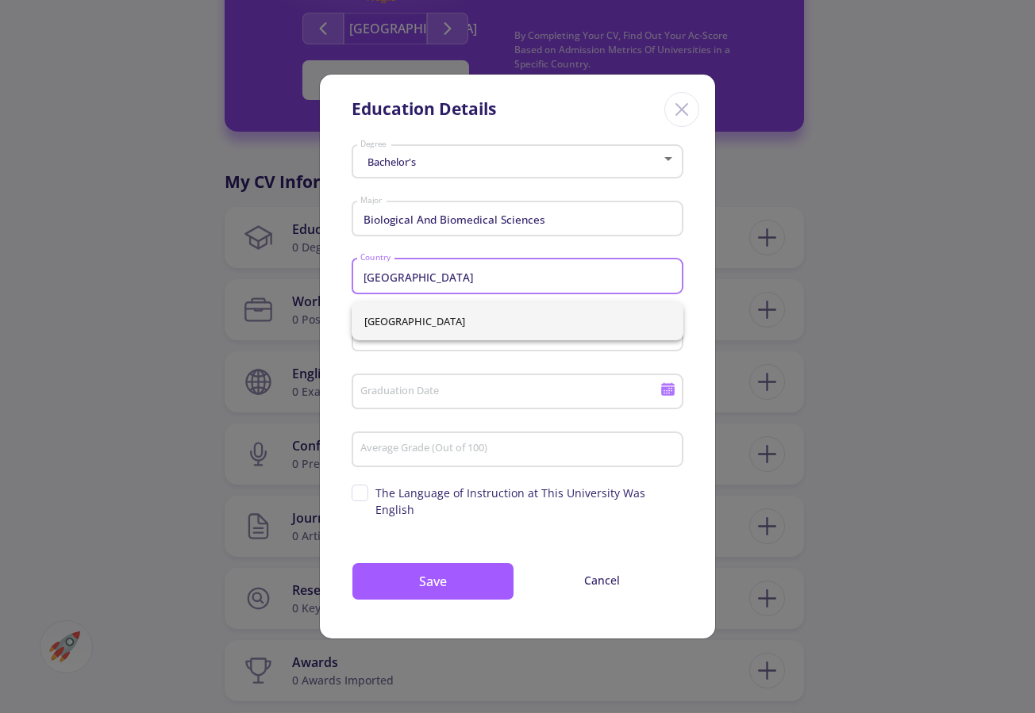
type input "[GEOGRAPHIC_DATA]"
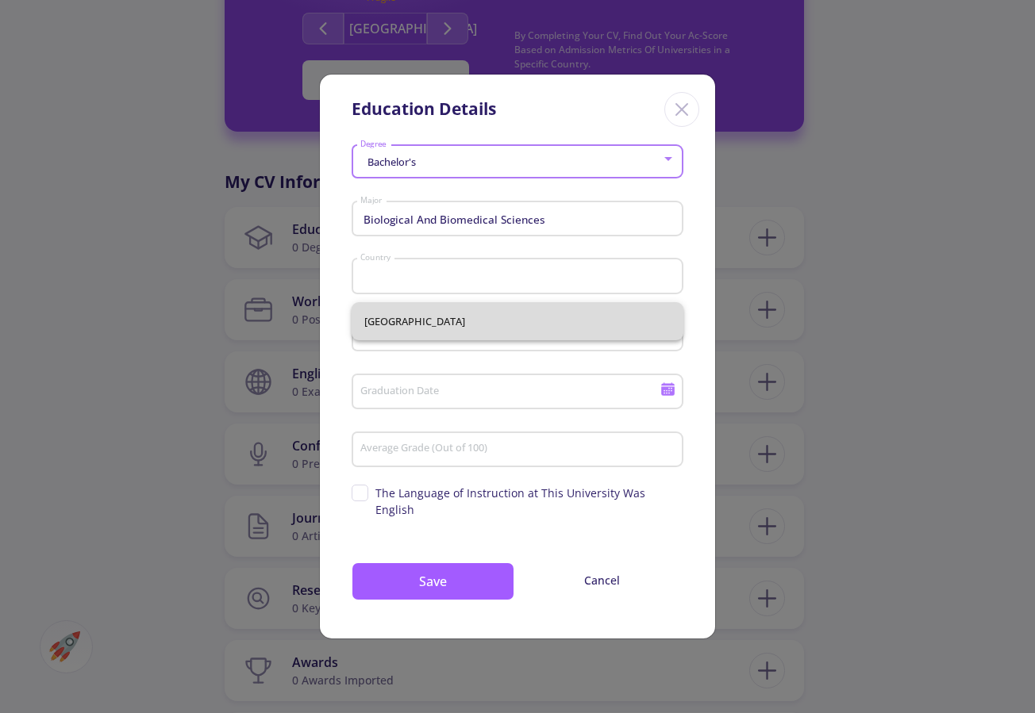
click at [451, 314] on div "[GEOGRAPHIC_DATA]" at bounding box center [517, 321] width 332 height 38
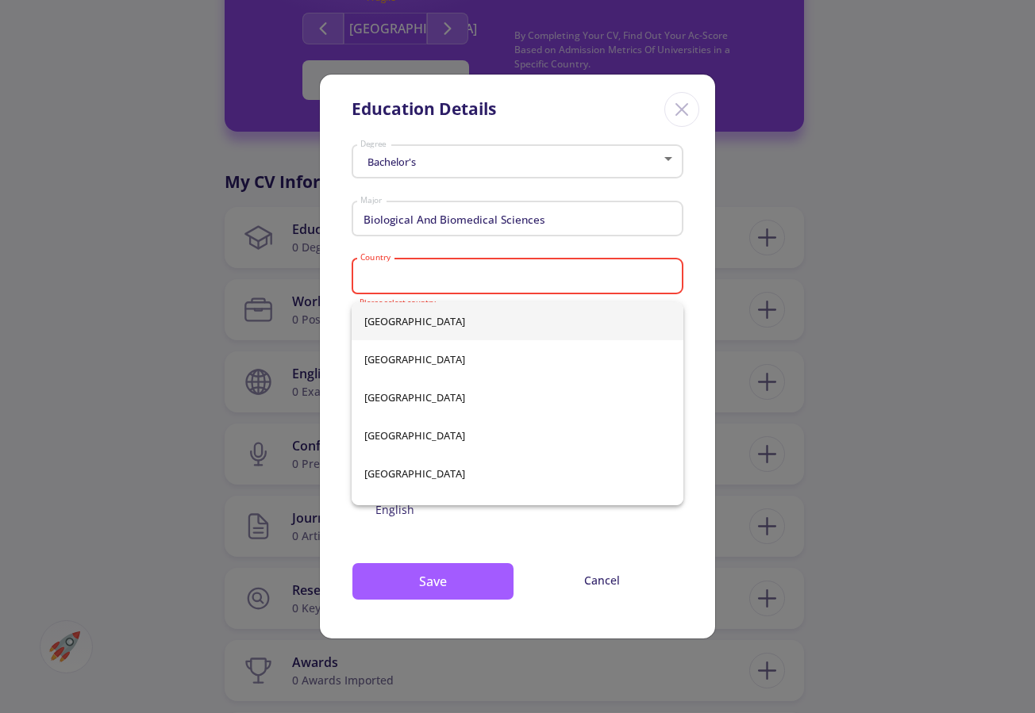
click at [476, 275] on div "Country" at bounding box center [517, 272] width 317 height 41
click at [474, 294] on div "Country" at bounding box center [517, 272] width 317 height 41
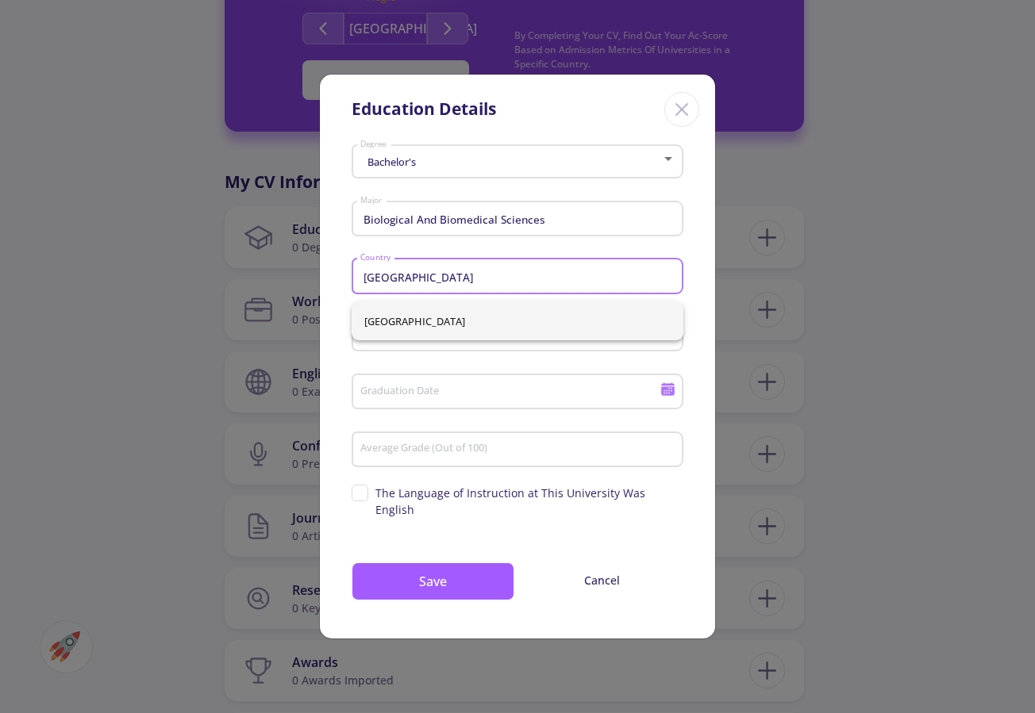
type input "[GEOGRAPHIC_DATA]"
click at [443, 351] on div "University" at bounding box center [517, 330] width 317 height 41
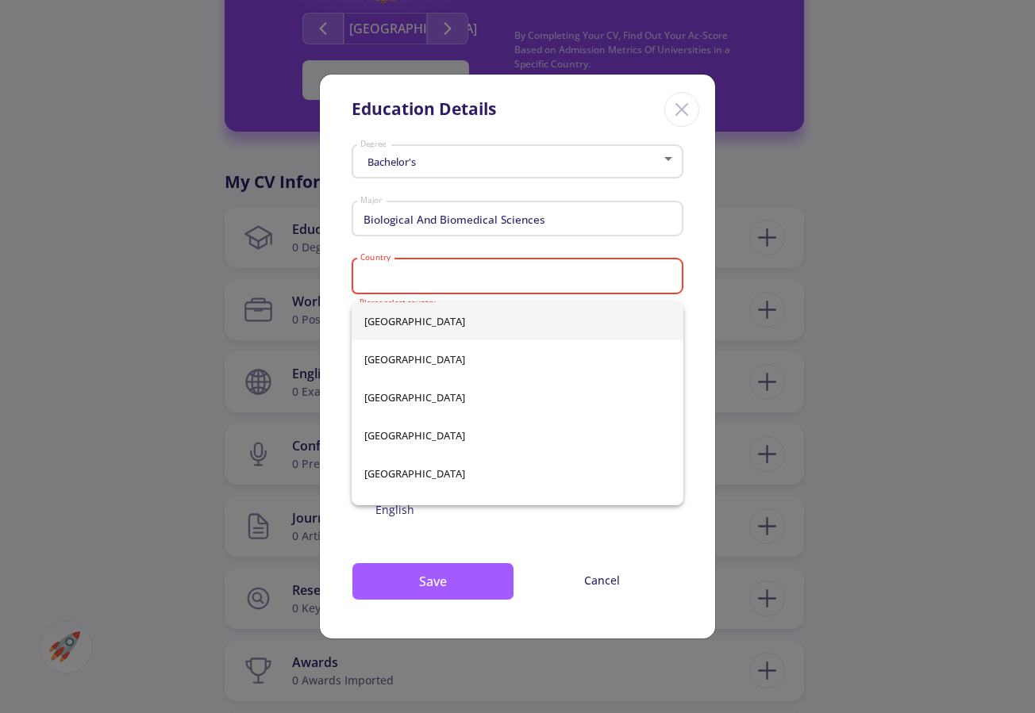
click at [427, 281] on input "Country" at bounding box center [519, 277] width 321 height 14
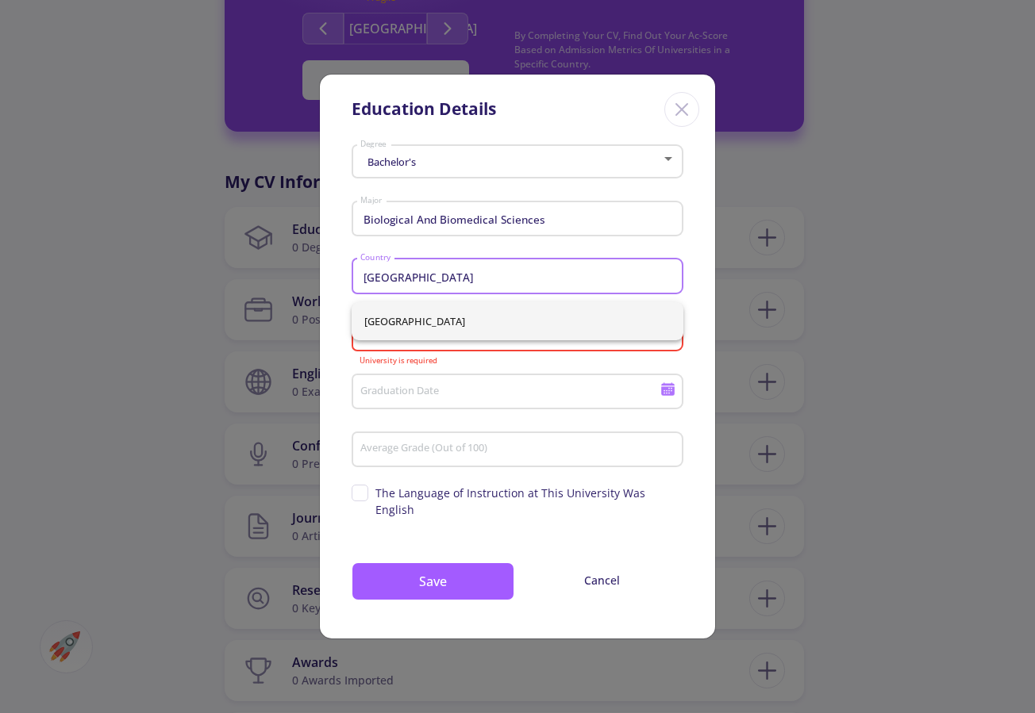
type input "[GEOGRAPHIC_DATA]"
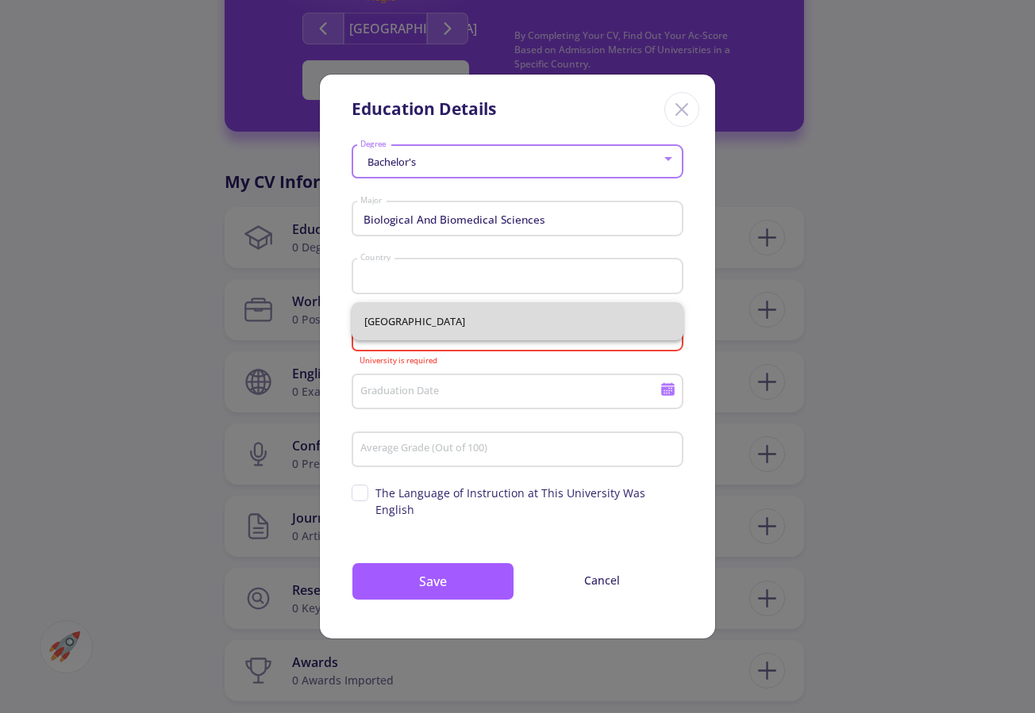
click at [421, 318] on div "[GEOGRAPHIC_DATA]" at bounding box center [517, 321] width 332 height 38
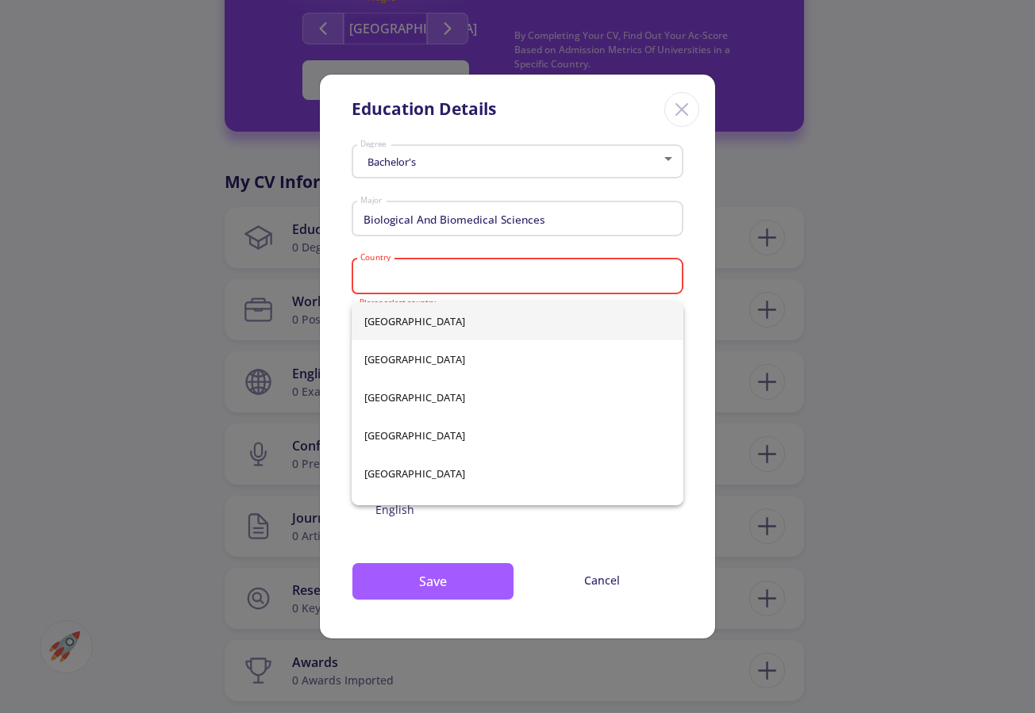
click at [424, 275] on div "Country" at bounding box center [517, 272] width 317 height 41
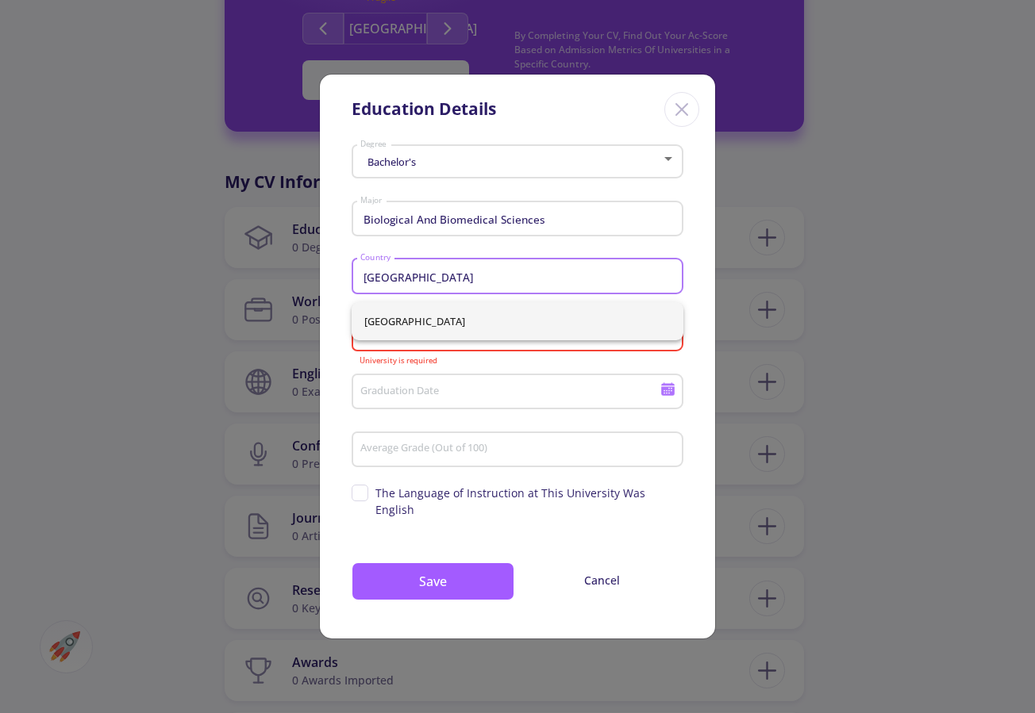
type input "[GEOGRAPHIC_DATA]"
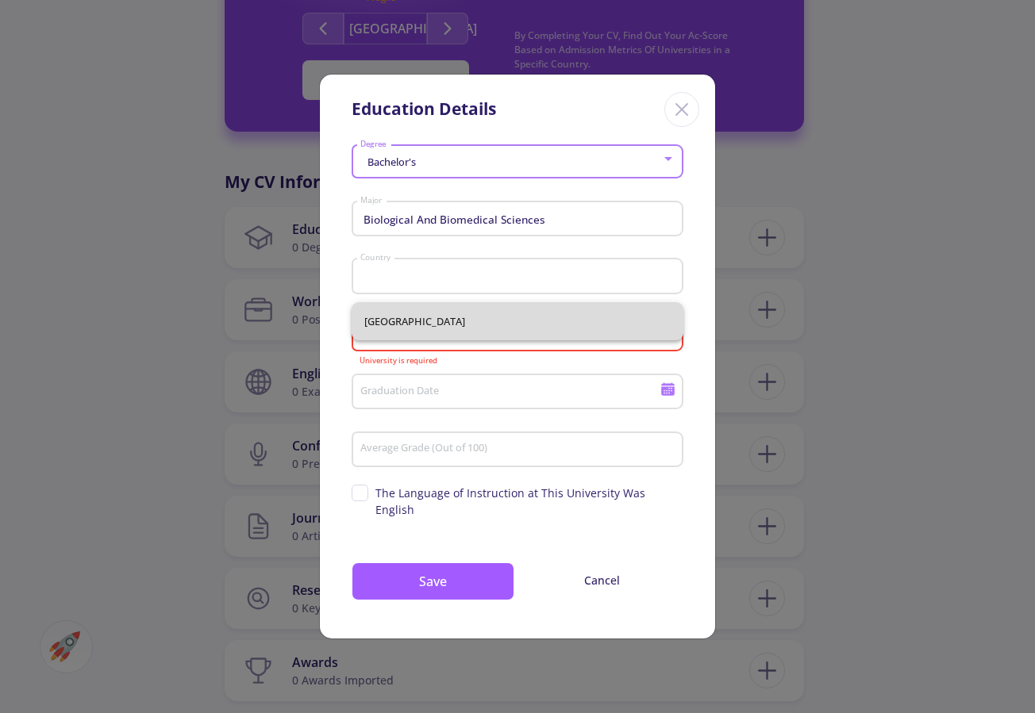
click at [408, 324] on div "[GEOGRAPHIC_DATA]" at bounding box center [517, 321] width 332 height 38
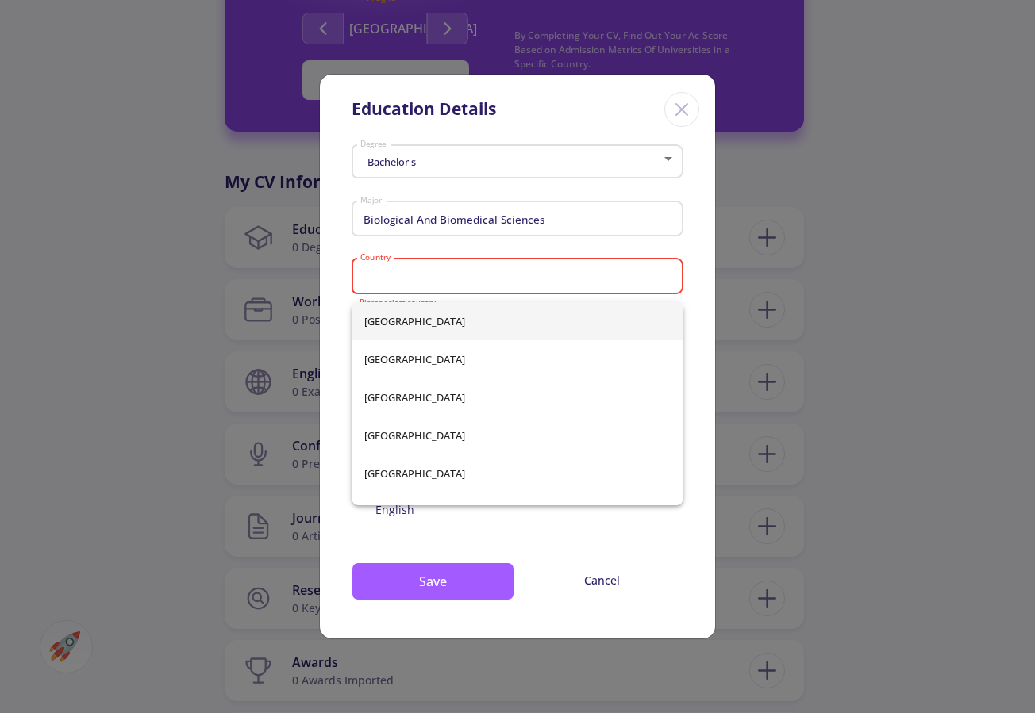
click at [436, 270] on div "Country" at bounding box center [517, 272] width 317 height 41
click at [434, 284] on input "Country" at bounding box center [519, 277] width 321 height 14
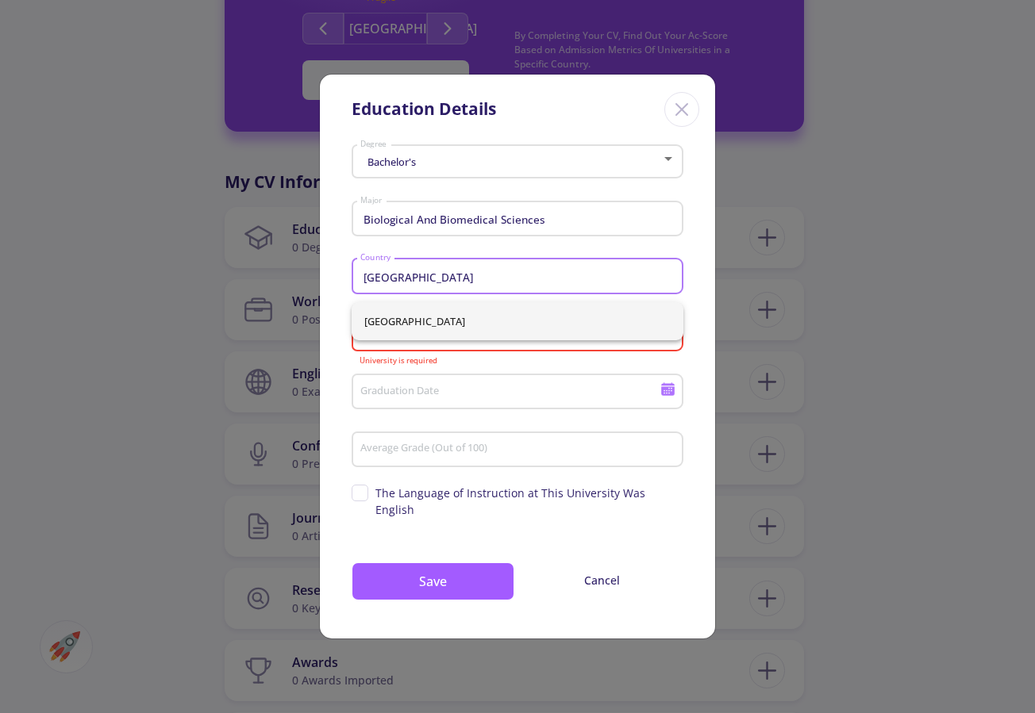
type input "[GEOGRAPHIC_DATA]"
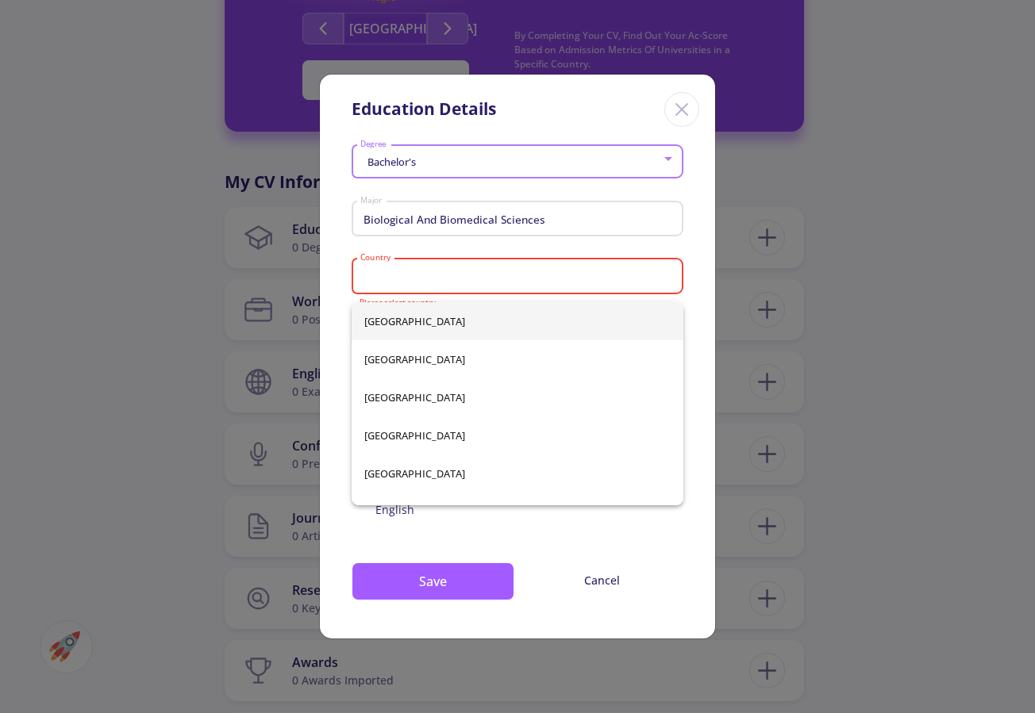
click at [417, 326] on div "[GEOGRAPHIC_DATA] [GEOGRAPHIC_DATA] [GEOGRAPHIC_DATA] [GEOGRAPHIC_DATA] [GEOGRA…" at bounding box center [517, 403] width 332 height 203
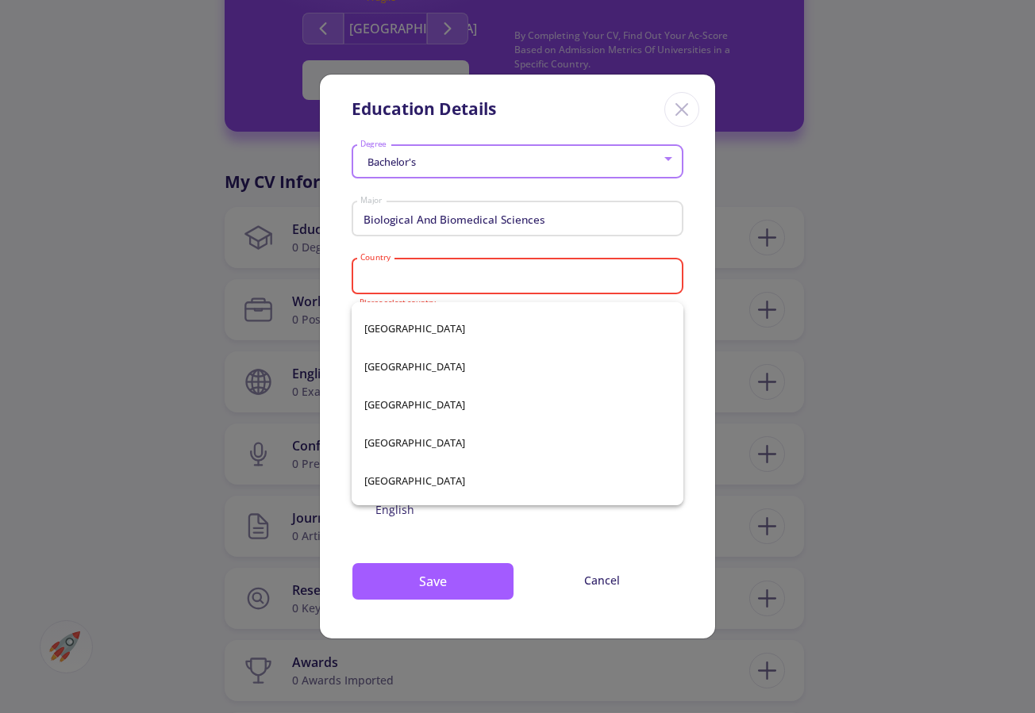
scroll to position [6276, 0]
